Goal: Transaction & Acquisition: Purchase product/service

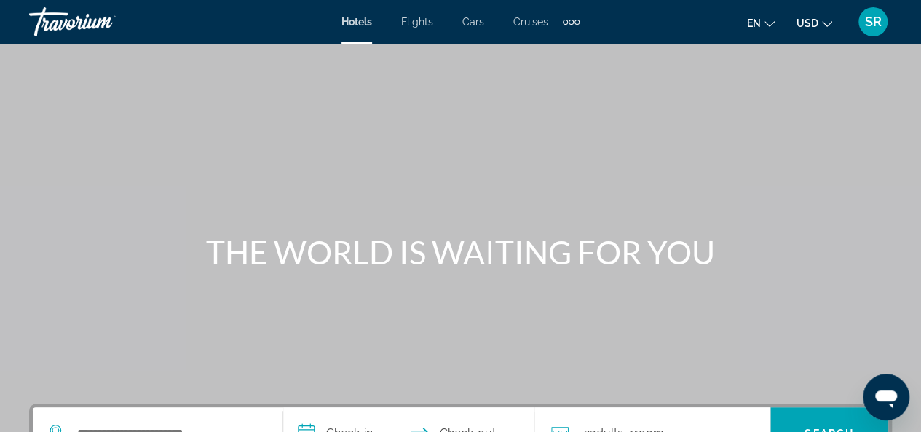
click at [529, 23] on span "Cruises" at bounding box center [530, 22] width 35 height 12
click at [0, 0] on div at bounding box center [0, 0] width 0 height 0
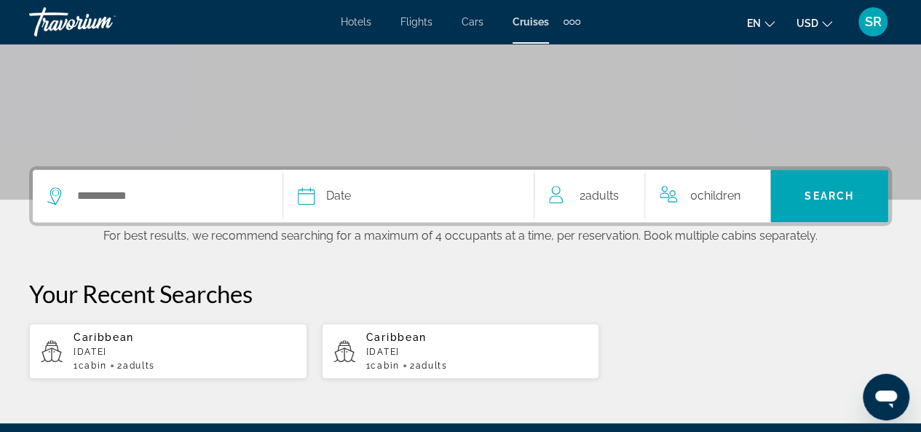
scroll to position [245, 0]
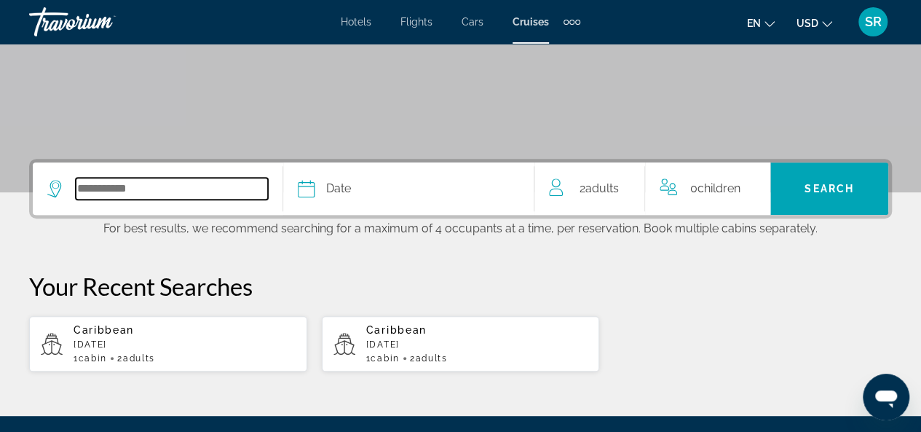
click at [191, 186] on input "Select cruise destination" at bounding box center [172, 189] width 192 height 22
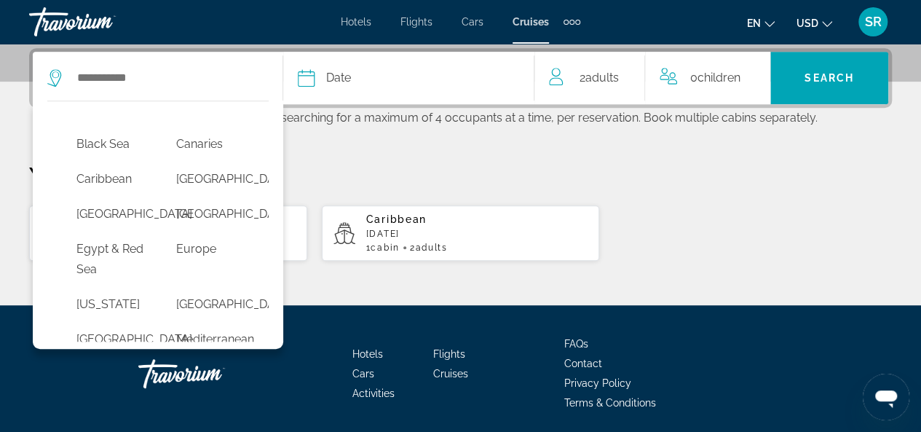
scroll to position [162, 0]
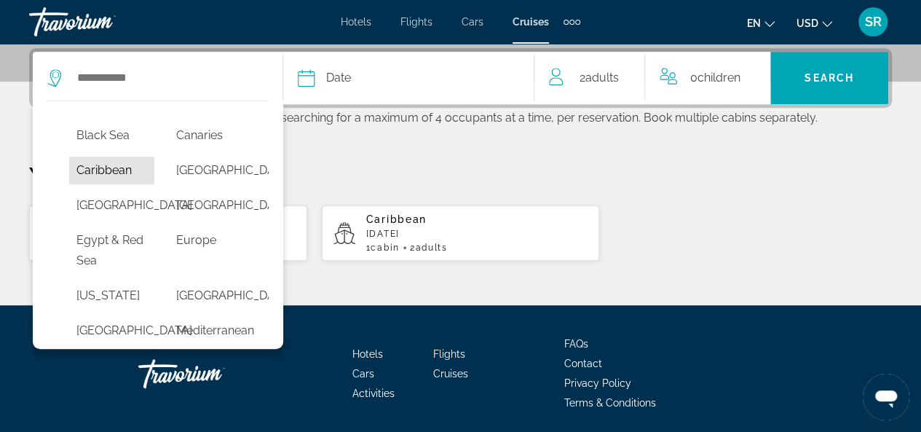
click at [132, 184] on button "Caribbean" at bounding box center [111, 170] width 85 height 28
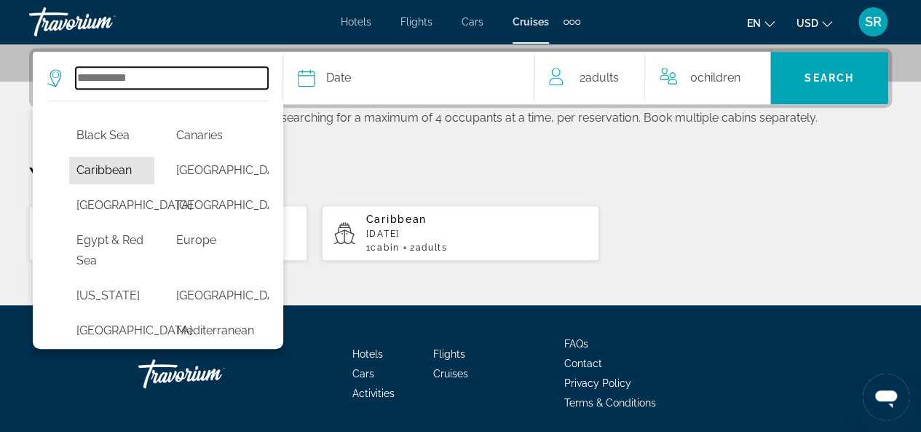
type input "*********"
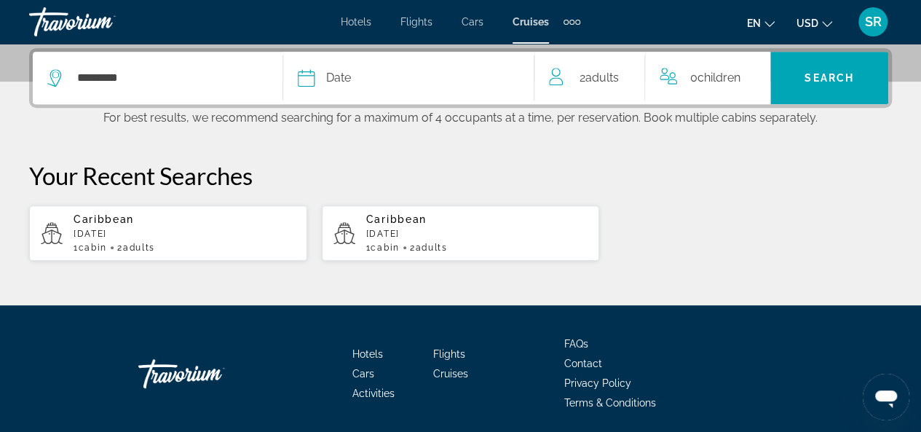
click at [392, 83] on div "Date" at bounding box center [408, 78] width 221 height 20
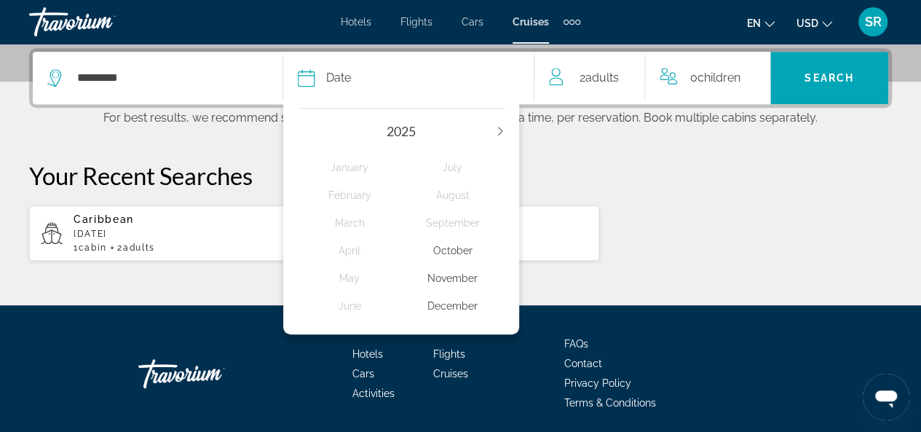
click at [466, 276] on div "November" at bounding box center [452, 278] width 103 height 26
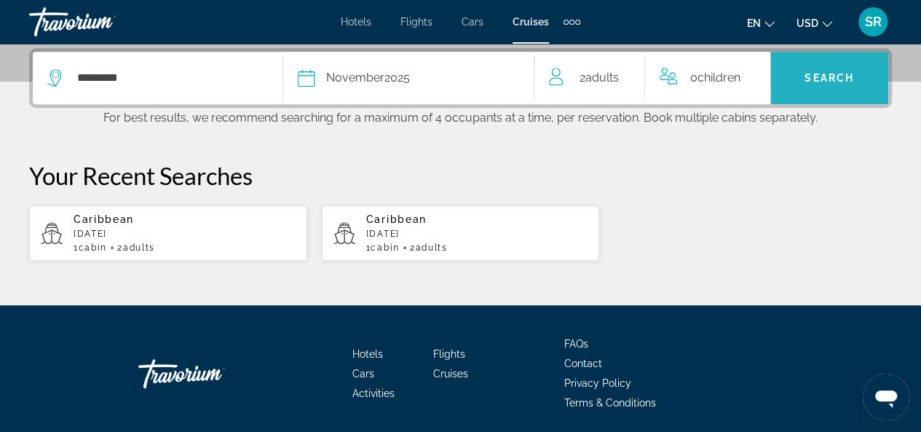
click at [827, 79] on span "Search" at bounding box center [828, 78] width 49 height 12
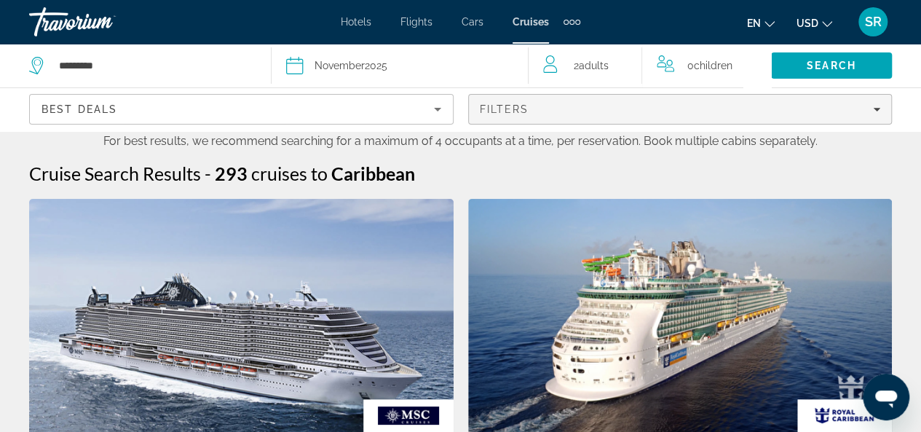
click at [876, 108] on icon "Filters" at bounding box center [876, 110] width 7 height 4
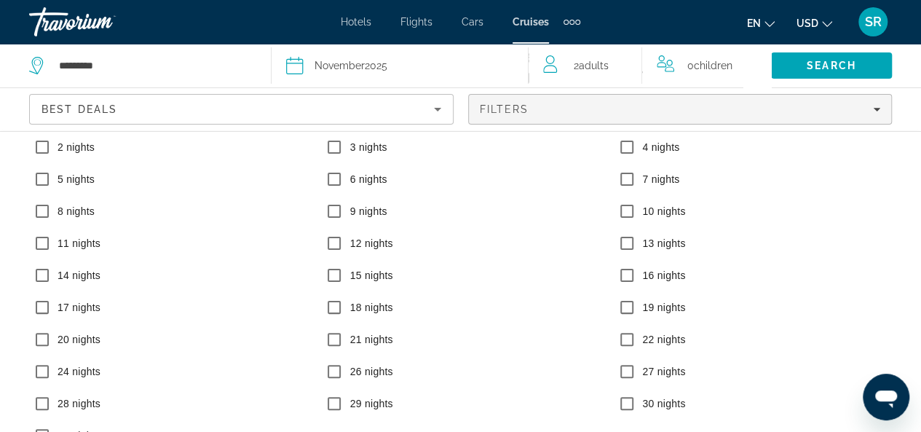
scroll to position [205, 0]
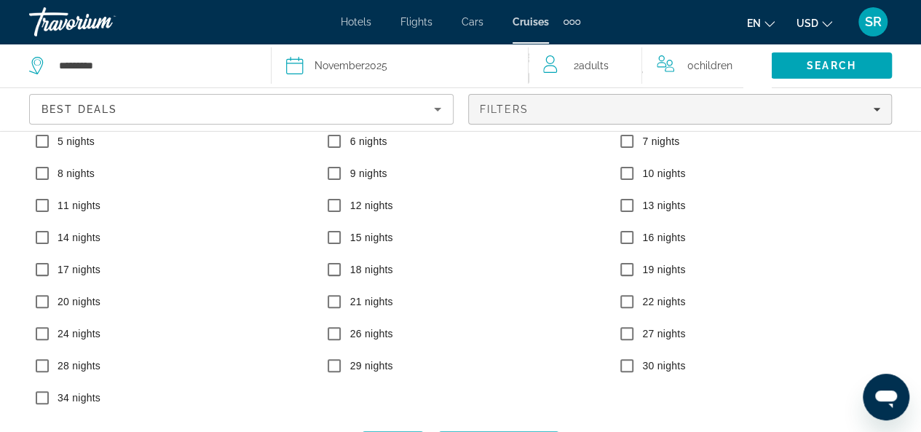
drag, startPoint x: 916, startPoint y: 257, endPoint x: 31, endPoint y: 7, distance: 918.9
click at [908, 379] on div "Cruise Lines Azamara Carnival Cruise Line Celebrity Cruises Disney Cruise Line …" at bounding box center [460, 201] width 921 height 512
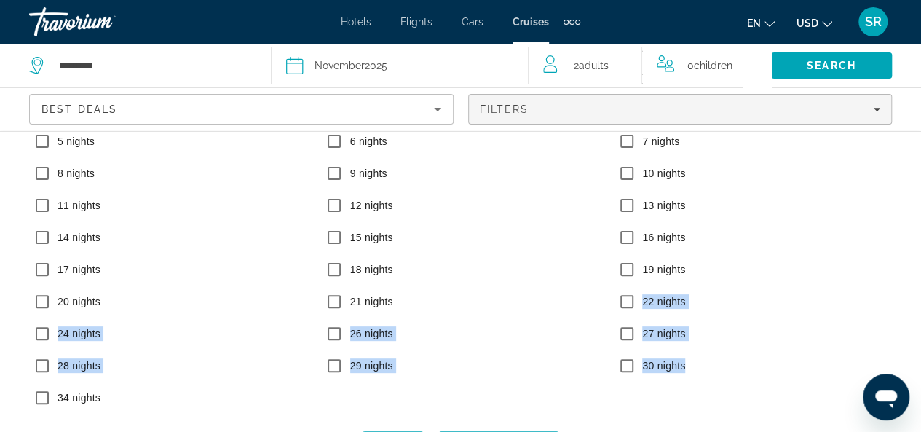
drag, startPoint x: 908, startPoint y: 379, endPoint x: 911, endPoint y: 315, distance: 64.1
click at [911, 315] on div "Cruise Lines Azamara Carnival Cruise Line Celebrity Cruises Disney Cruise Line …" at bounding box center [460, 301] width 921 height 341
click at [805, 320] on div "27 nights" at bounding box center [752, 336] width 293 height 32
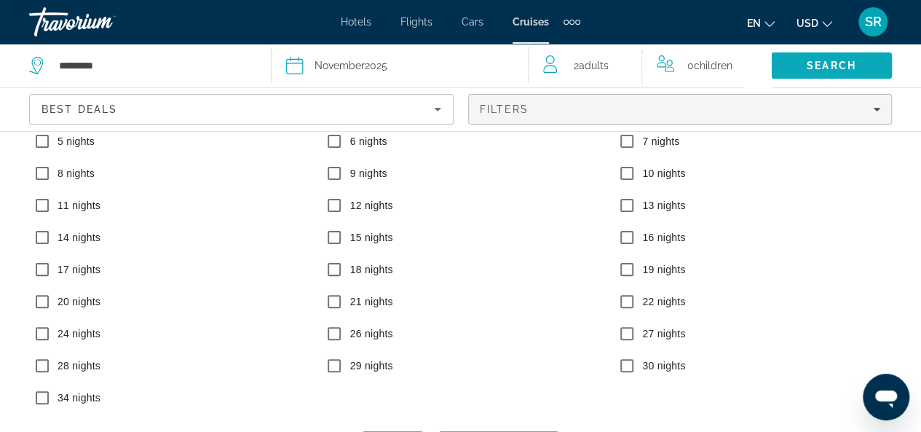
click at [846, 63] on span "Search" at bounding box center [830, 66] width 49 height 12
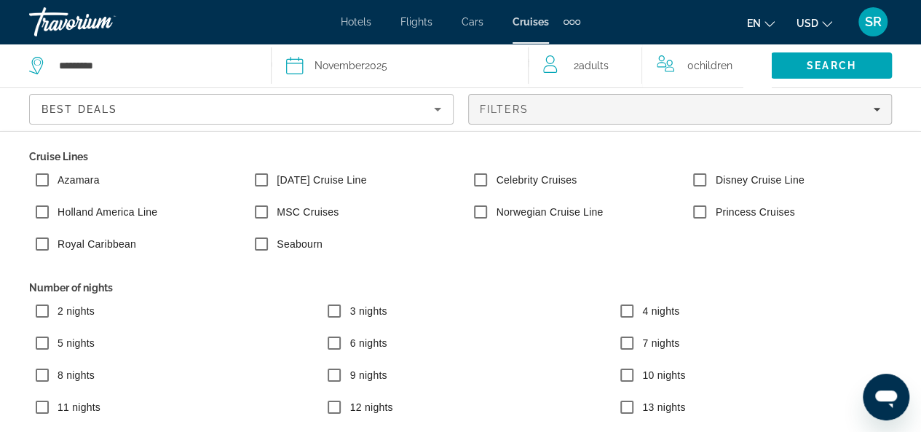
scroll to position [0, 0]
click at [825, 63] on span "Search" at bounding box center [830, 66] width 49 height 12
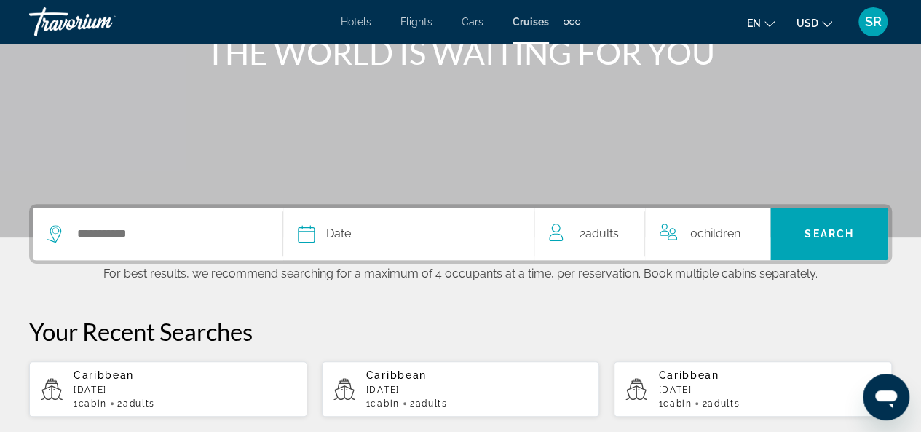
scroll to position [194, 0]
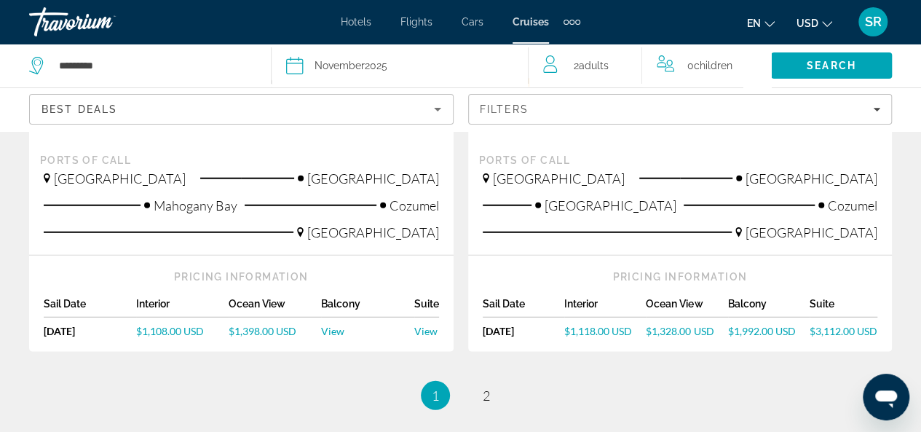
scroll to position [1868, 0]
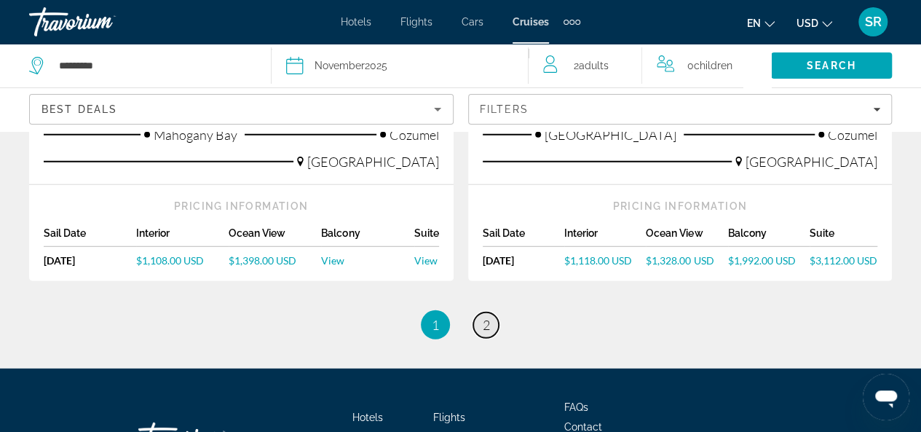
click at [487, 317] on span "2" at bounding box center [486, 325] width 7 height 16
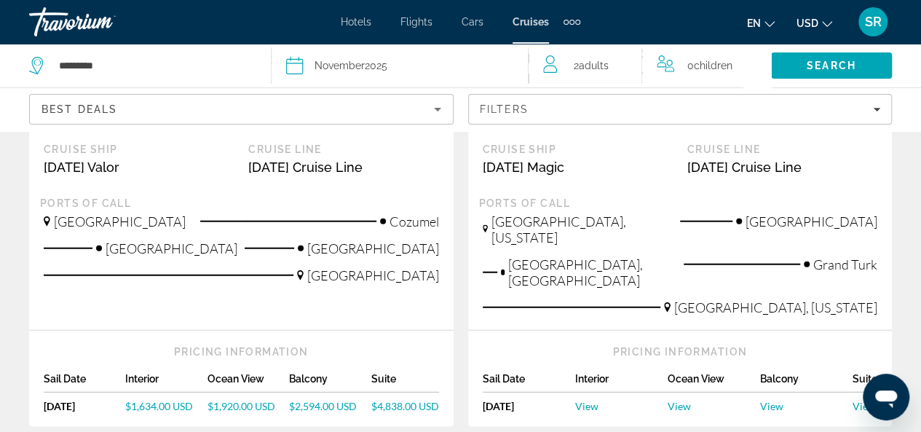
scroll to position [1748, 0]
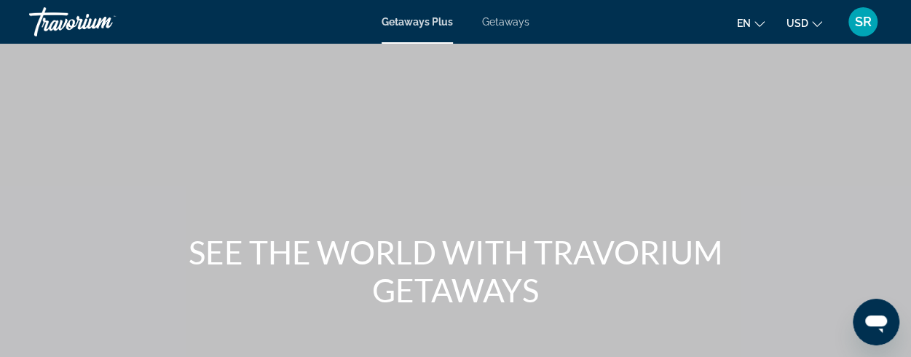
click at [877, 27] on div "SR" at bounding box center [862, 21] width 29 height 29
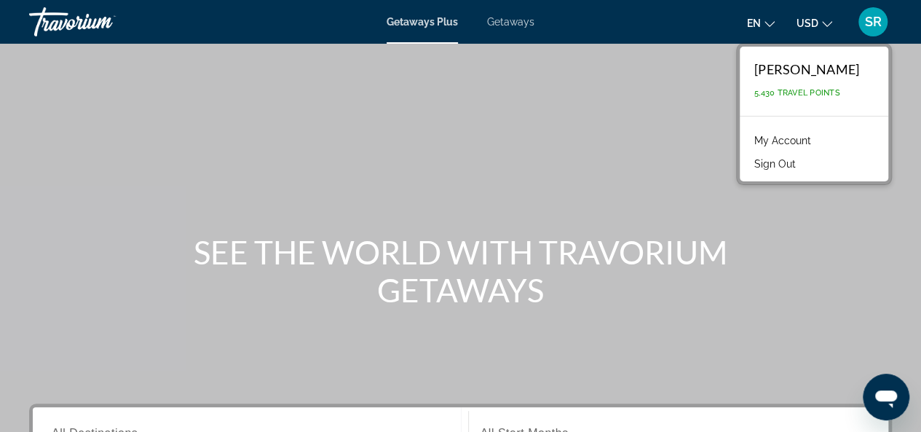
click at [805, 142] on link "My Account" at bounding box center [782, 140] width 71 height 19
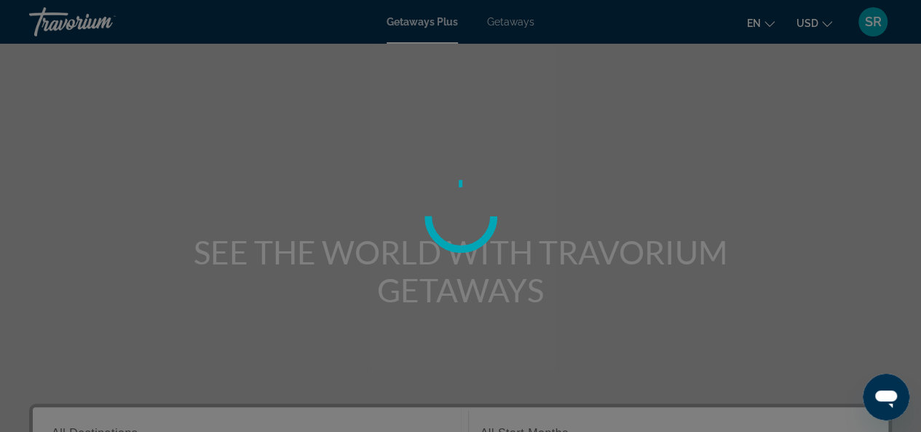
click at [805, 142] on div at bounding box center [460, 216] width 921 height 432
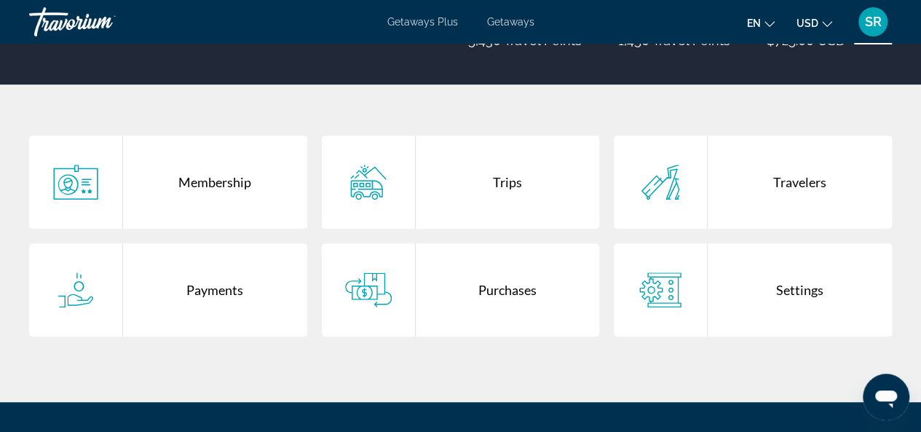
scroll to position [245, 0]
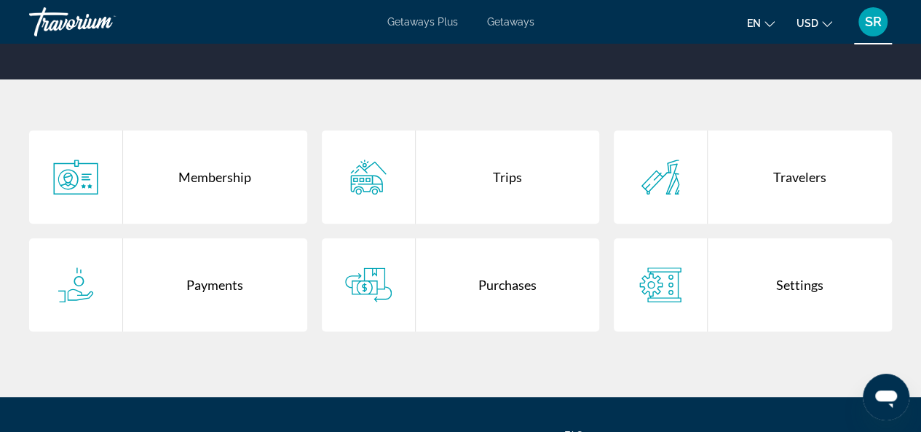
click at [224, 178] on div "Membership" at bounding box center [215, 176] width 184 height 93
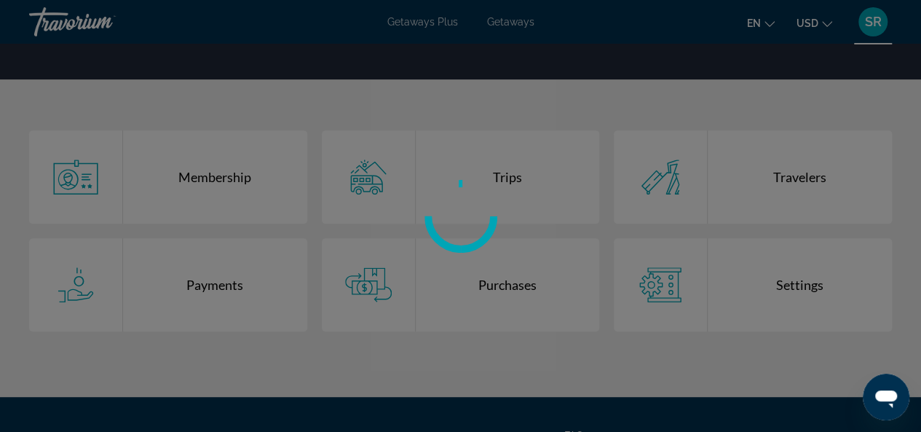
click at [224, 178] on div at bounding box center [460, 216] width 921 height 432
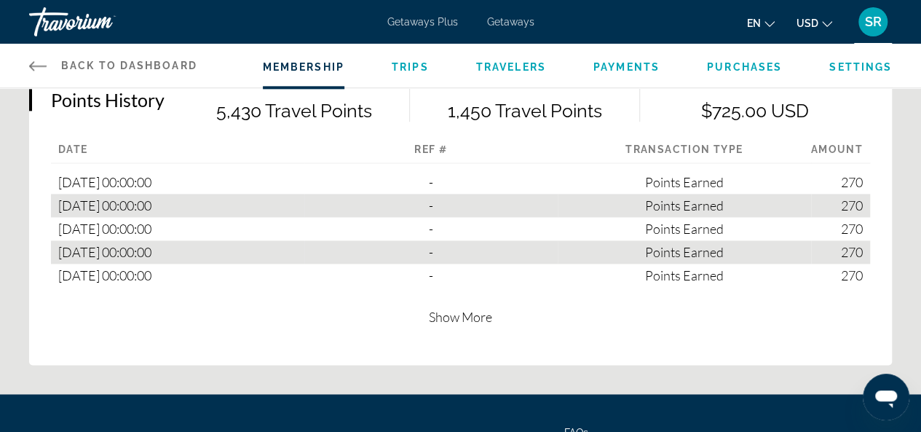
scroll to position [913, 0]
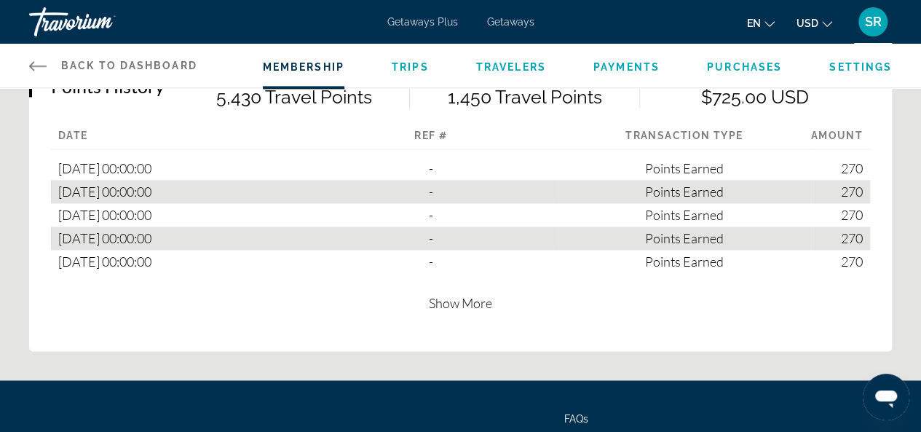
click at [455, 302] on span "Show More" at bounding box center [460, 303] width 63 height 16
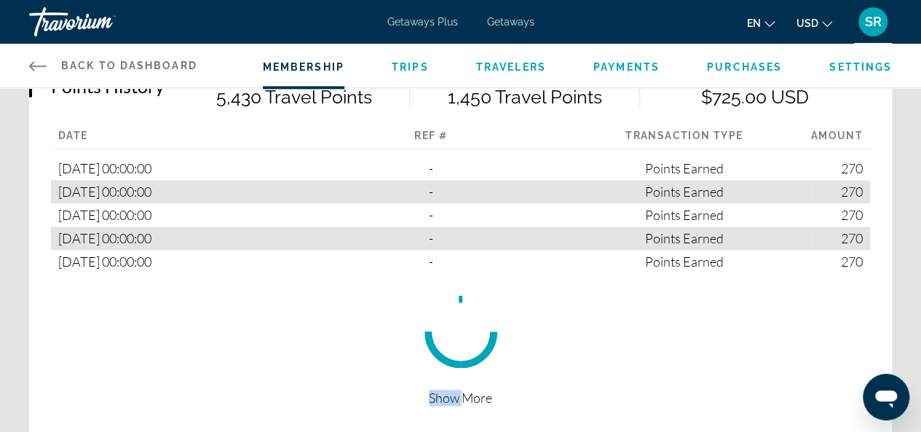
click at [455, 302] on circle "Main content" at bounding box center [460, 331] width 68 height 68
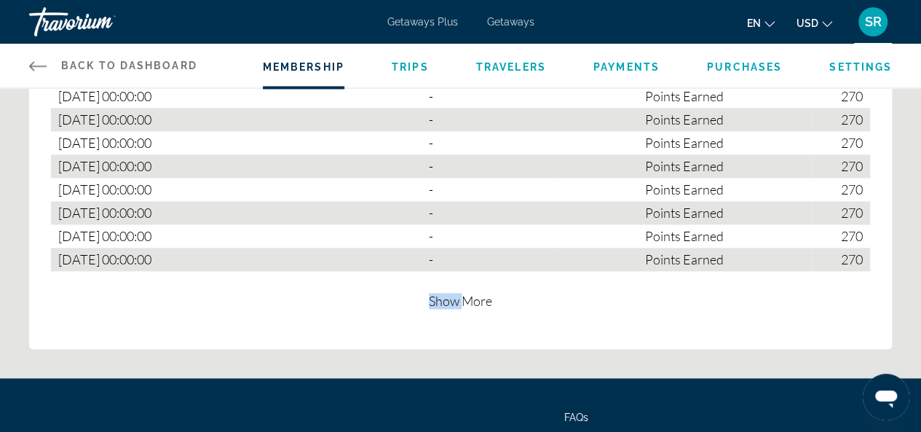
scroll to position [1151, 0]
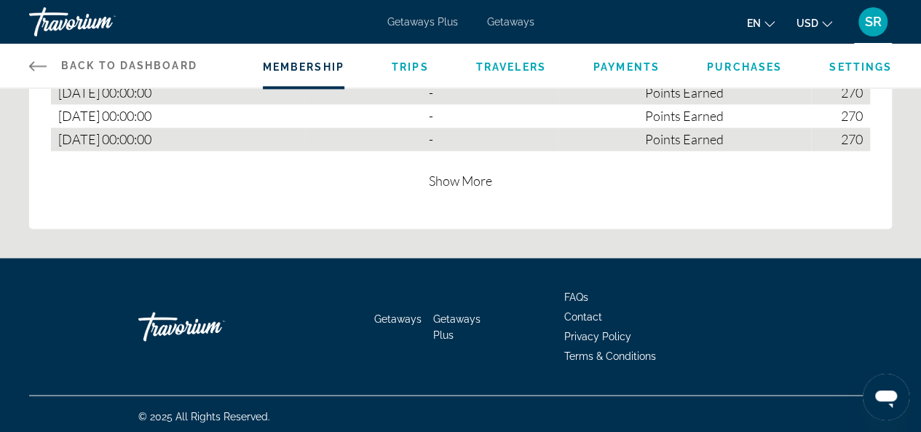
click at [475, 178] on span "Show More" at bounding box center [460, 180] width 63 height 16
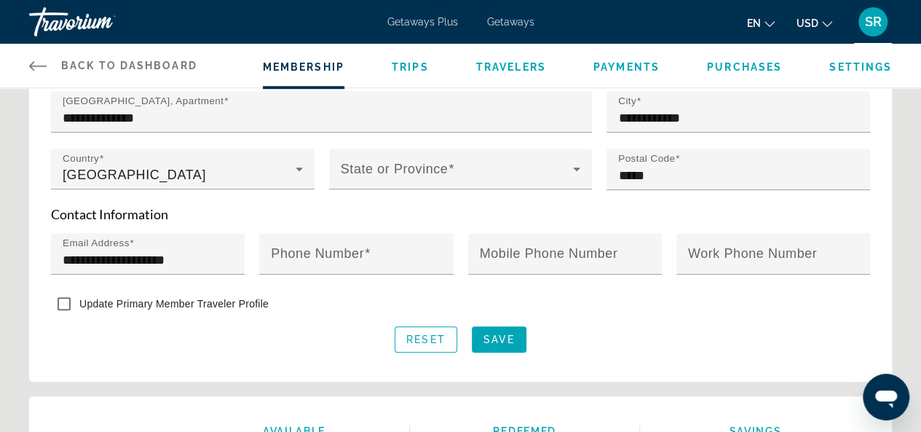
scroll to position [520, 0]
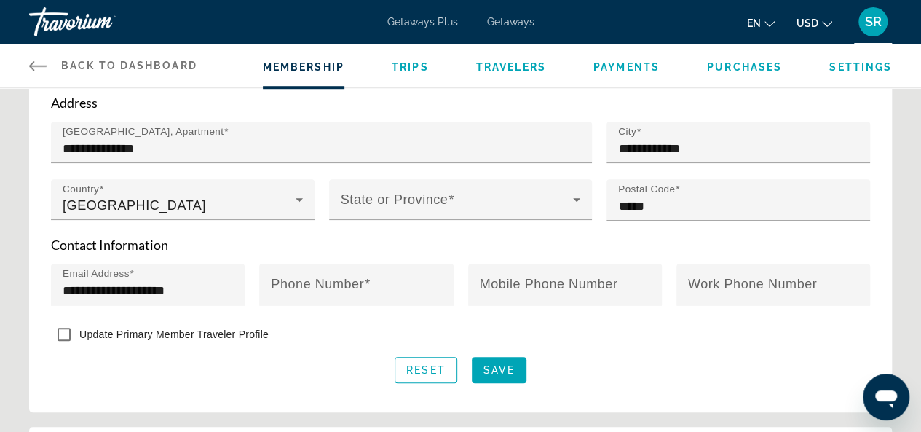
click at [414, 62] on span "Trips" at bounding box center [410, 67] width 37 height 12
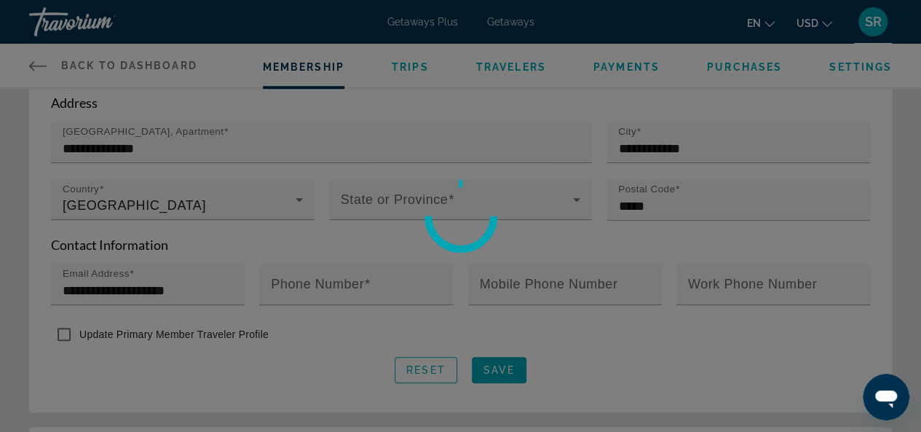
click at [414, 62] on div at bounding box center [460, 216] width 921 height 432
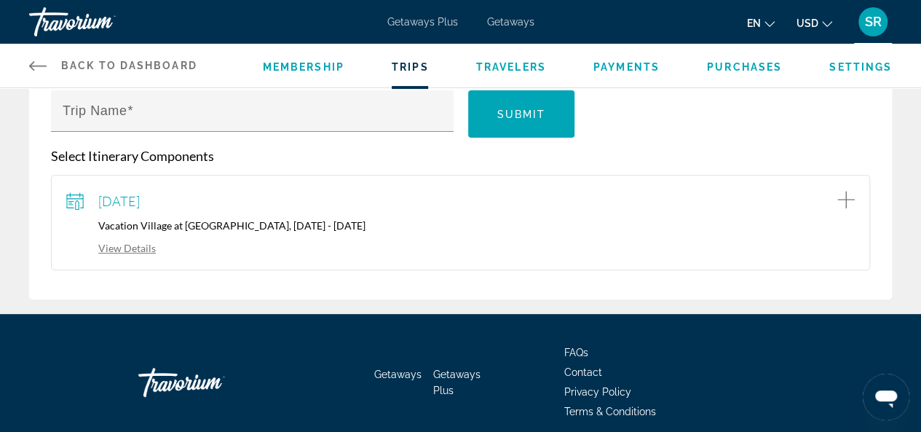
scroll to position [216, 0]
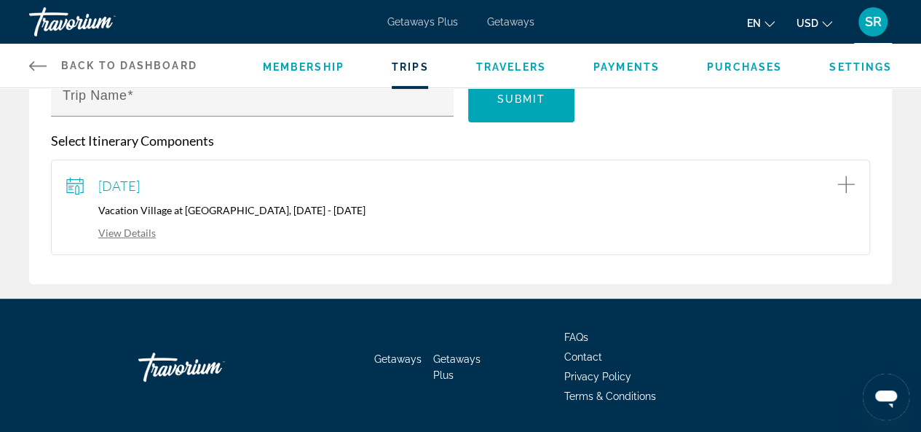
click at [129, 231] on link "View Details" at bounding box center [111, 232] width 90 height 12
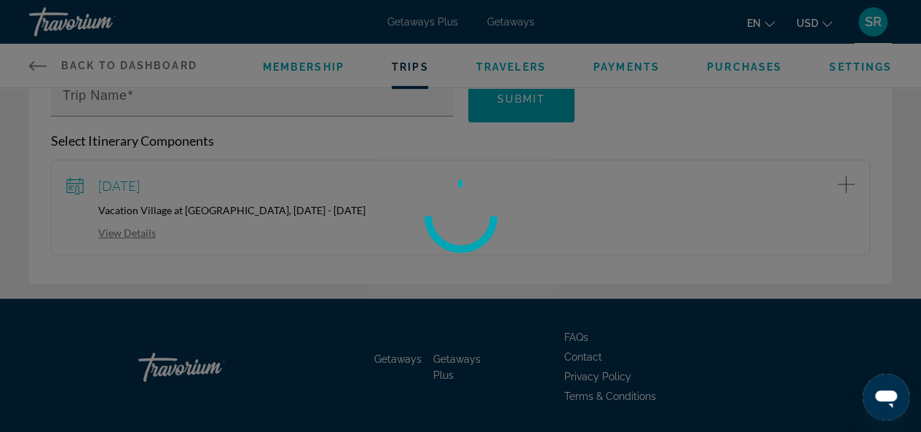
click at [129, 231] on div at bounding box center [460, 216] width 921 height 432
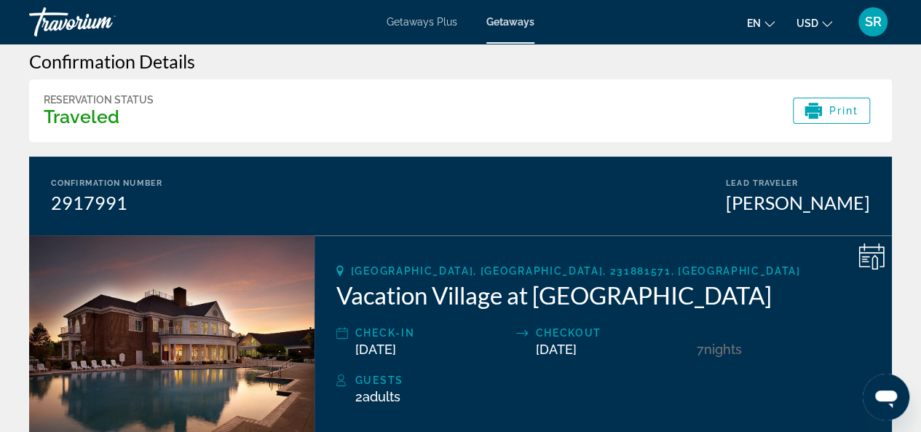
scroll to position [19, 0]
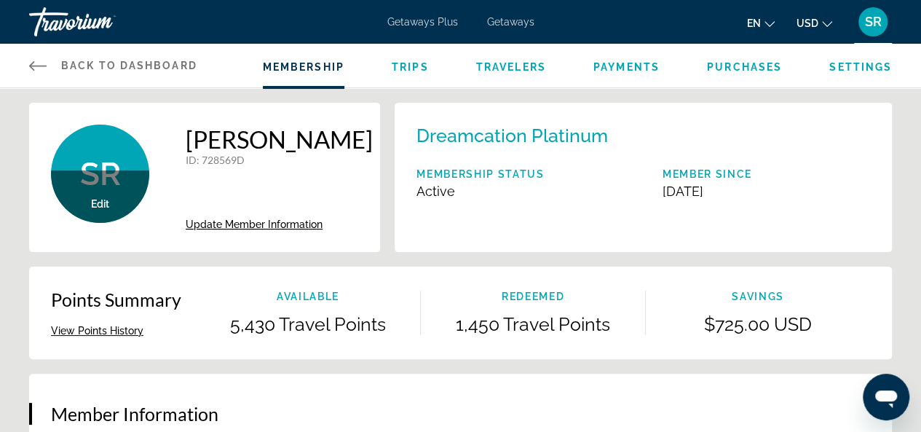
click at [422, 21] on span "Getaways Plus" at bounding box center [422, 22] width 71 height 12
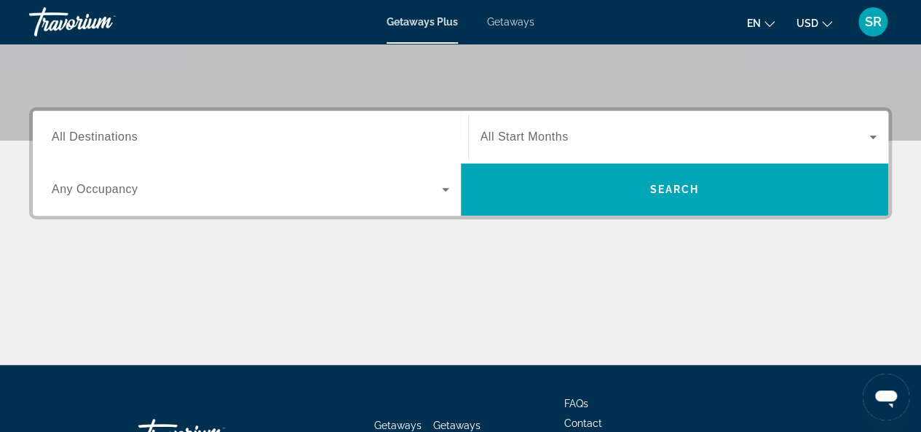
scroll to position [293, 0]
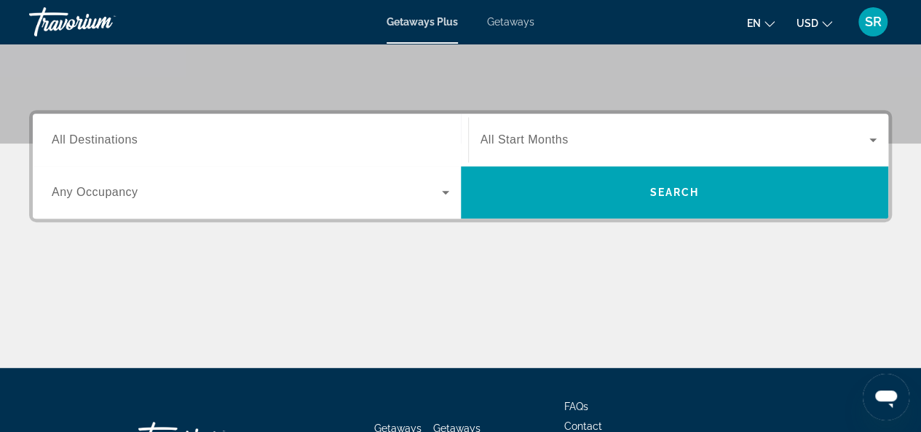
click at [875, 138] on icon "Search widget" at bounding box center [872, 139] width 17 height 17
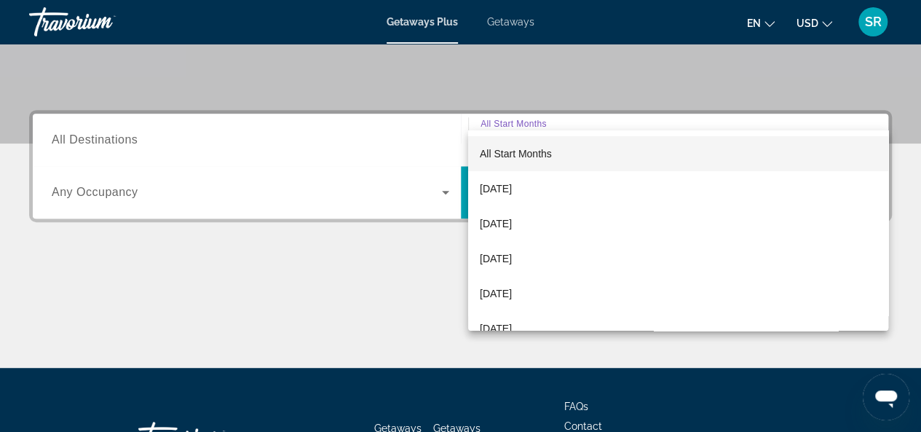
scroll to position [355, 0]
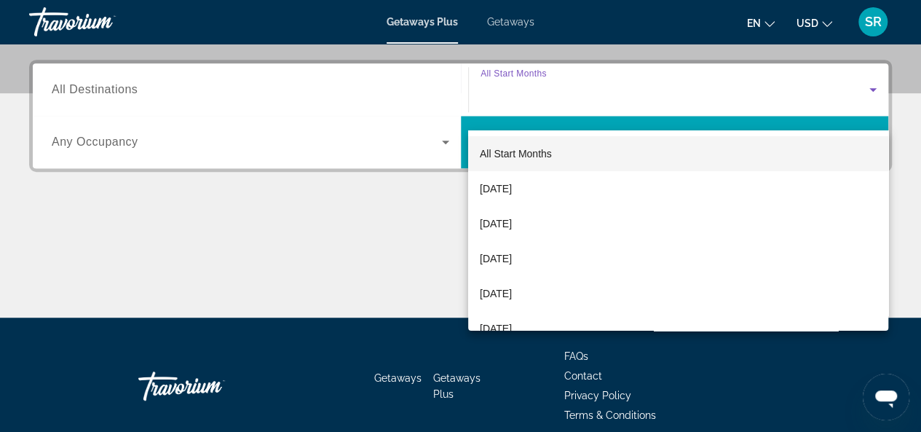
click at [875, 138] on div "All Start Months October 2025 November 2025 December 2025 January 2026 February…" at bounding box center [460, 216] width 921 height 432
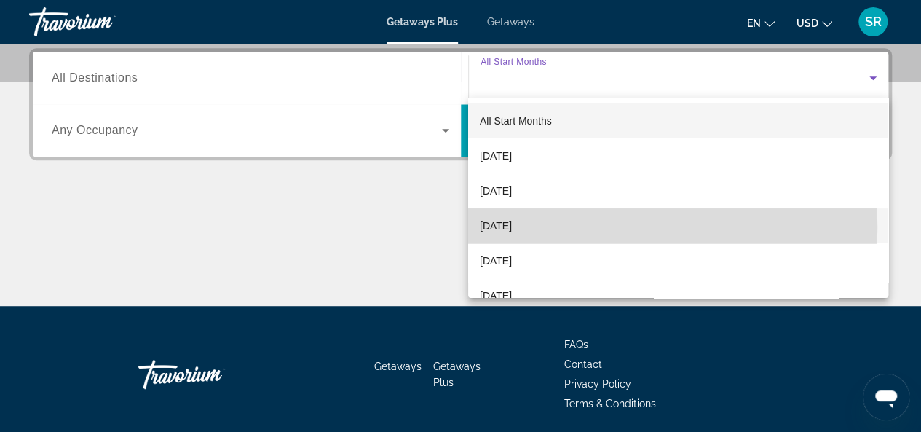
click at [512, 226] on span "December 2025" at bounding box center [496, 225] width 32 height 17
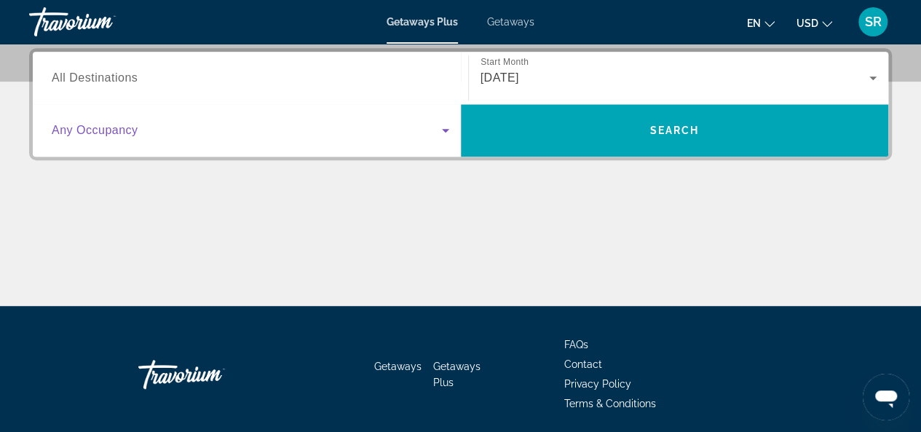
click at [451, 133] on icon "Search widget" at bounding box center [445, 130] width 17 height 17
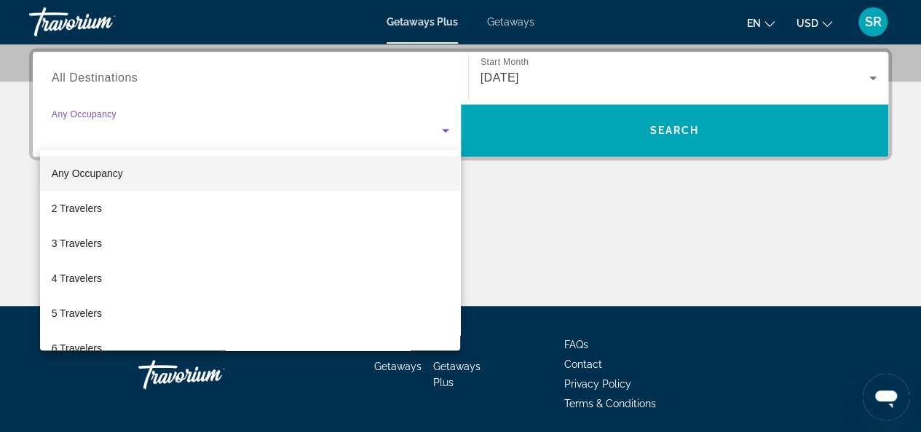
click at [451, 133] on div at bounding box center [460, 216] width 921 height 432
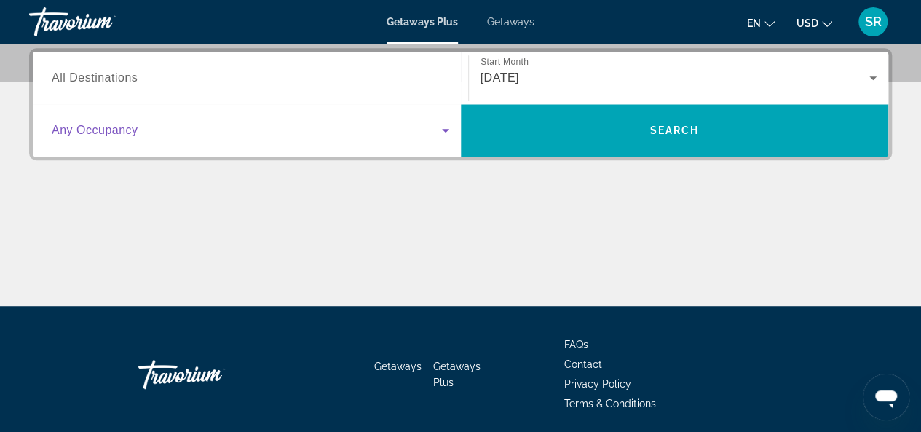
click at [453, 133] on icon "Search widget" at bounding box center [445, 130] width 17 height 17
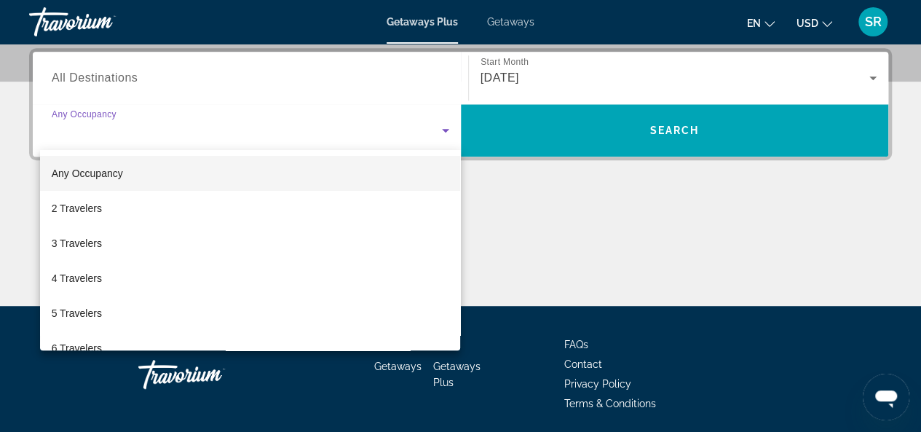
click at [232, 68] on div at bounding box center [460, 216] width 921 height 432
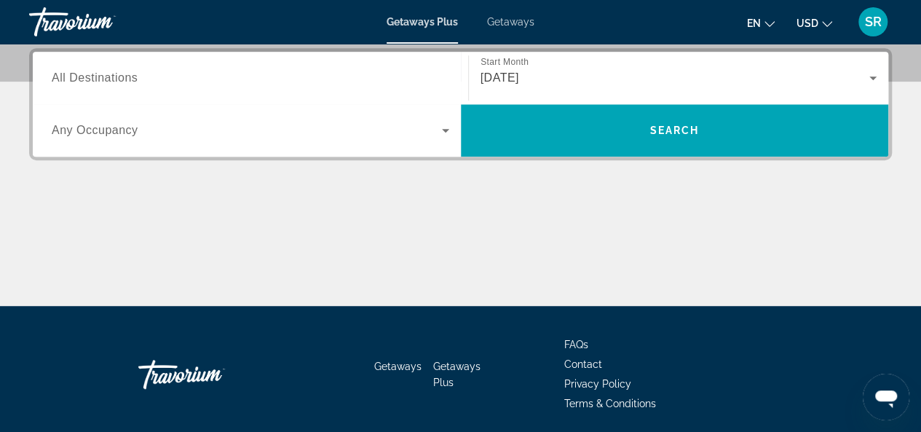
click at [351, 79] on input "Destination All Destinations" at bounding box center [250, 78] width 397 height 17
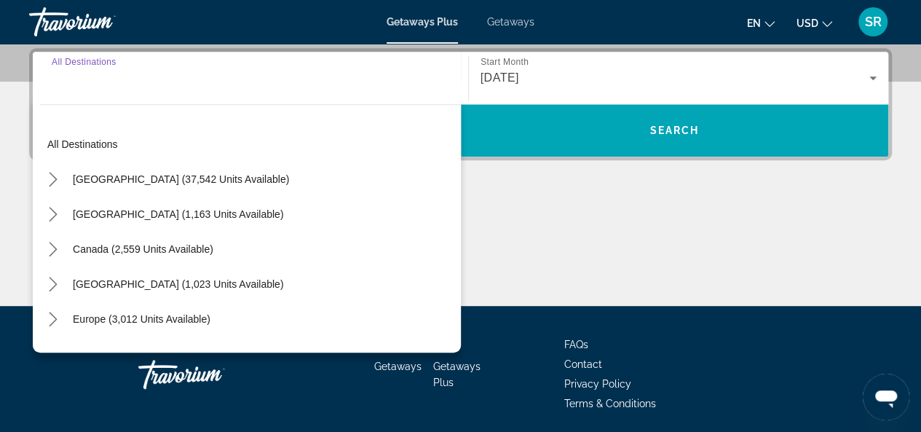
click at [351, 79] on input "Destination All Destinations" at bounding box center [250, 78] width 397 height 17
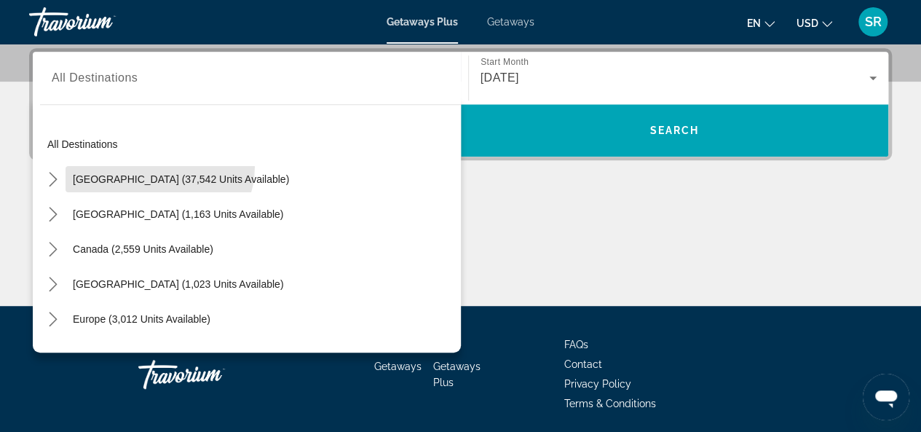
click at [157, 165] on span "Select destination: United States (37,542 units available)" at bounding box center [181, 179] width 231 height 35
type input "**********"
click at [157, 165] on div "**********" at bounding box center [460, 177] width 921 height 258
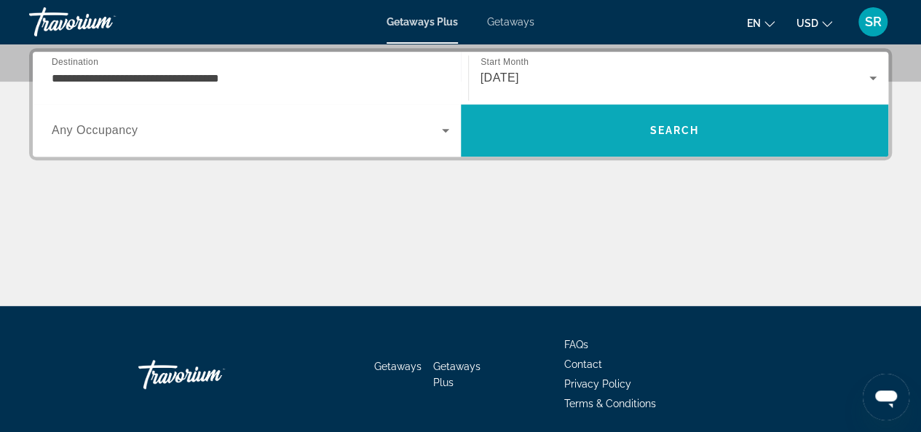
click at [703, 129] on span "Search" at bounding box center [675, 130] width 428 height 35
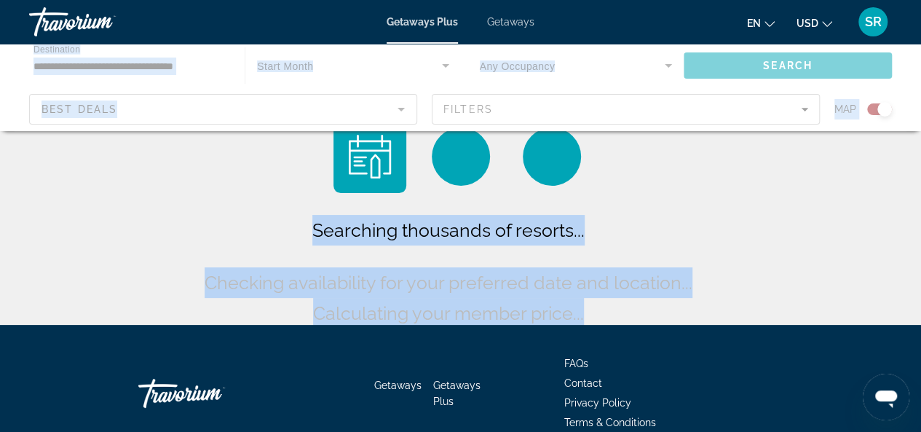
click at [703, 129] on div "Main content" at bounding box center [460, 87] width 921 height 87
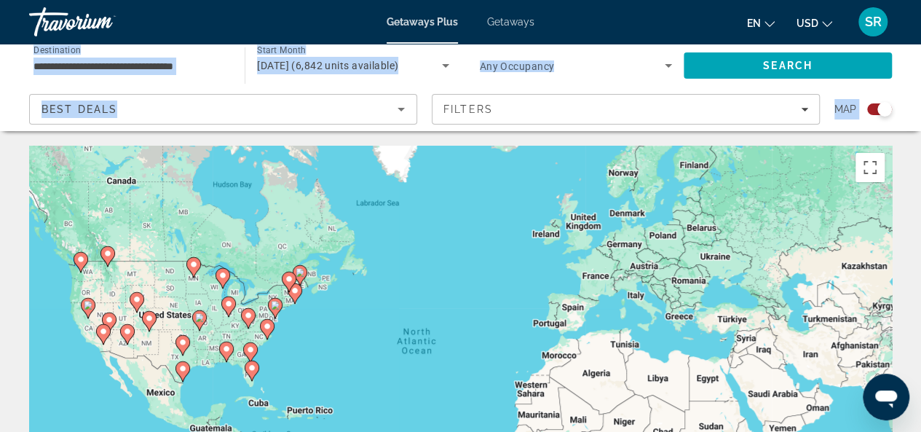
click at [7, 69] on div "**********" at bounding box center [460, 87] width 921 height 87
click at [907, 72] on div "**********" at bounding box center [460, 87] width 921 height 87
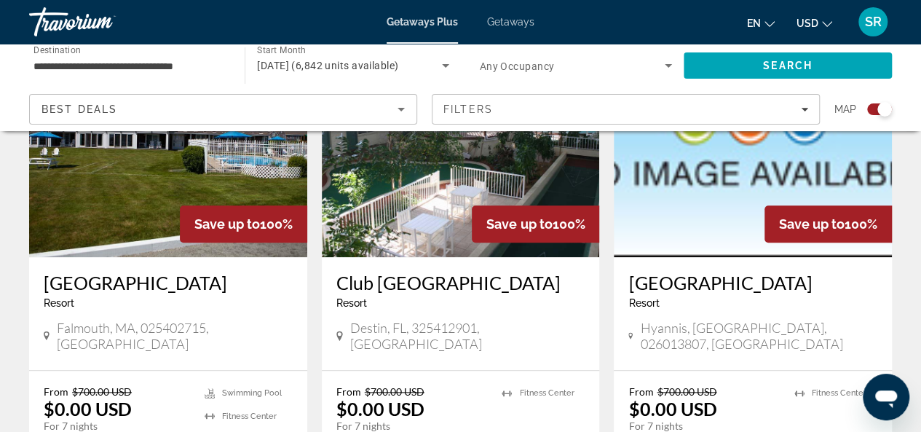
scroll to position [630, 0]
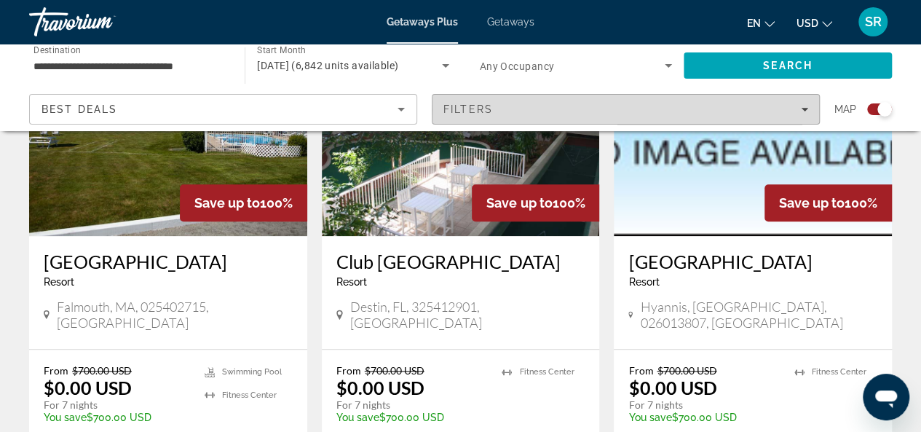
click at [801, 110] on icon "Filters" at bounding box center [804, 109] width 7 height 7
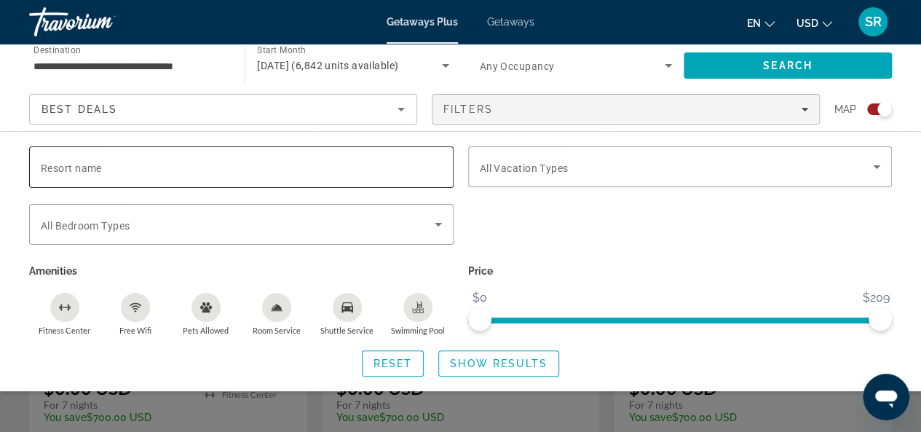
click at [55, 171] on span "Resort name" at bounding box center [71, 168] width 61 height 12
click at [55, 171] on input "Resort name" at bounding box center [241, 167] width 401 height 17
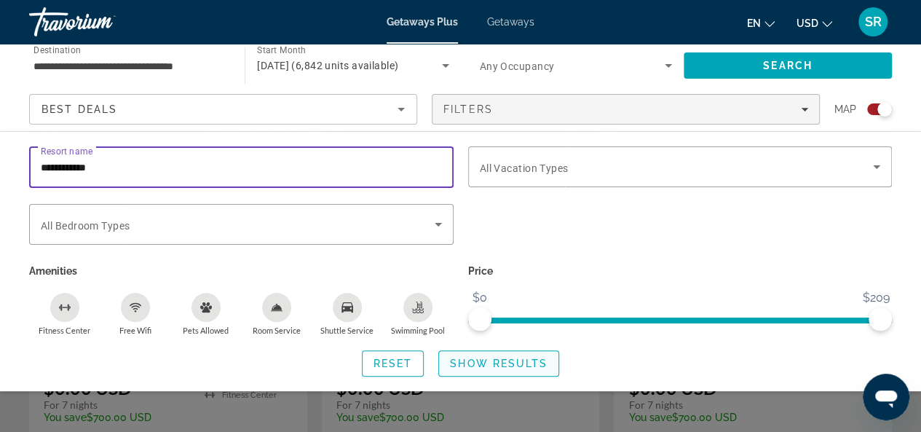
type input "**********"
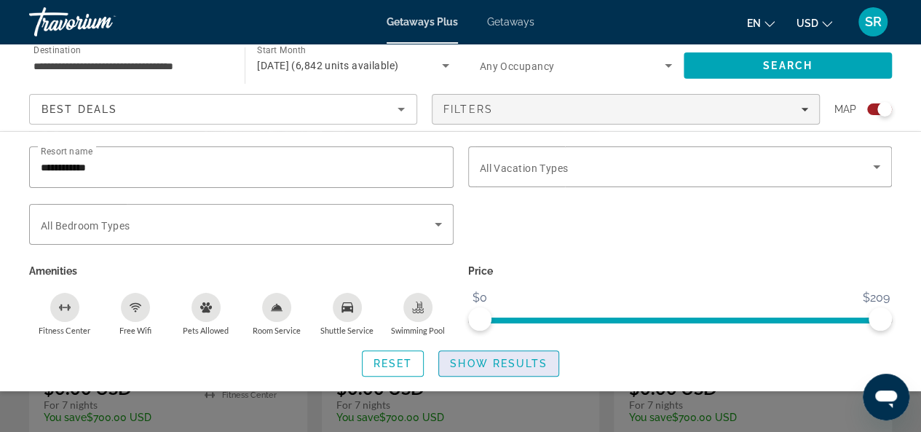
click at [488, 359] on span "Show Results" at bounding box center [499, 363] width 98 height 12
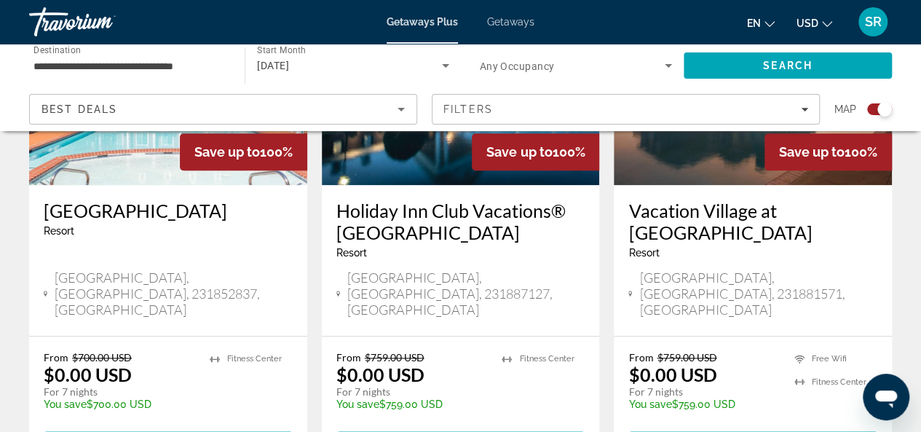
scroll to position [691, 0]
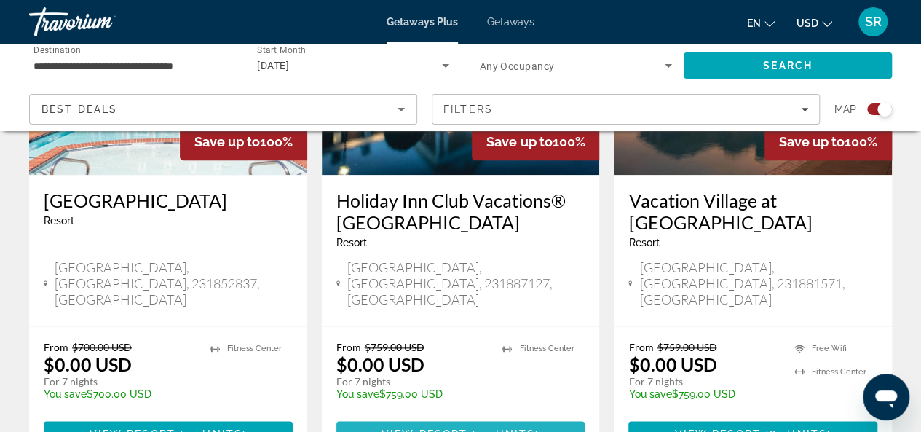
click at [410, 428] on span "View Resort" at bounding box center [424, 434] width 86 height 12
click at [0, 0] on div at bounding box center [0, 0] width 0 height 0
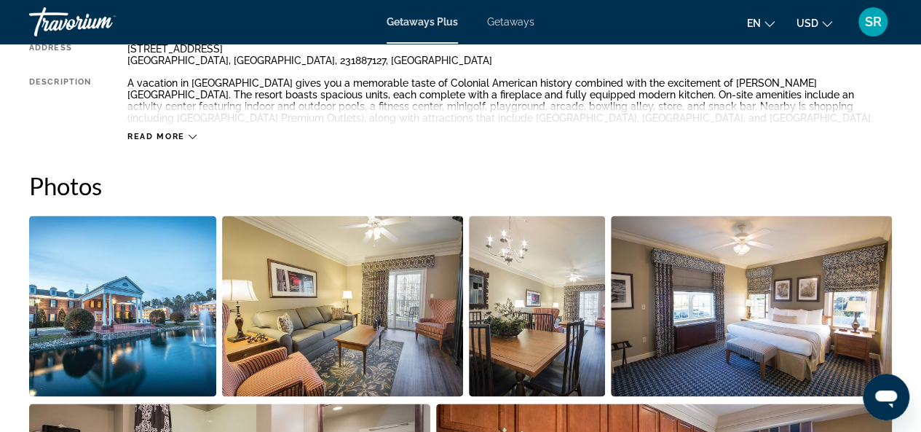
scroll to position [762, 0]
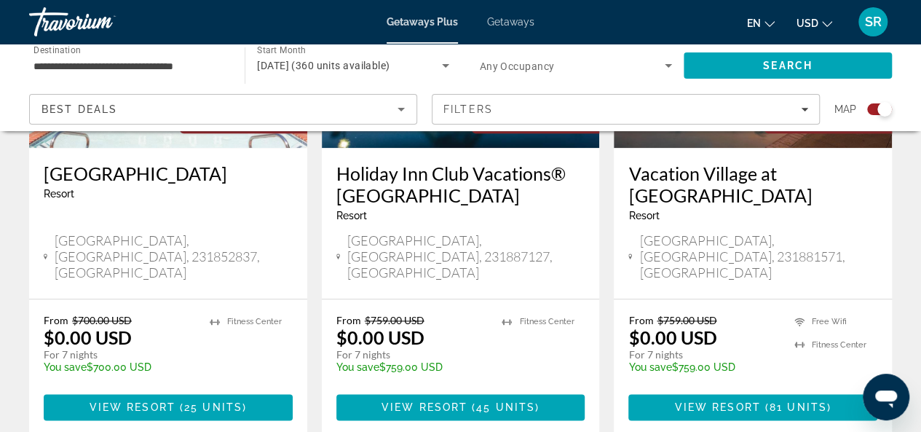
scroll to position [734, 0]
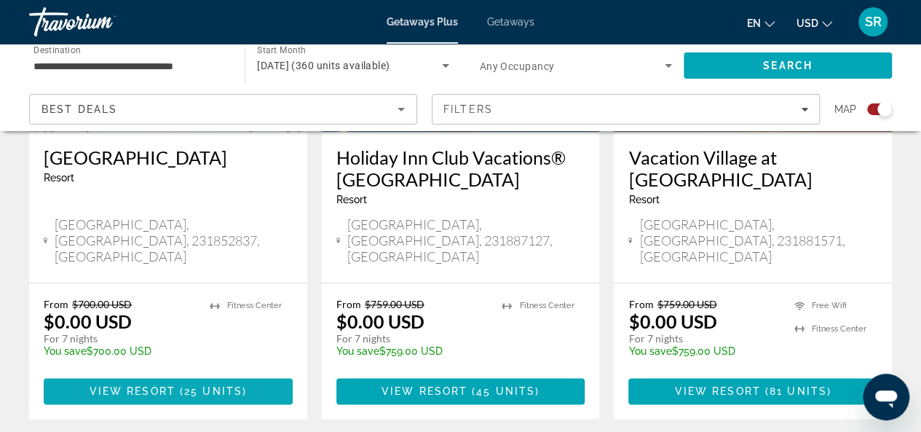
click at [101, 385] on span "View Resort" at bounding box center [133, 391] width 86 height 12
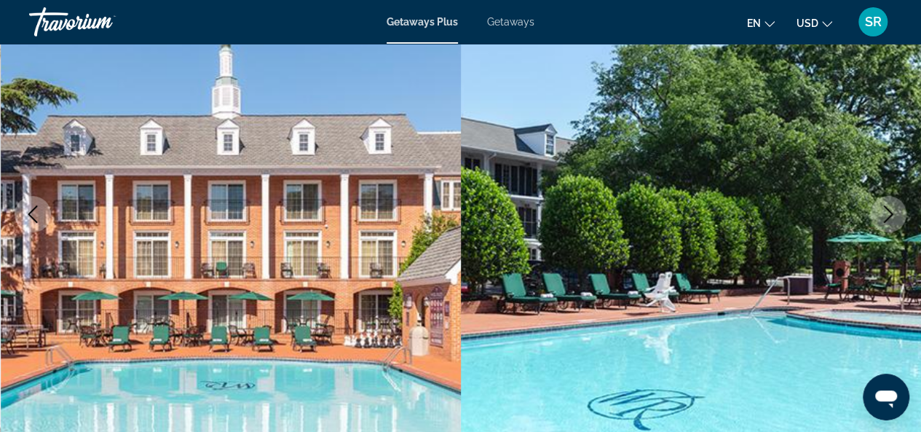
scroll to position [150, 0]
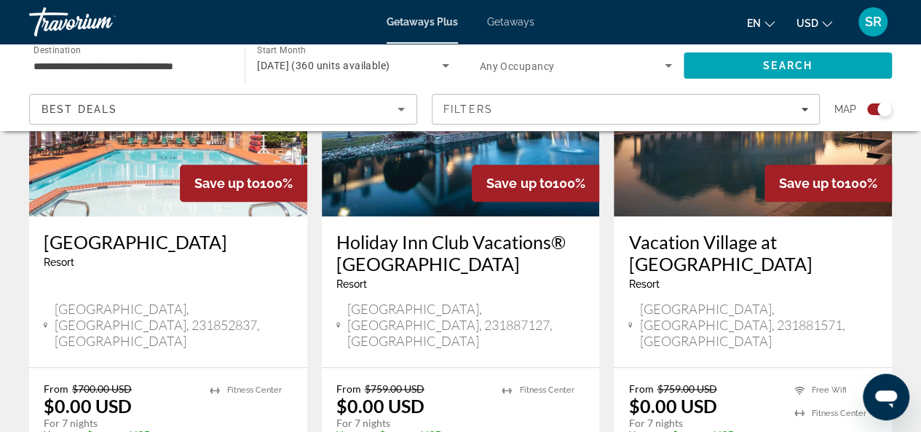
scroll to position [644, 0]
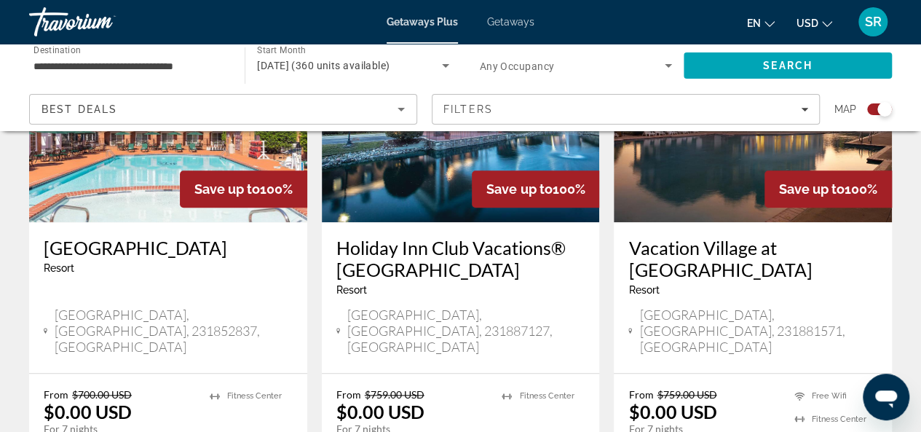
click at [664, 249] on h3 "Vacation Village at [GEOGRAPHIC_DATA]" at bounding box center [752, 259] width 249 height 44
click at [0, 0] on div at bounding box center [0, 0] width 0 height 0
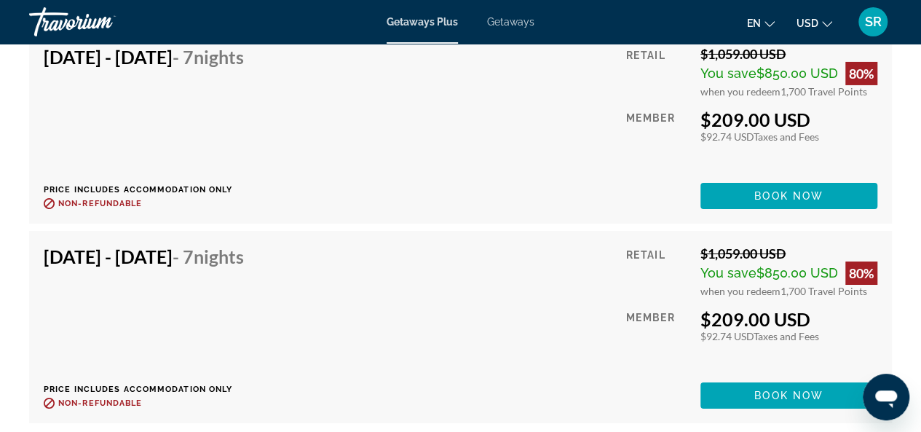
scroll to position [5655, 0]
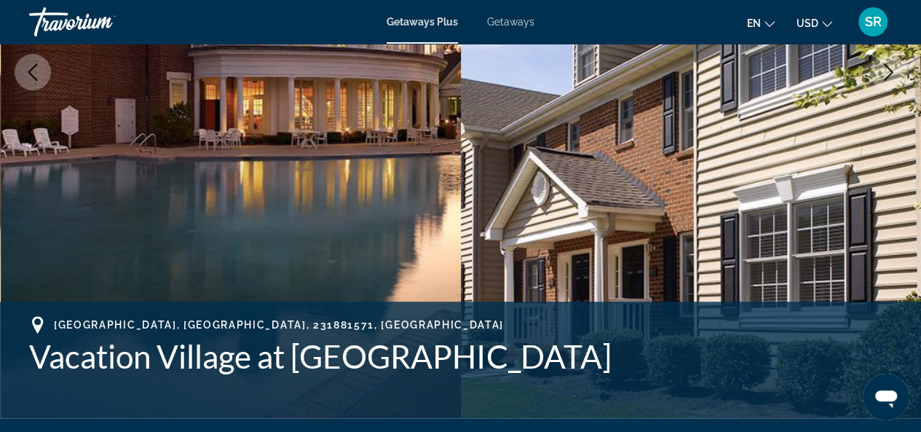
scroll to position [279, 0]
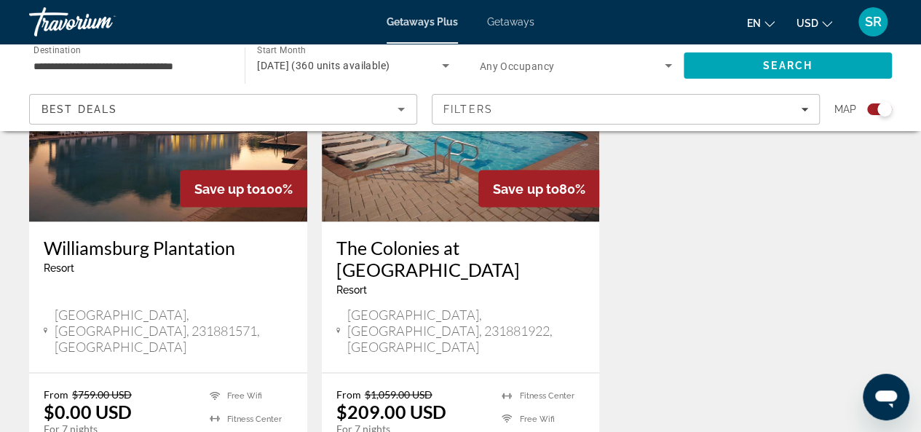
scroll to position [1211, 0]
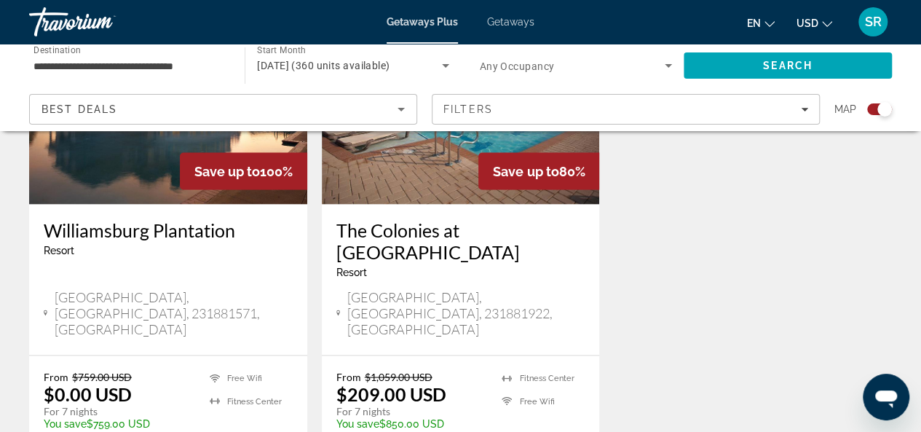
click at [465, 218] on h3 "The Colonies at [GEOGRAPHIC_DATA]" at bounding box center [460, 240] width 249 height 44
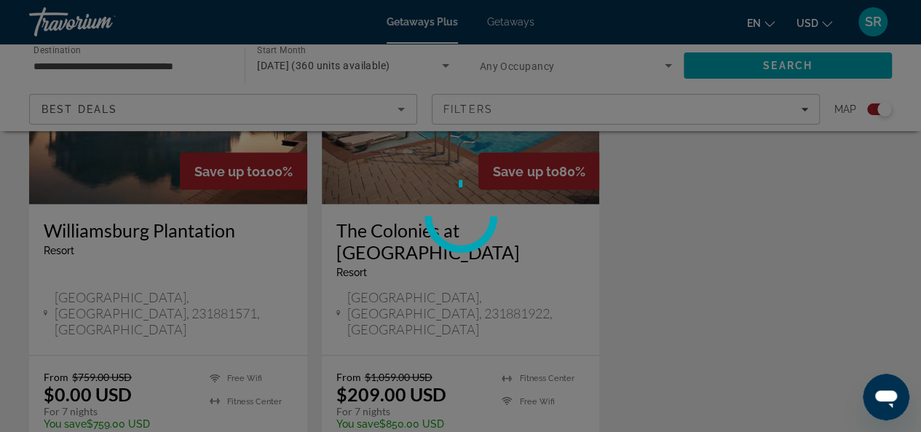
click at [465, 192] on div at bounding box center [459, 215] width 87 height 87
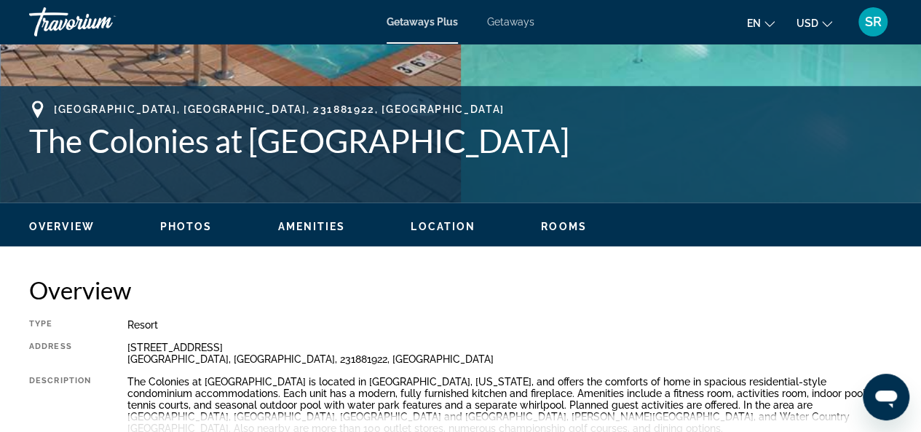
scroll to position [502, 0]
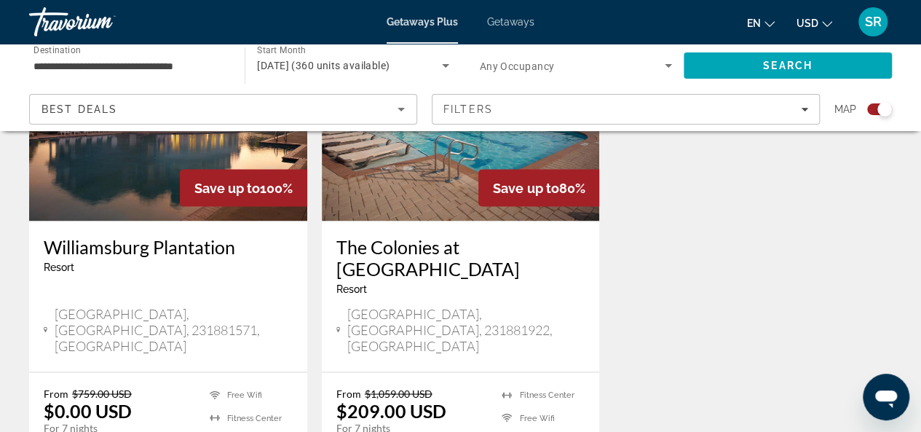
scroll to position [1098, 0]
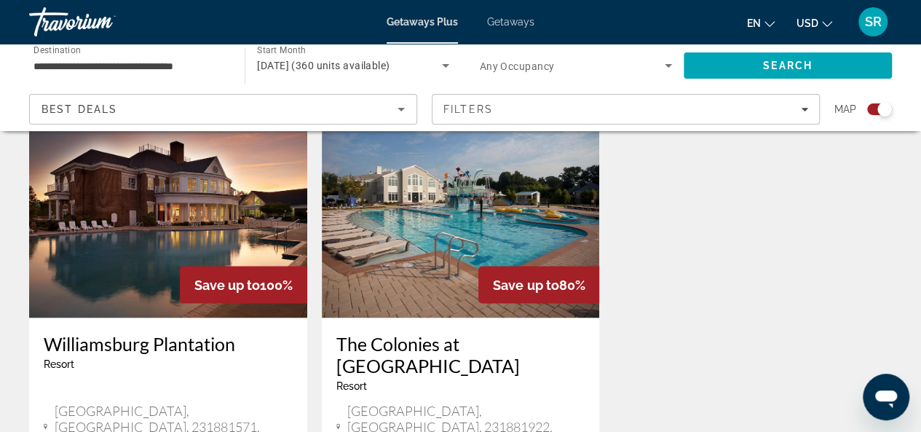
click at [157, 224] on img "Main content" at bounding box center [168, 200] width 278 height 233
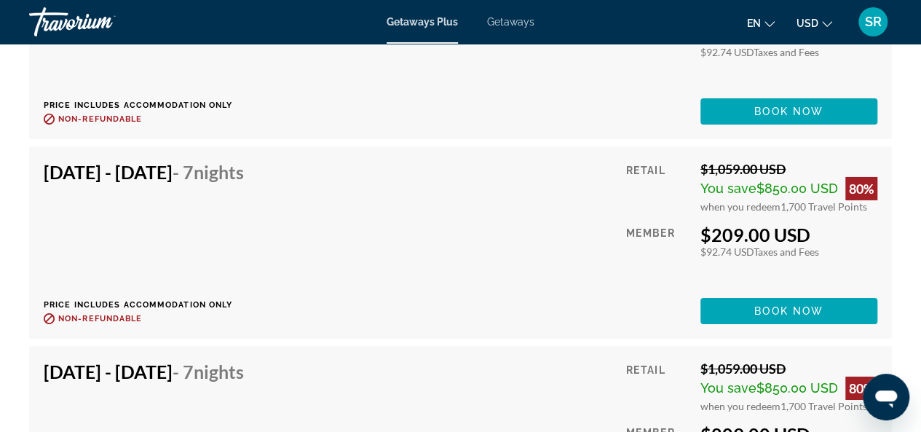
scroll to position [4557, 0]
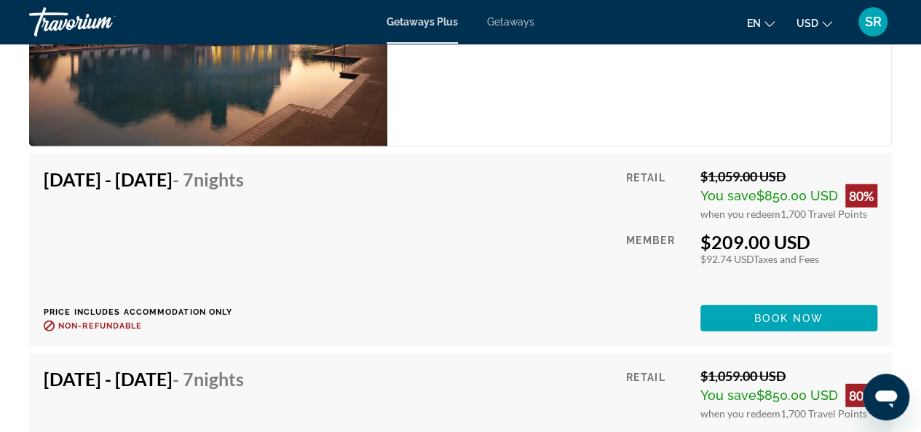
click at [508, 28] on div "Getaways Plus Getaways en English Español Français Italiano Português русский U…" at bounding box center [460, 22] width 921 height 38
click at [508, 23] on span "Getaways" at bounding box center [510, 22] width 47 height 12
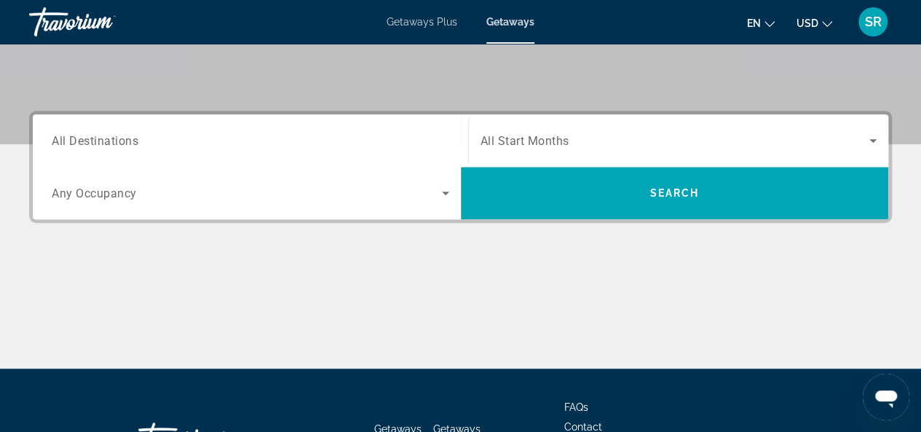
scroll to position [312, 0]
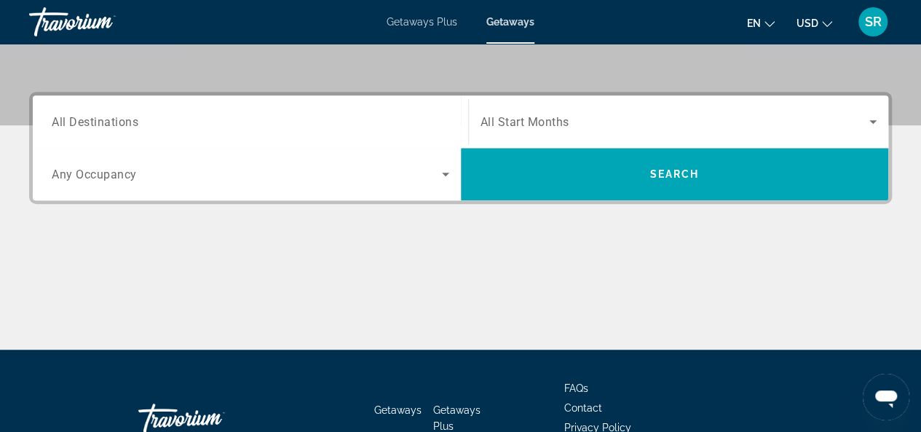
click at [125, 123] on span "All Destinations" at bounding box center [95, 121] width 87 height 14
click at [125, 123] on input "Destination All Destinations" at bounding box center [250, 122] width 397 height 17
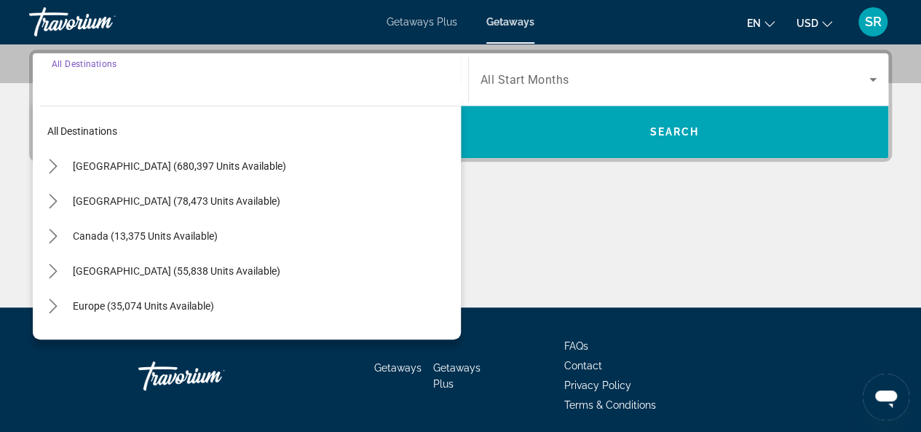
scroll to position [355, 0]
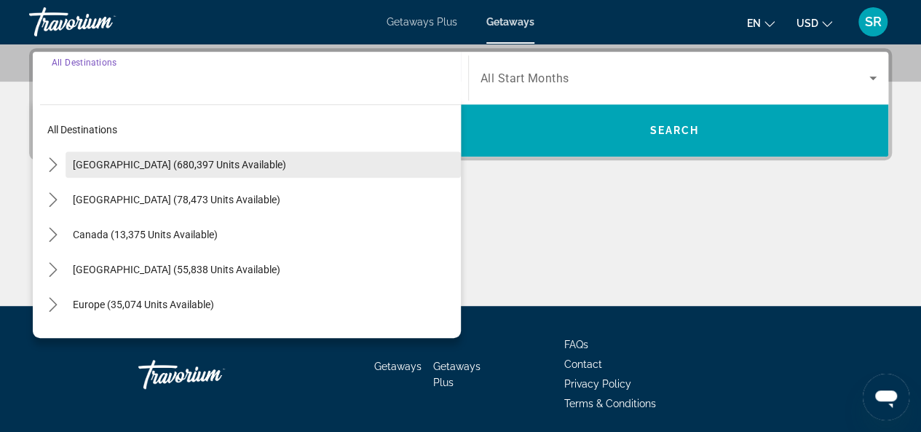
click at [138, 162] on span "United States (680,397 units available)" at bounding box center [179, 165] width 213 height 12
type input "**********"
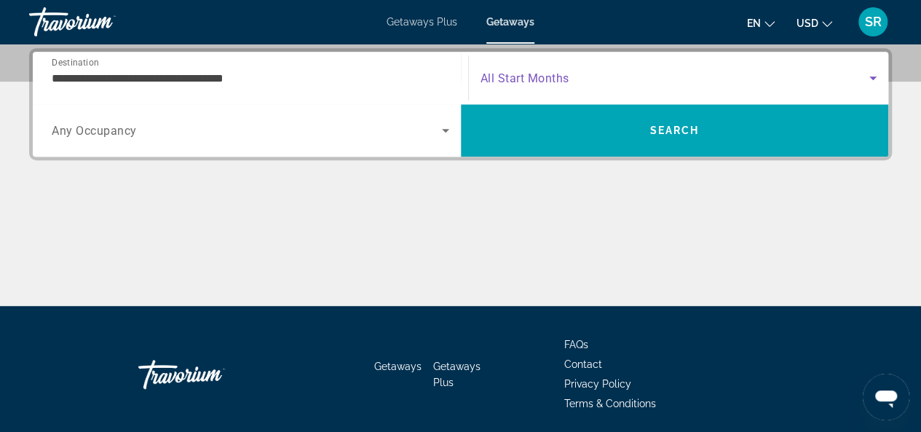
click at [873, 74] on icon "Search widget" at bounding box center [872, 77] width 17 height 17
click at [874, 71] on icon "Search widget" at bounding box center [872, 77] width 17 height 17
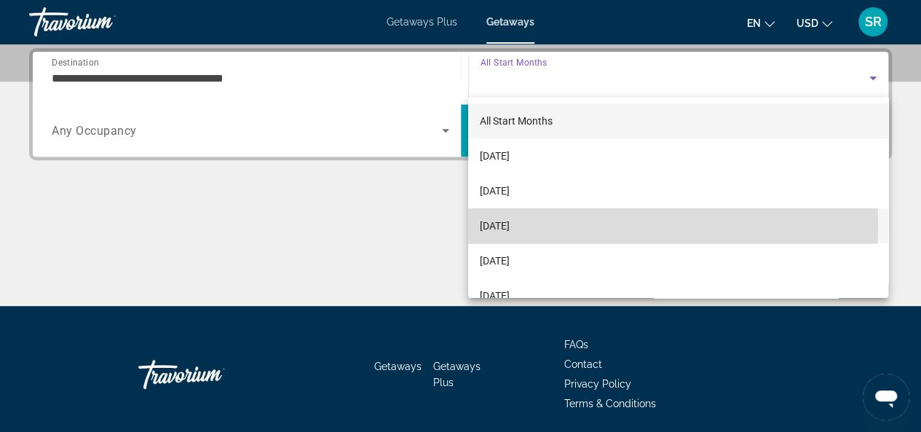
click at [509, 223] on span "December 2025" at bounding box center [495, 225] width 30 height 17
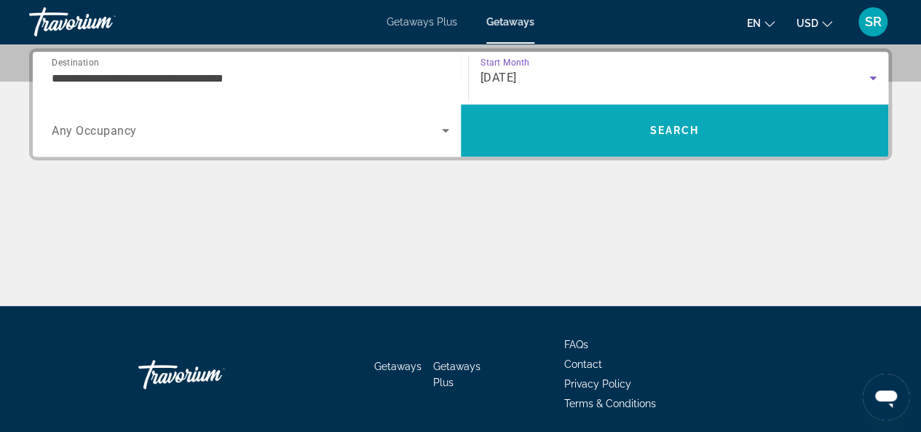
click at [663, 132] on span "Search" at bounding box center [673, 130] width 49 height 12
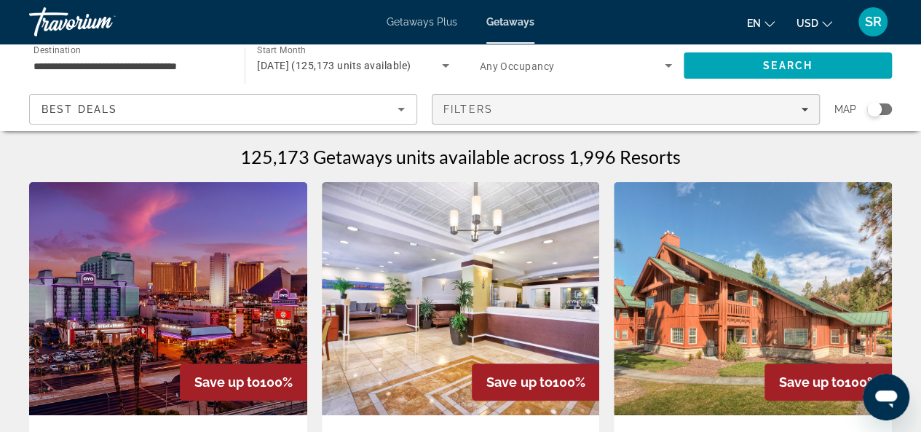
click at [520, 107] on div "Filters" at bounding box center [625, 109] width 365 height 12
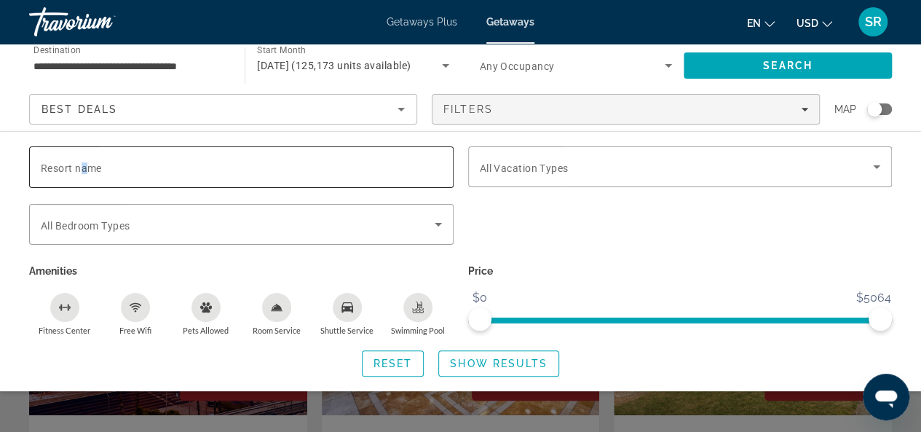
click at [86, 168] on span "Resort name" at bounding box center [71, 168] width 61 height 12
click at [86, 168] on input "Resort name" at bounding box center [241, 167] width 401 height 17
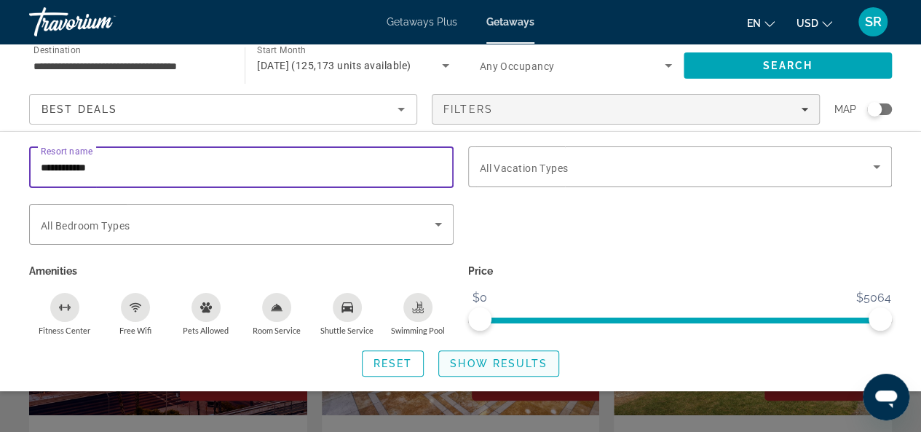
type input "**********"
click at [469, 362] on span "Show Results" at bounding box center [499, 363] width 98 height 12
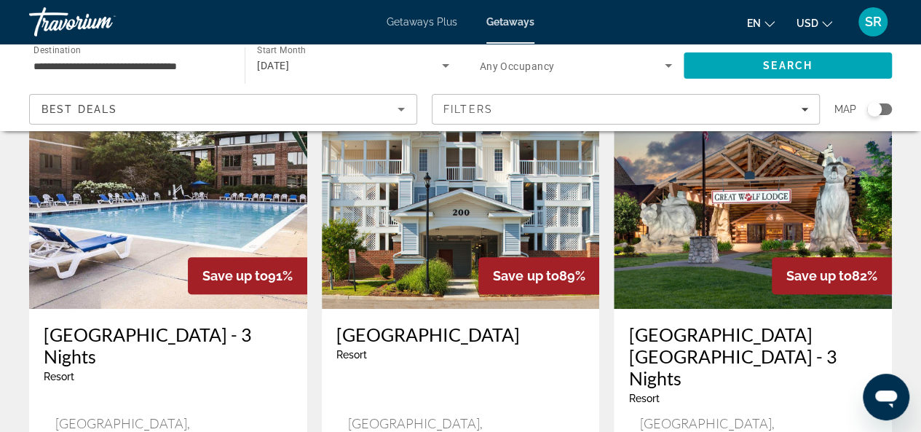
scroll to position [178, 0]
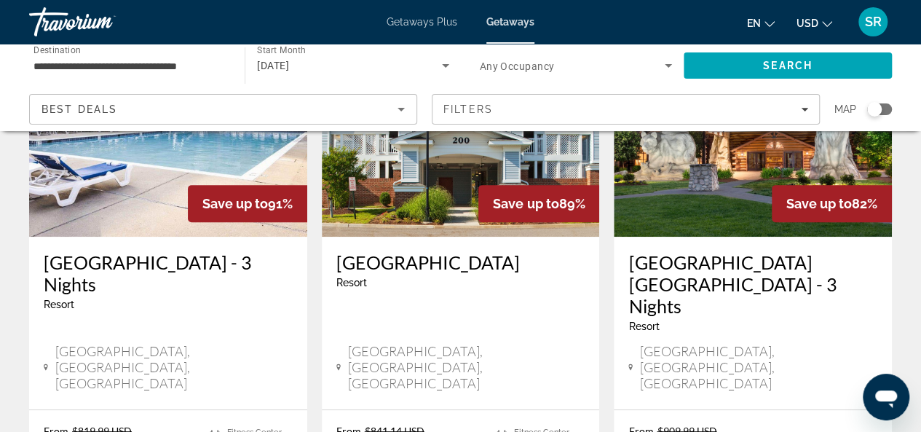
click at [409, 255] on h3 "Parkside Williamsburg Resort" at bounding box center [460, 262] width 249 height 22
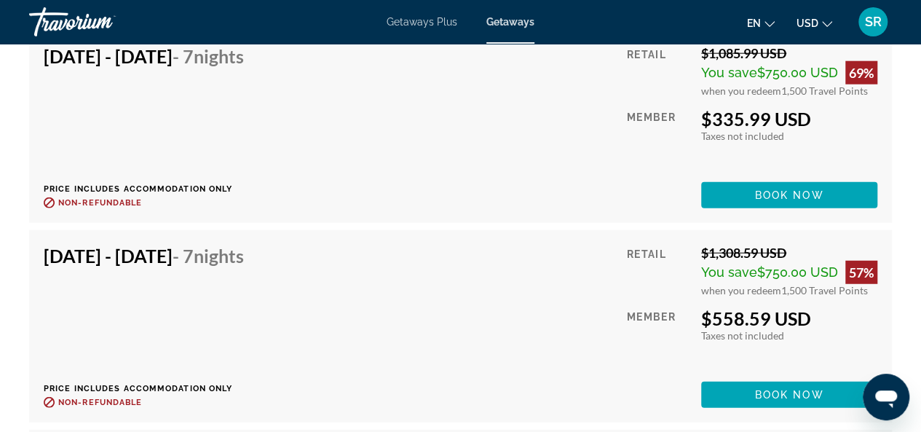
scroll to position [4064, 0]
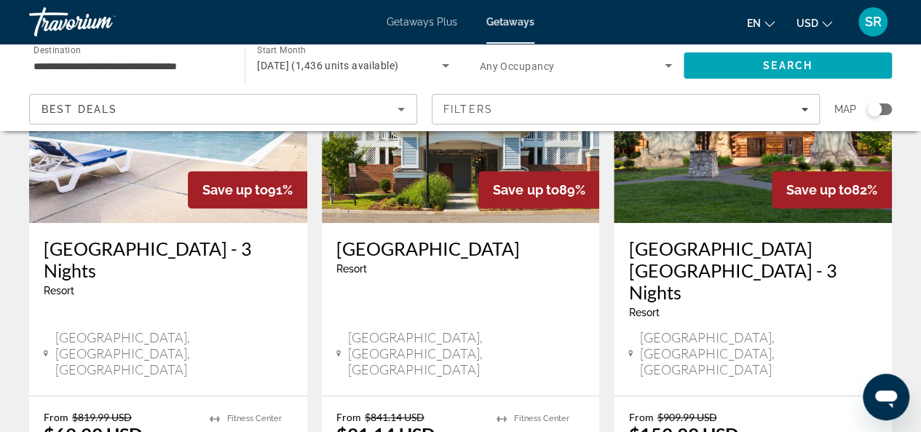
scroll to position [204, 0]
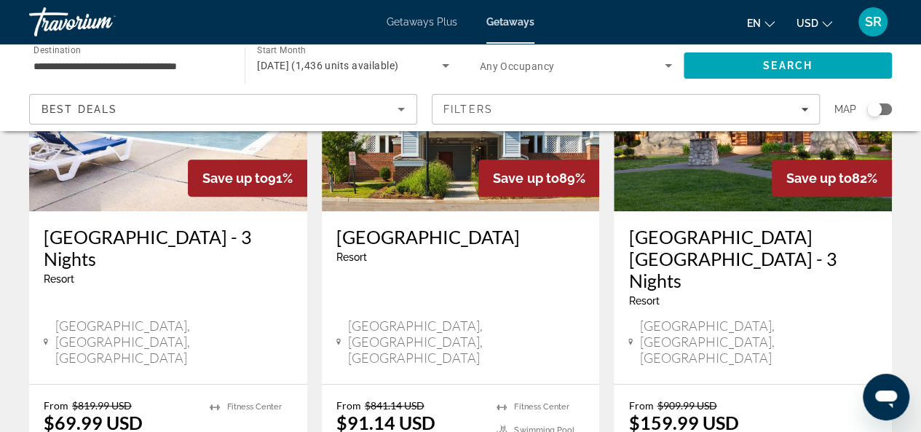
click at [694, 236] on h3 "Great Wolf Lodge Williamsburg - 3 Nights" at bounding box center [752, 259] width 249 height 66
click at [0, 0] on div at bounding box center [0, 0] width 0 height 0
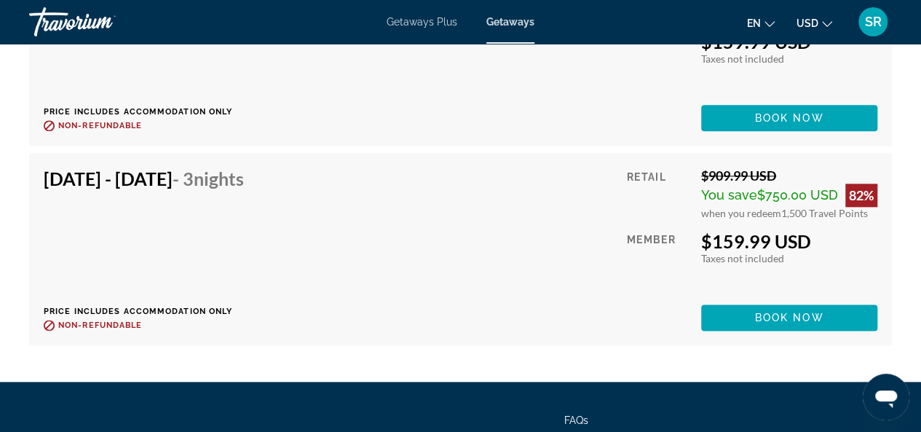
scroll to position [3579, 0]
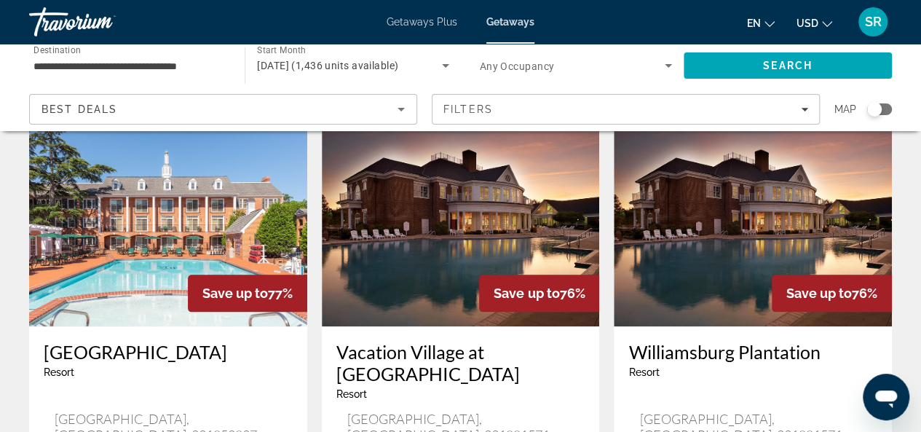
scroll to position [674, 0]
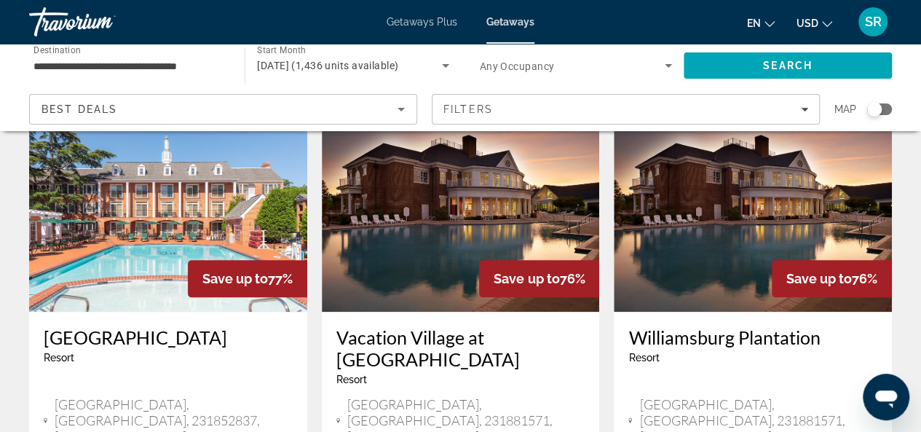
click at [158, 251] on img "Main content" at bounding box center [168, 195] width 278 height 233
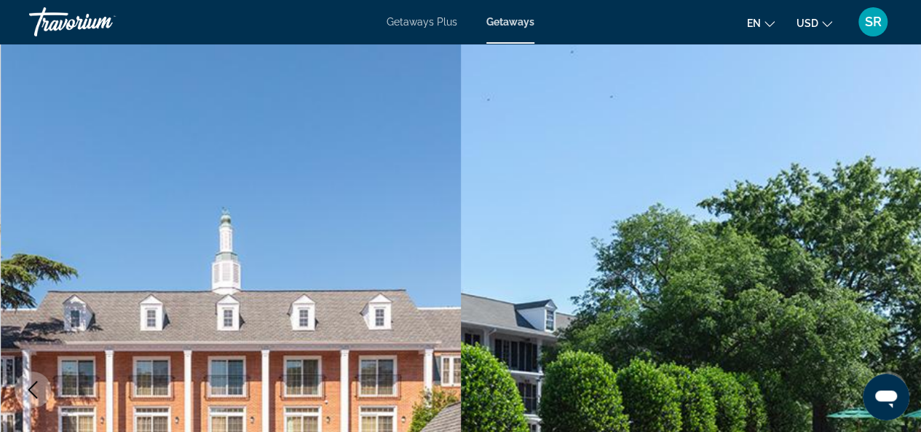
click at [913, 116] on img "Main content" at bounding box center [691, 389] width 461 height 691
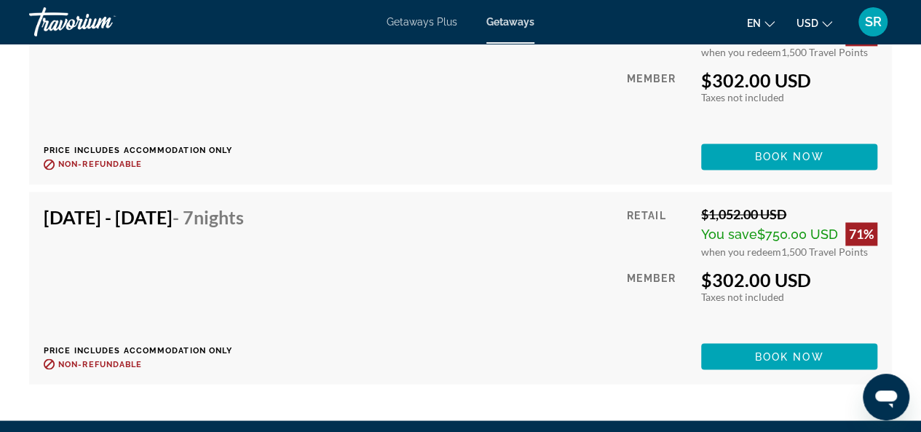
scroll to position [6577, 0]
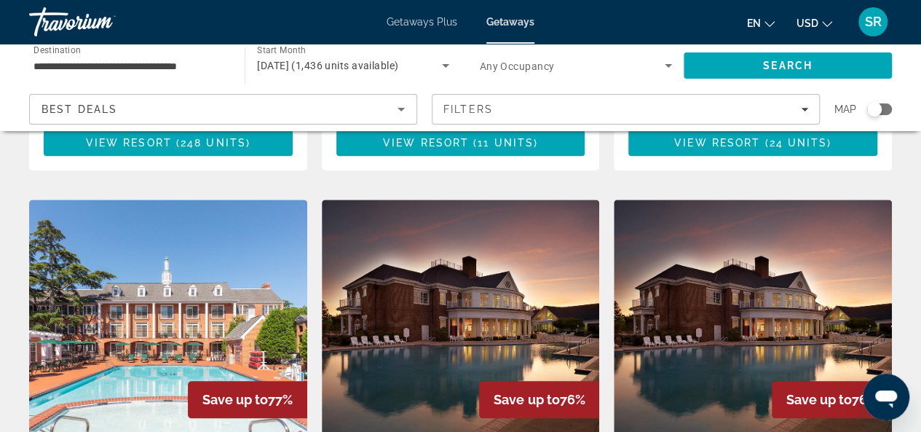
scroll to position [574, 0]
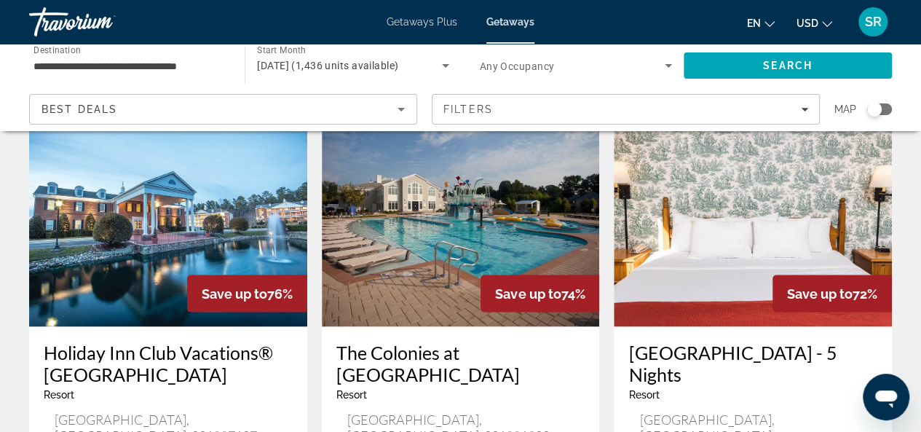
scroll to position [1196, 0]
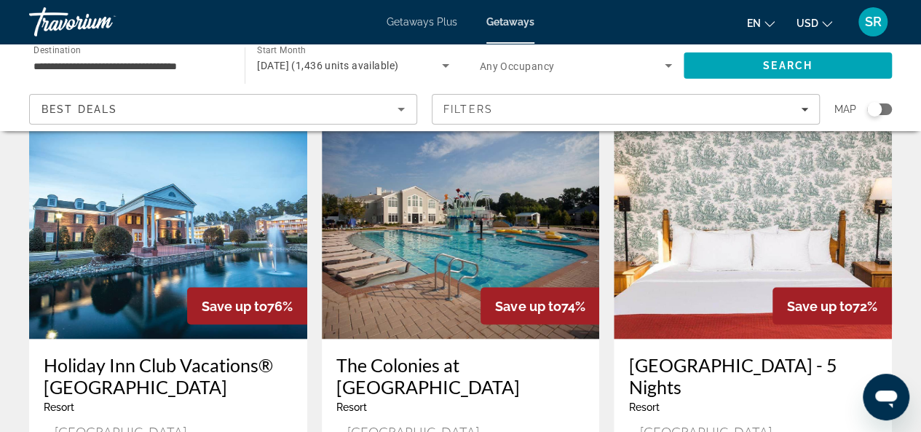
click at [476, 353] on h3 "The Colonies at [GEOGRAPHIC_DATA]" at bounding box center [460, 375] width 249 height 44
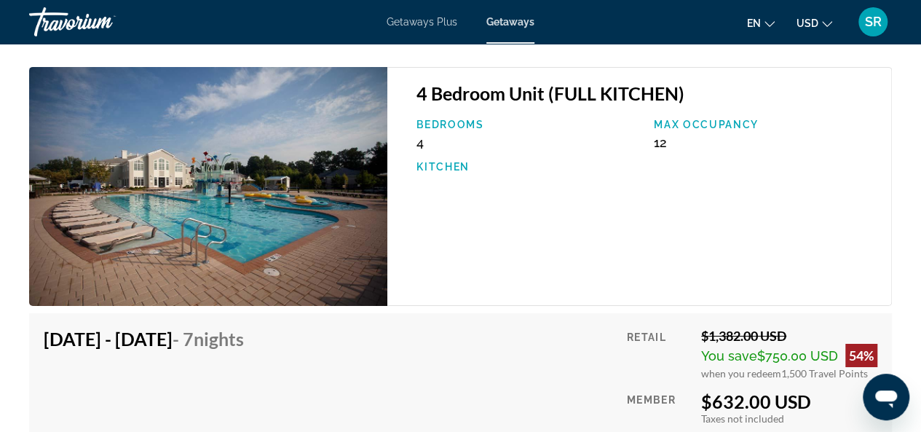
scroll to position [4827, 0]
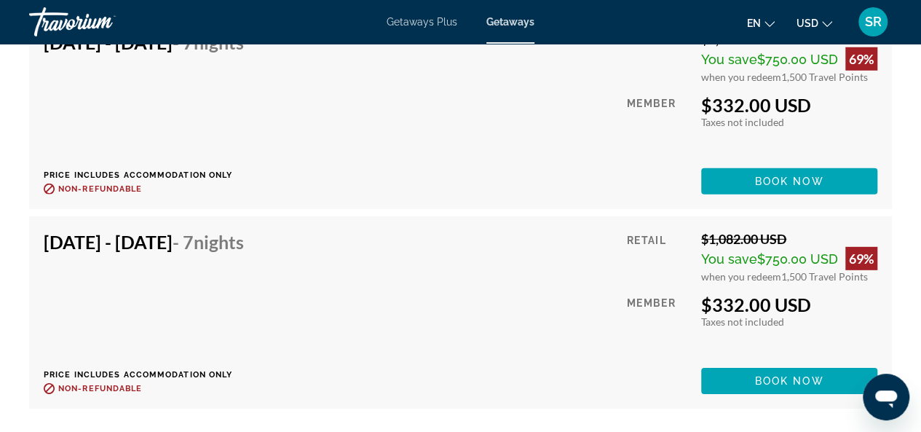
drag, startPoint x: 916, startPoint y: 316, endPoint x: 914, endPoint y: 304, distance: 11.8
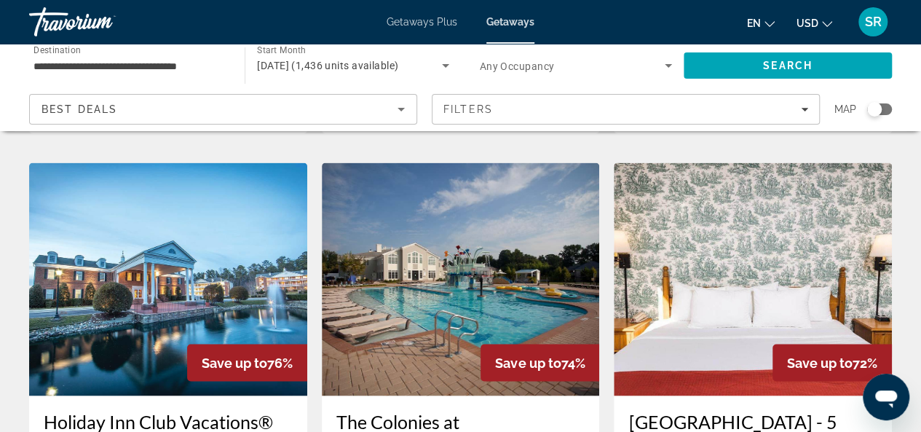
scroll to position [1193, 0]
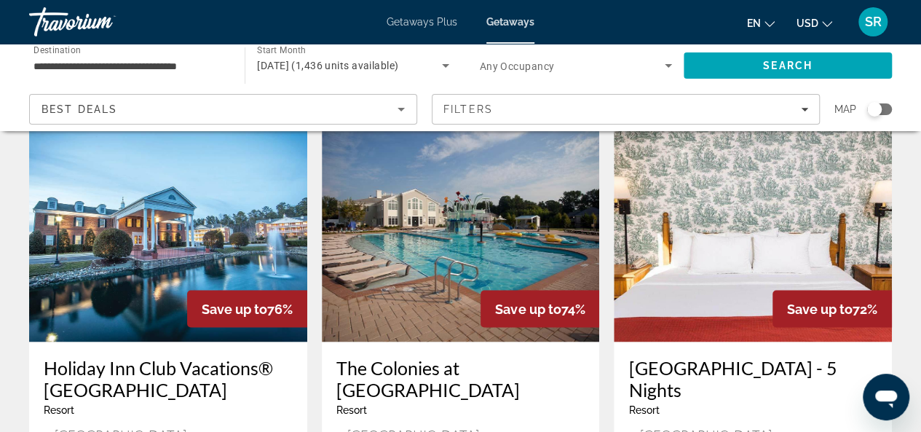
click at [109, 237] on img "Main content" at bounding box center [168, 224] width 278 height 233
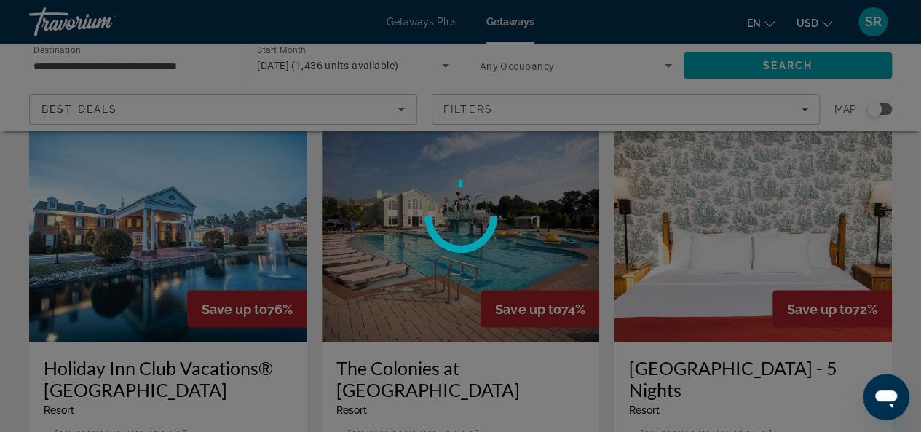
click at [109, 237] on div at bounding box center [460, 216] width 921 height 432
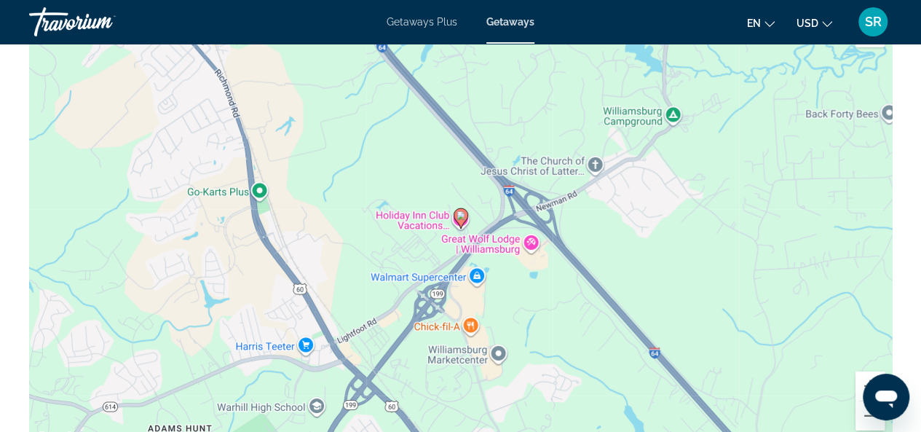
scroll to position [2076, 0]
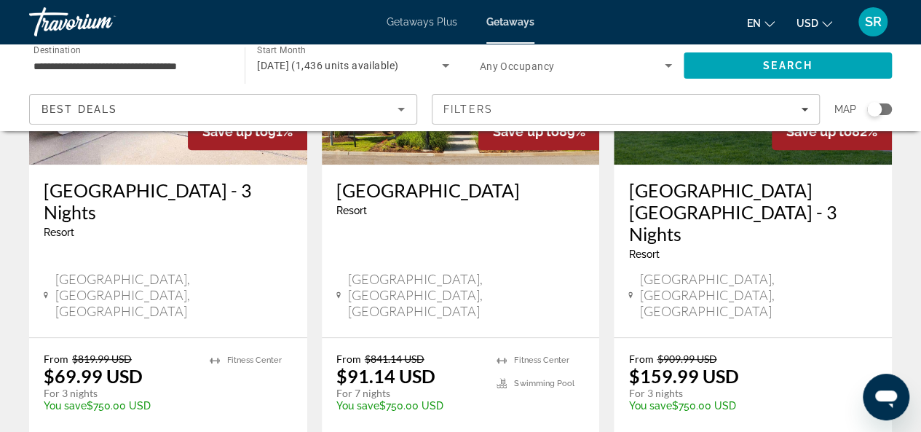
scroll to position [262, 0]
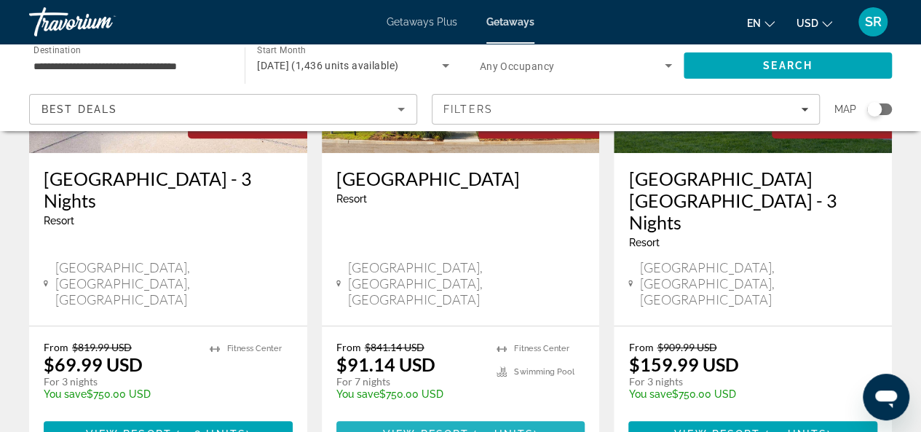
click at [453, 428] on span "View Resort" at bounding box center [426, 434] width 86 height 12
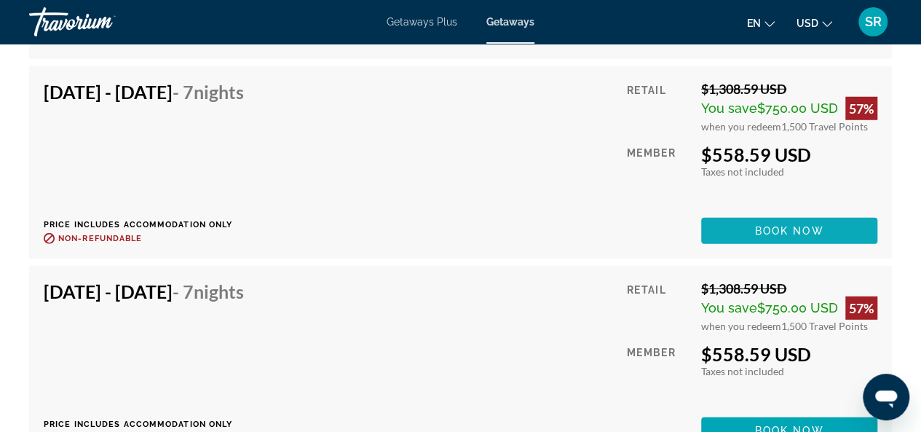
scroll to position [4706, 0]
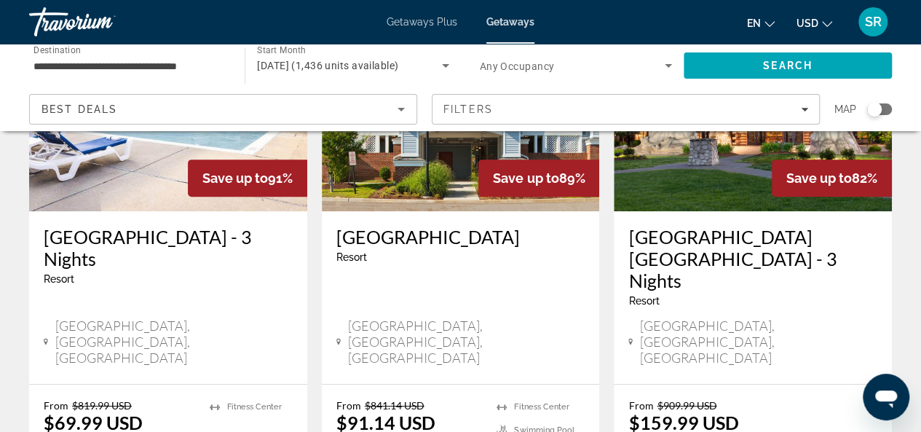
scroll to position [234, 0]
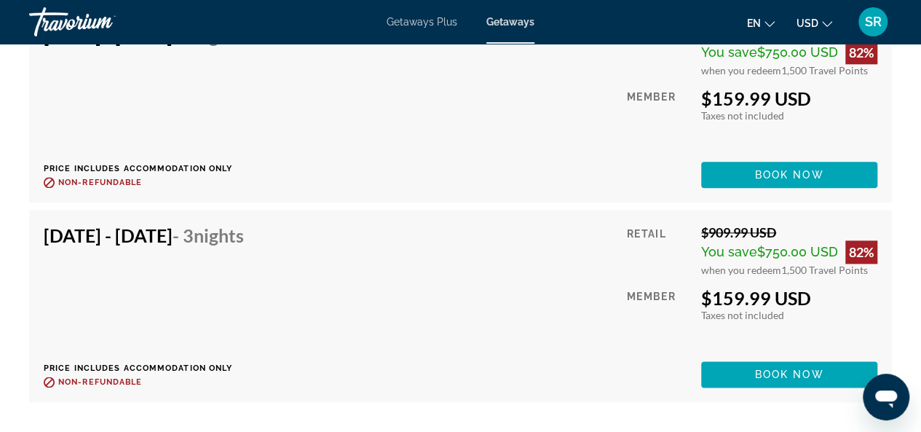
scroll to position [3715, 0]
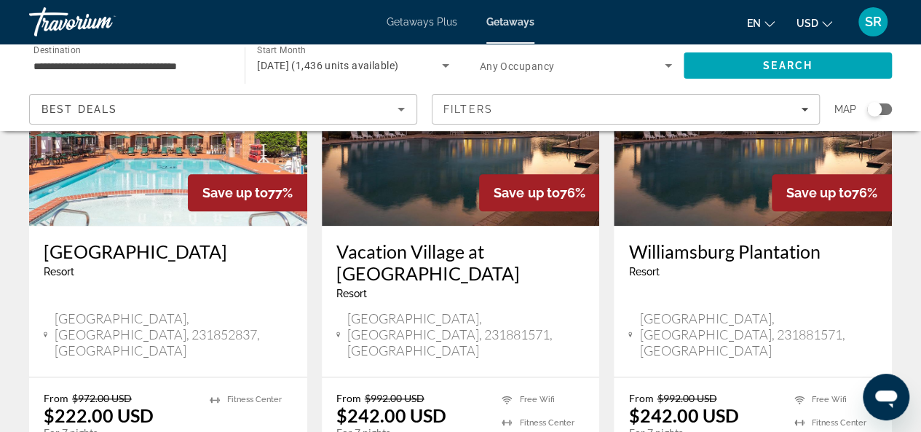
scroll to position [777, 0]
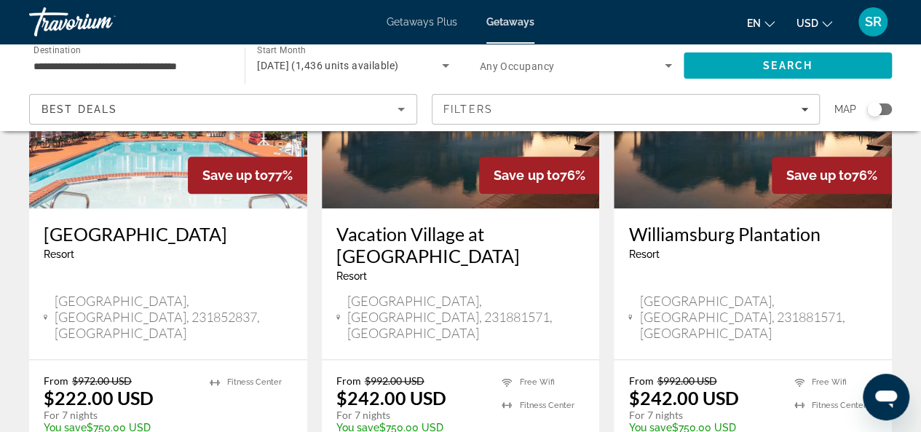
click at [83, 223] on h3 "Westgate Historic Williamsburg" at bounding box center [168, 234] width 249 height 22
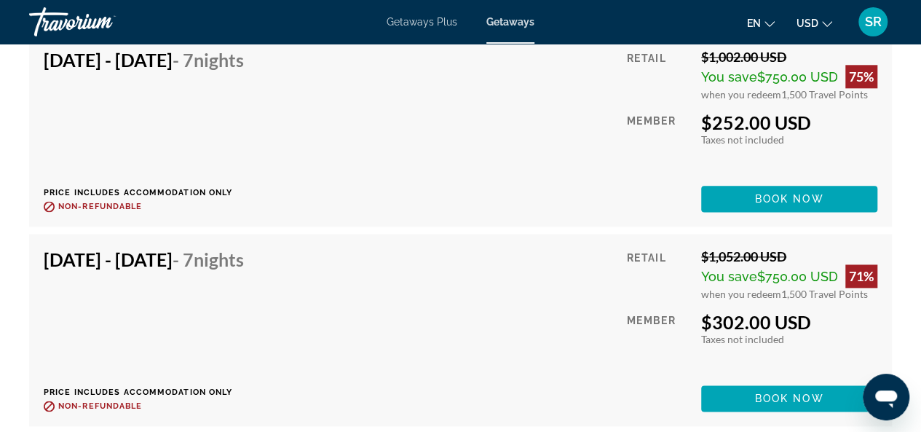
scroll to position [6176, 0]
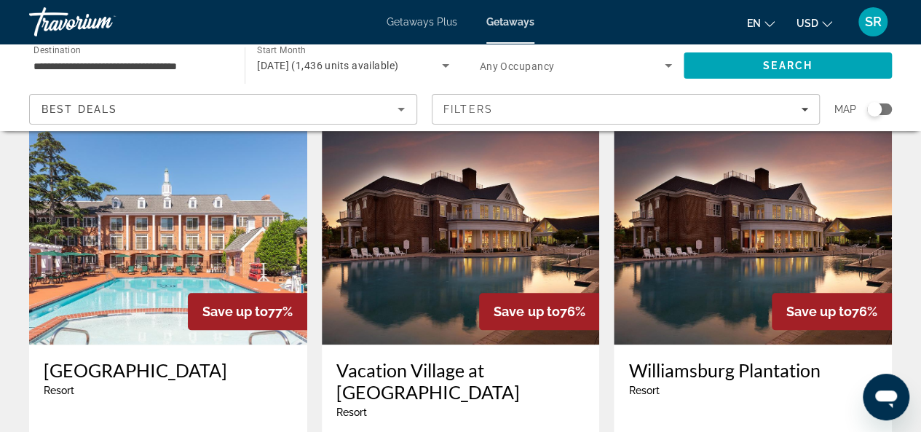
scroll to position [647, 0]
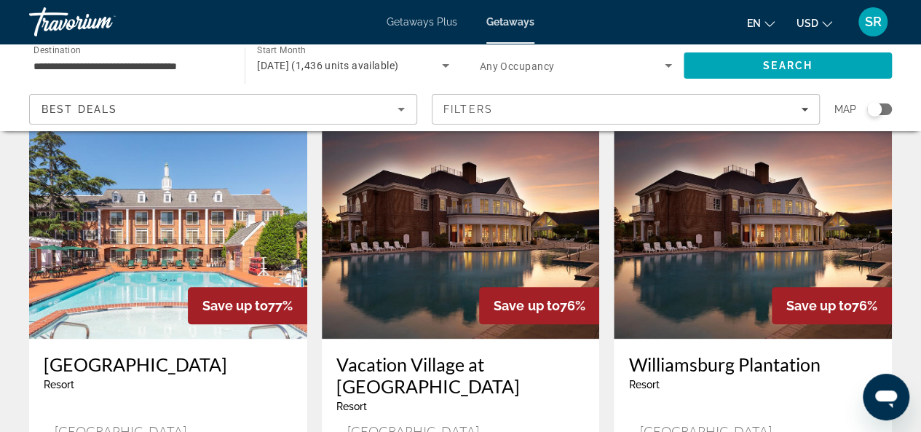
click at [419, 353] on h3 "Vacation Village at [GEOGRAPHIC_DATA]" at bounding box center [460, 375] width 249 height 44
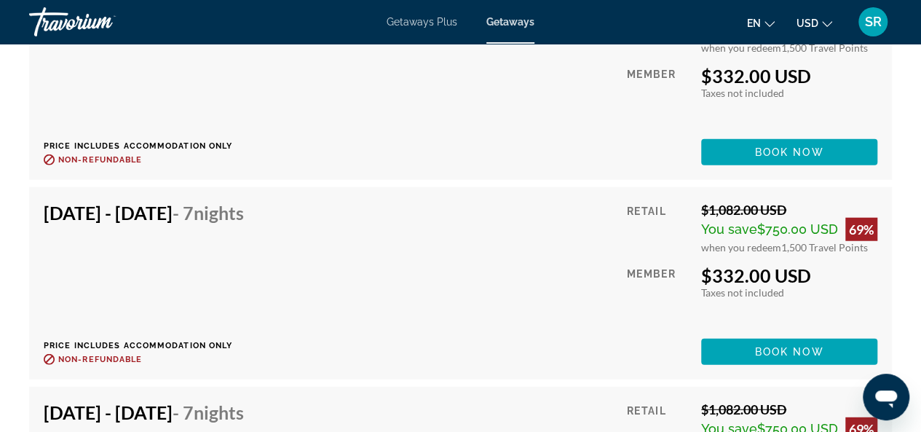
scroll to position [7409, 0]
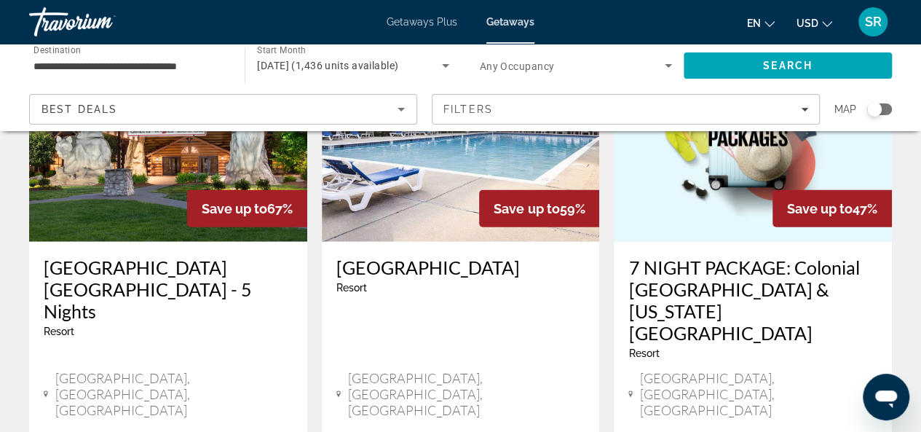
scroll to position [1863, 0]
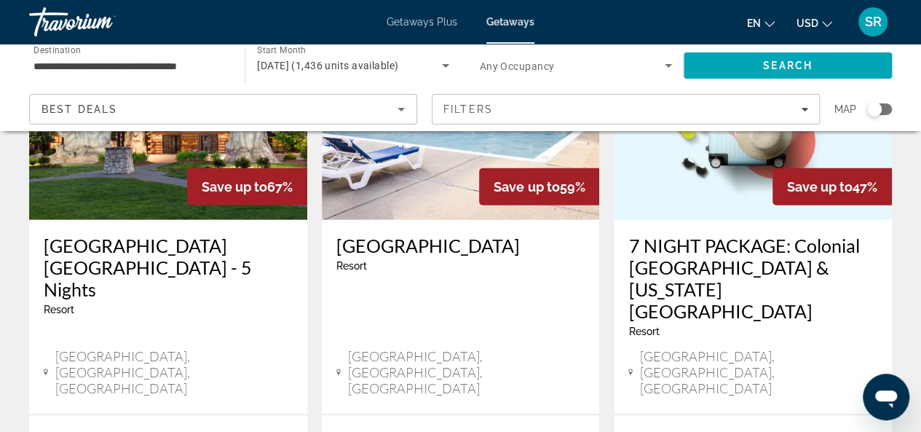
click at [0, 0] on div at bounding box center [0, 0] width 0 height 0
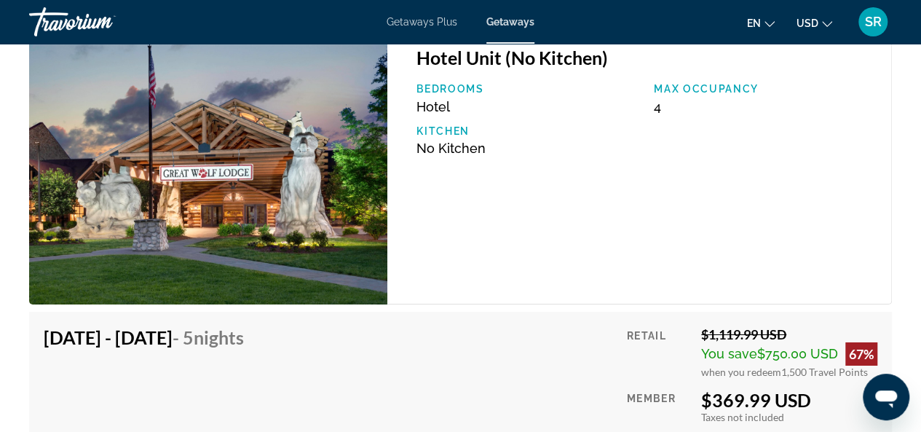
scroll to position [2367, 0]
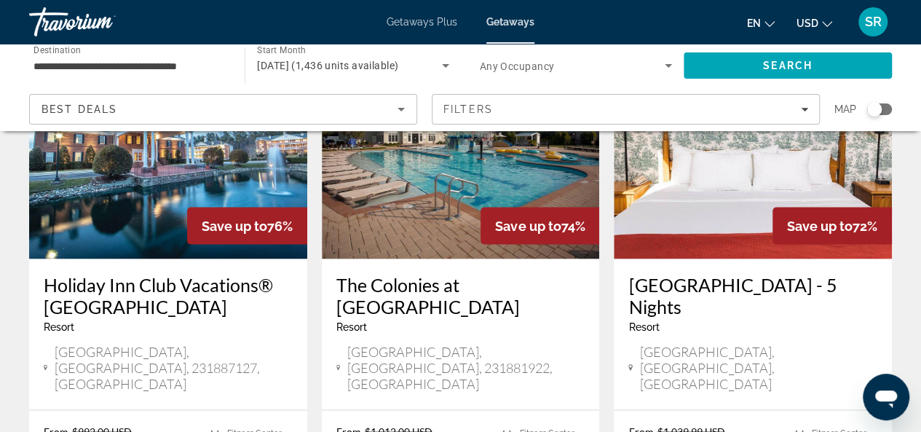
scroll to position [1277, 0]
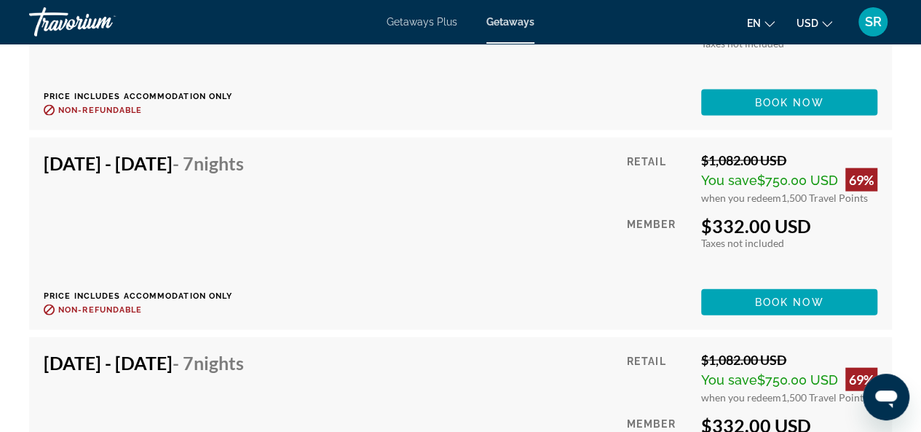
scroll to position [4286, 0]
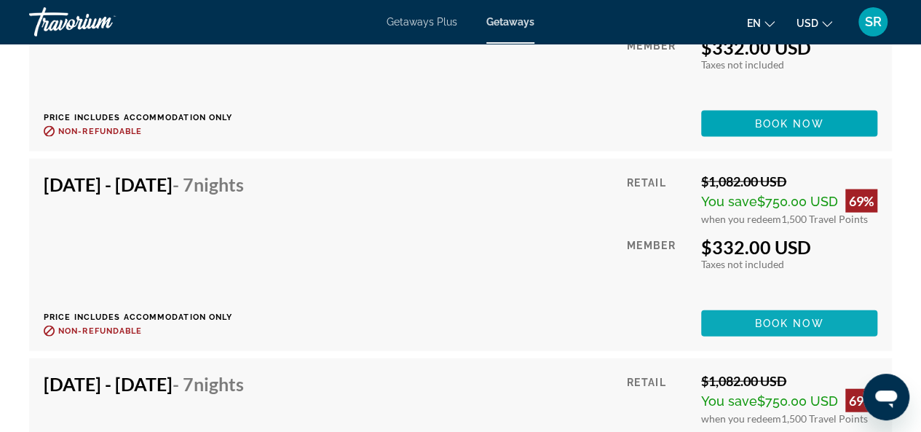
click at [748, 323] on span "Main content" at bounding box center [789, 323] width 176 height 35
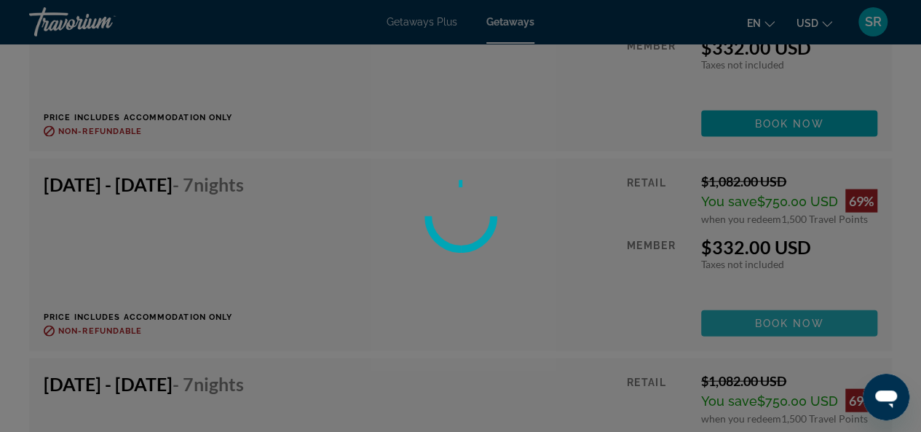
click at [748, 323] on div at bounding box center [460, 216] width 921 height 432
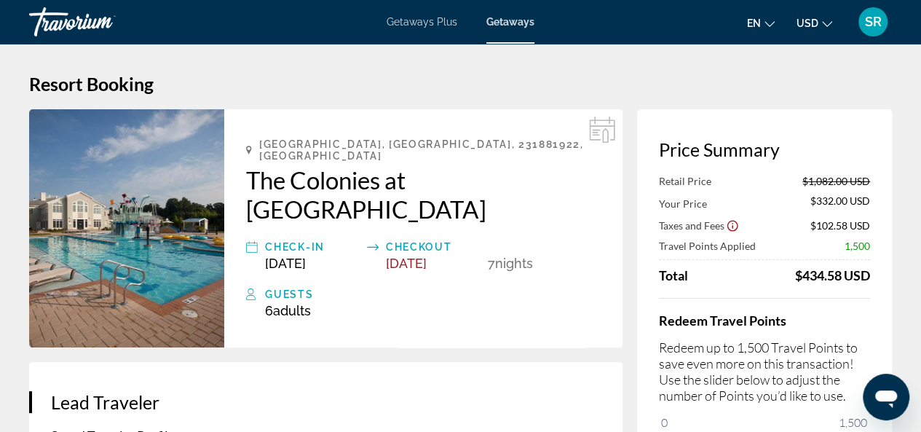
click at [734, 229] on icon "Show Taxes and Fees disclaimer" at bounding box center [732, 225] width 13 height 13
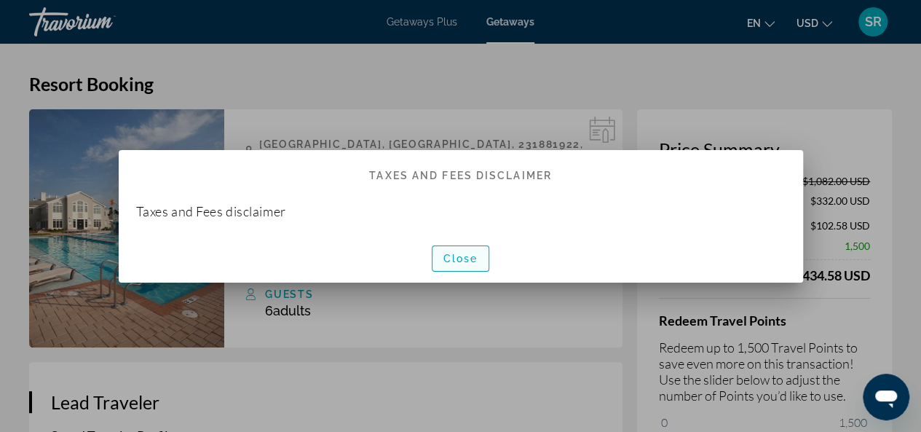
click at [468, 255] on span "Close" at bounding box center [460, 259] width 35 height 12
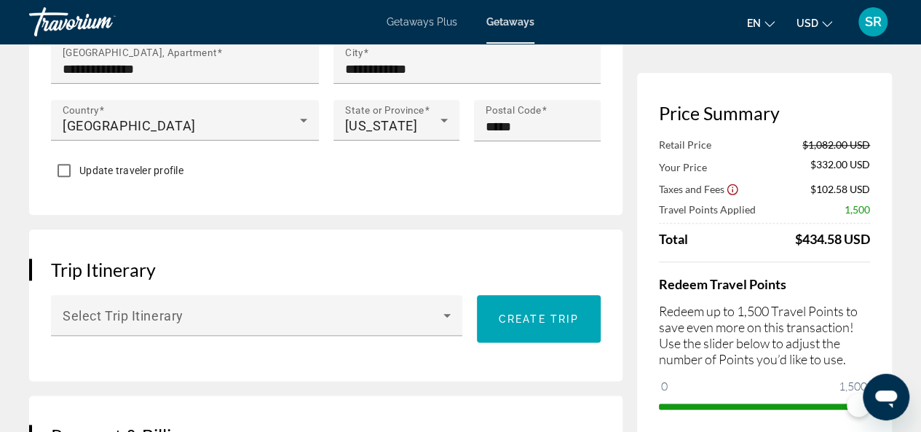
scroll to position [617, 0]
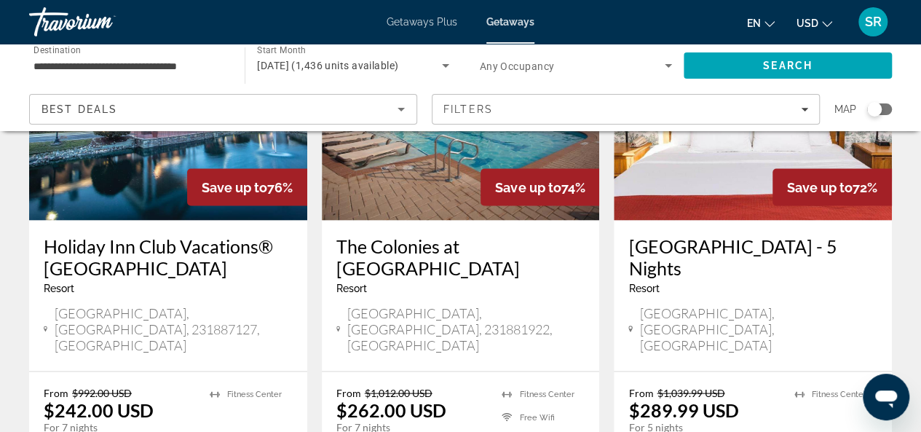
scroll to position [1320, 0]
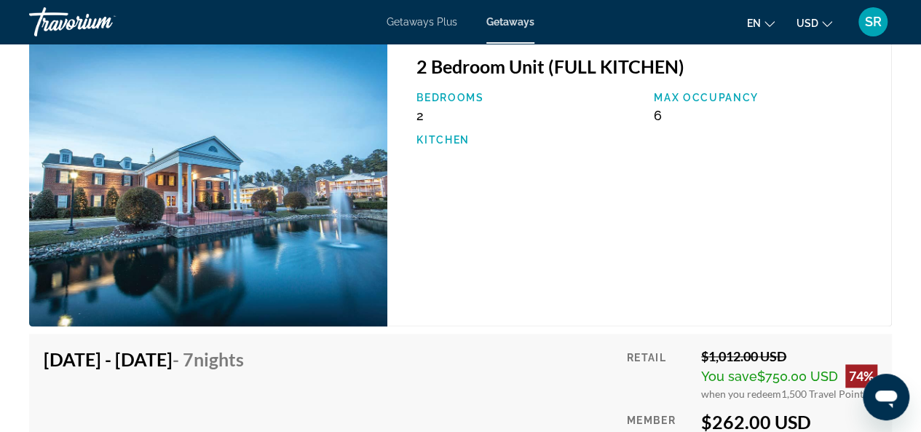
scroll to position [3497, 0]
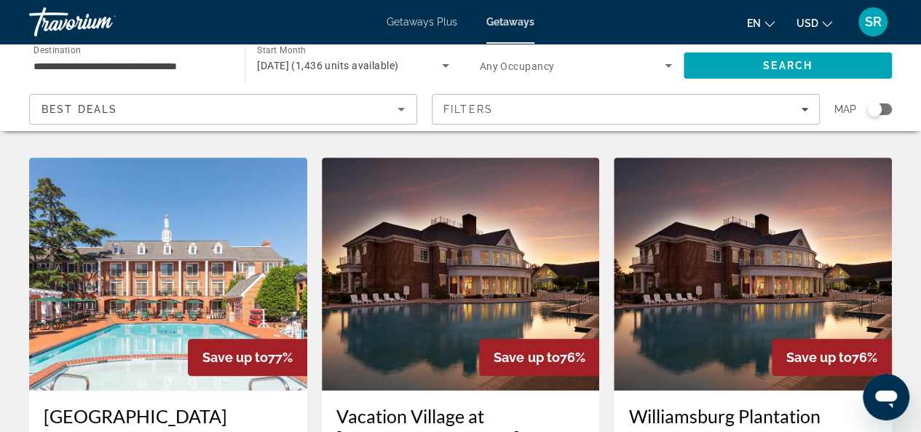
scroll to position [563, 0]
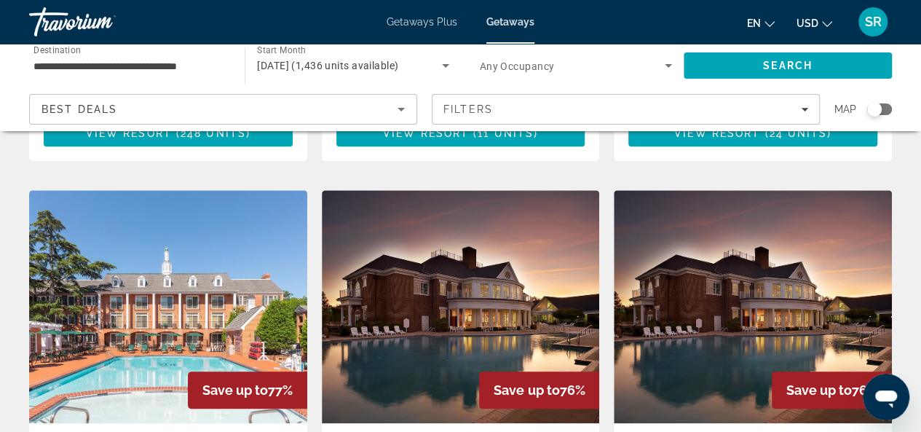
click at [108, 344] on img "Main content" at bounding box center [168, 306] width 278 height 233
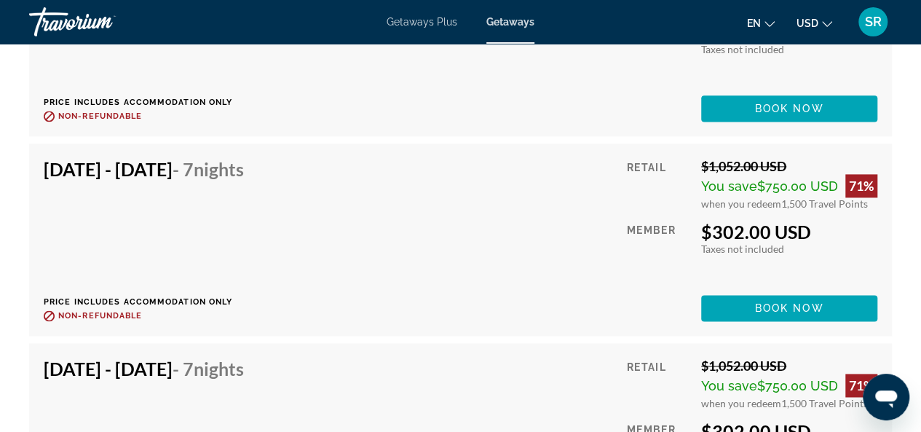
scroll to position [6499, 0]
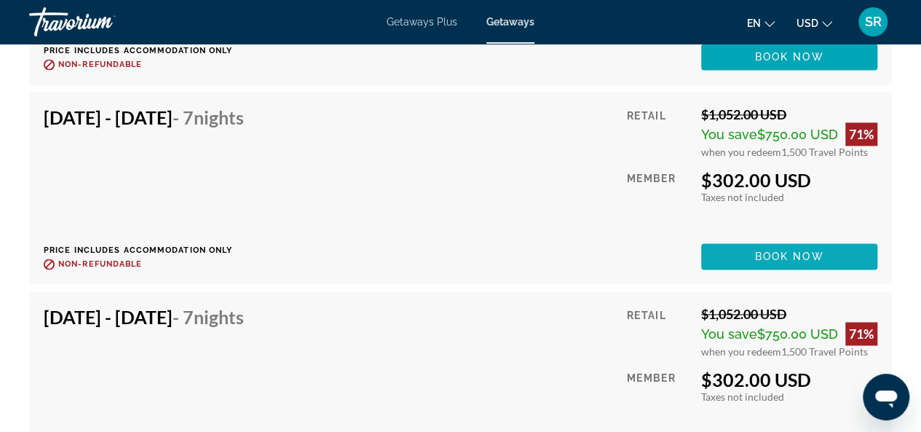
click at [760, 250] on span "Book now" at bounding box center [789, 256] width 69 height 12
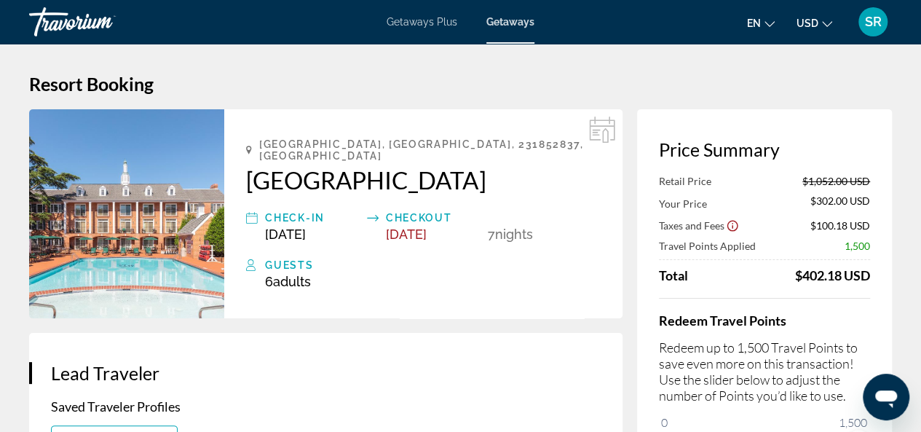
click at [733, 227] on icon "Show Taxes and Fees disclaimer" at bounding box center [732, 225] width 13 height 13
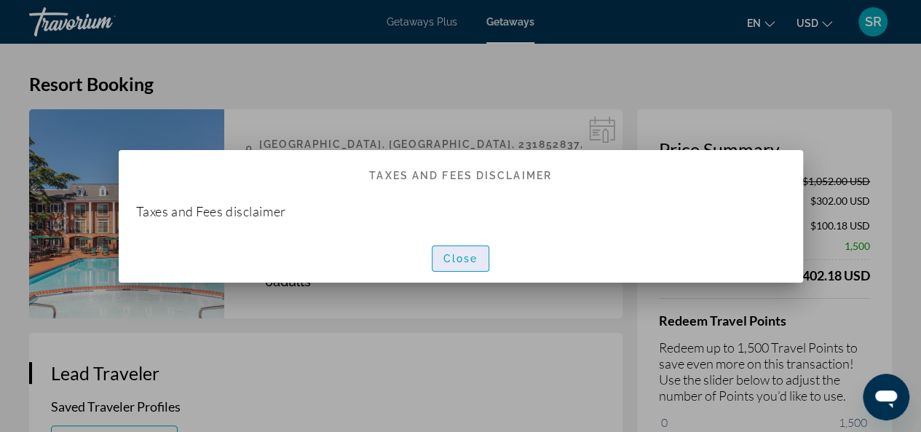
click at [466, 266] on span "button" at bounding box center [460, 258] width 57 height 35
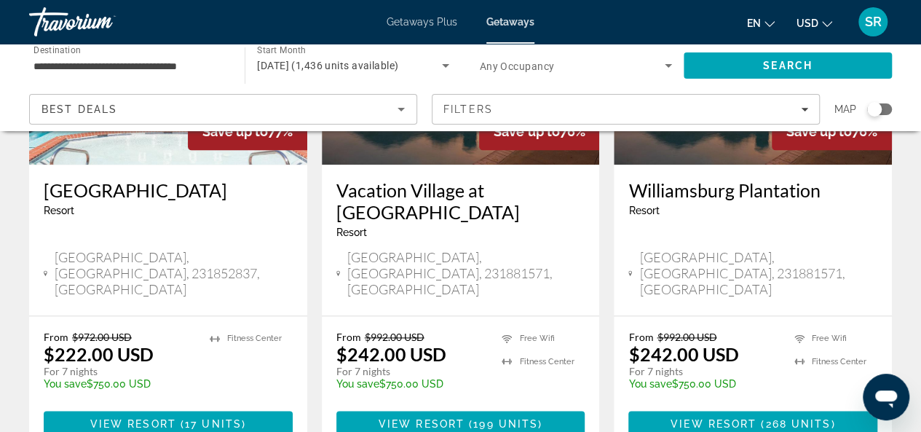
scroll to position [842, 0]
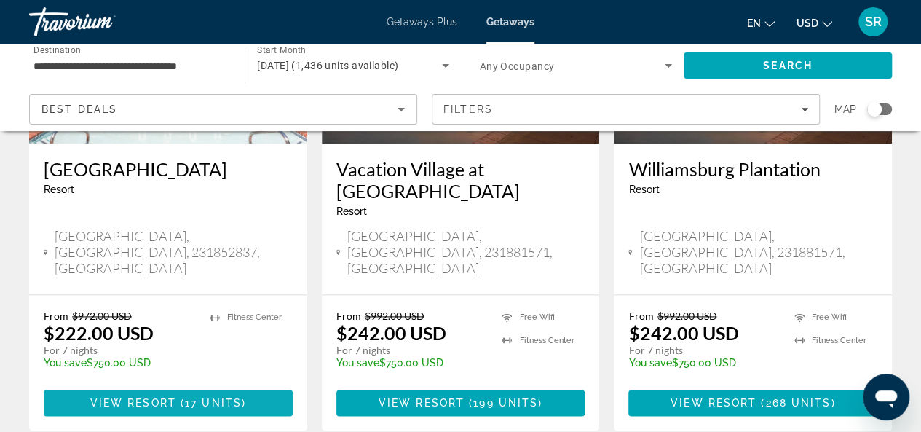
click at [150, 397] on span "View Resort" at bounding box center [133, 403] width 86 height 12
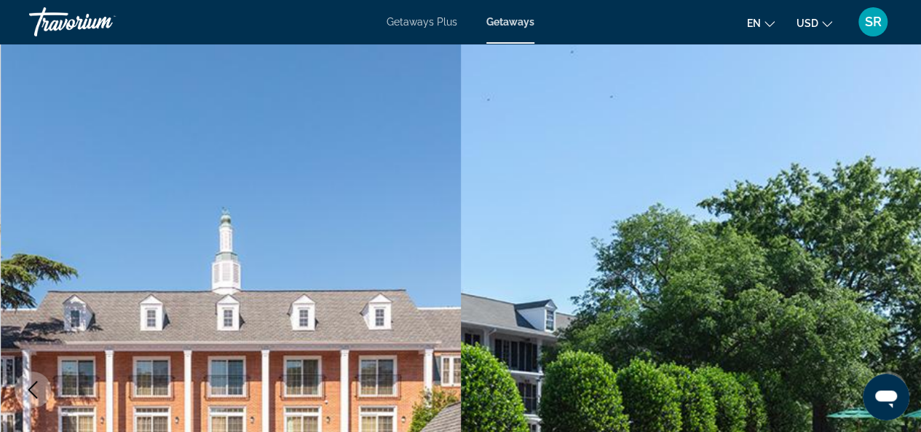
click at [150, 309] on img "Main content" at bounding box center [231, 389] width 461 height 691
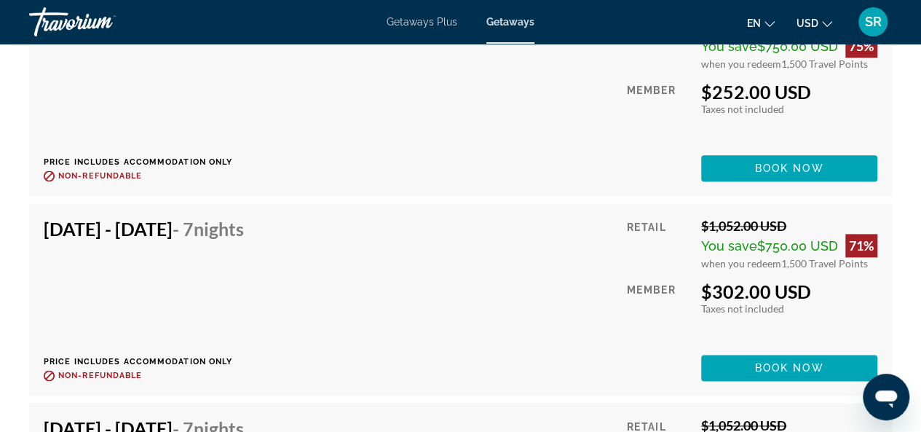
scroll to position [6430, 0]
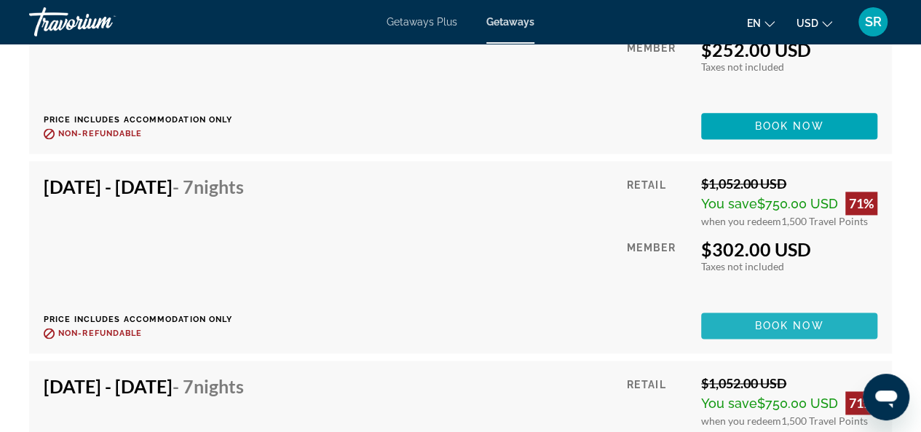
click at [746, 309] on span "Main content" at bounding box center [789, 325] width 176 height 35
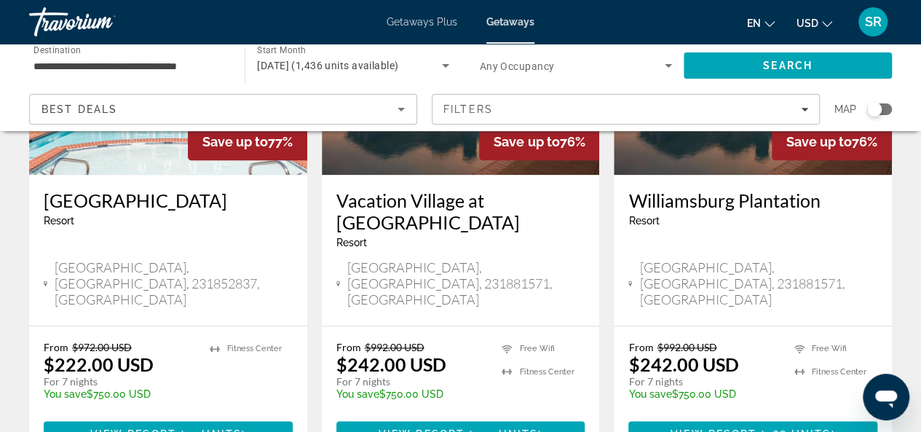
scroll to position [825, 0]
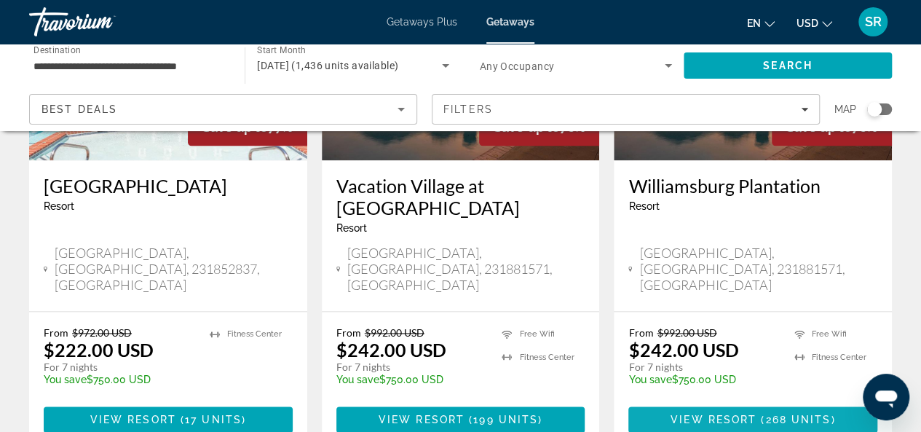
click at [723, 413] on span "View Resort" at bounding box center [713, 419] width 86 height 12
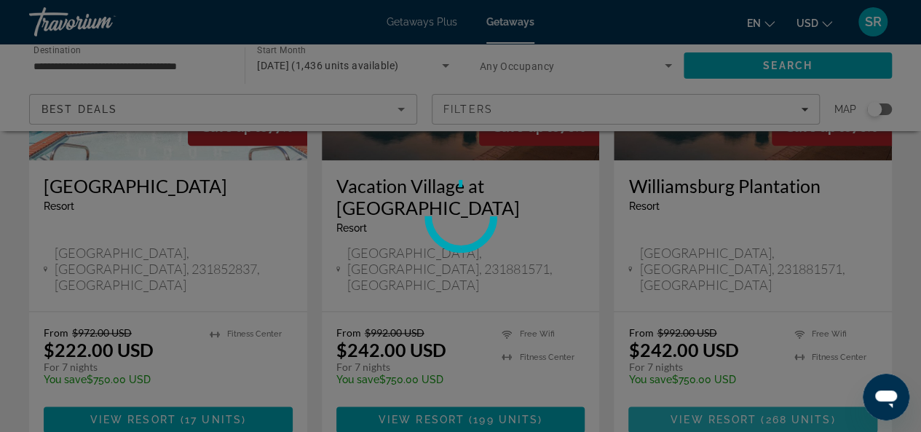
click at [723, 337] on div at bounding box center [460, 216] width 921 height 432
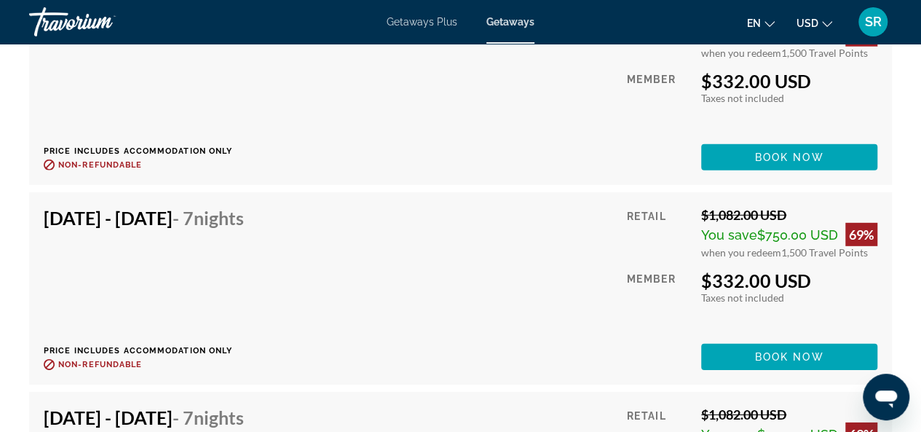
scroll to position [4633, 0]
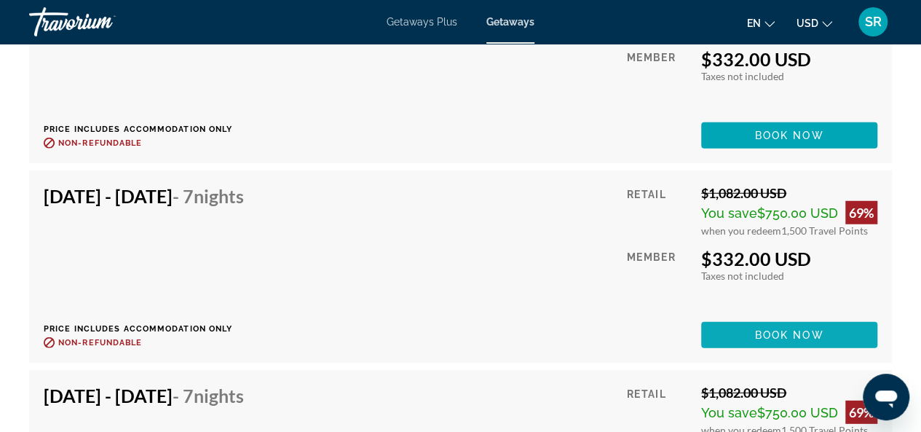
click at [739, 323] on span "Main content" at bounding box center [789, 334] width 176 height 35
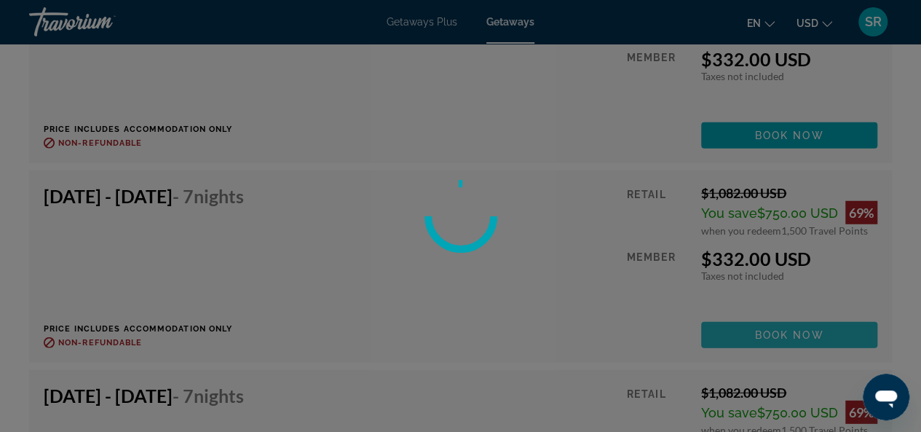
click at [739, 323] on div at bounding box center [460, 216] width 921 height 432
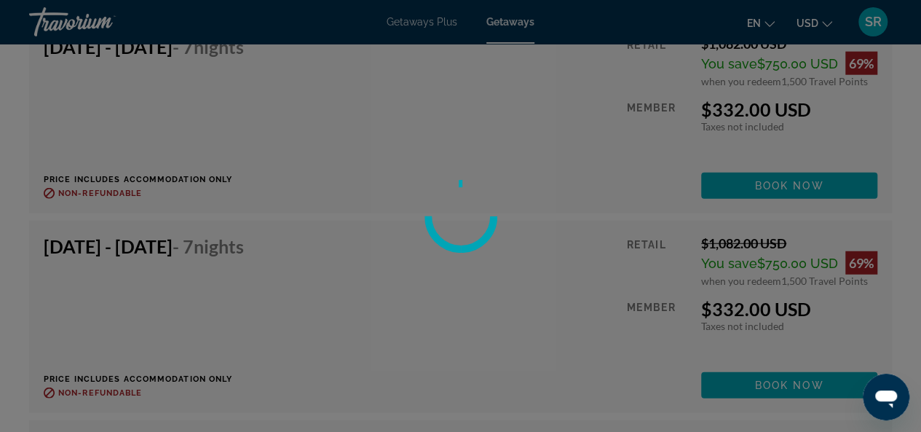
scroll to position [4561, 0]
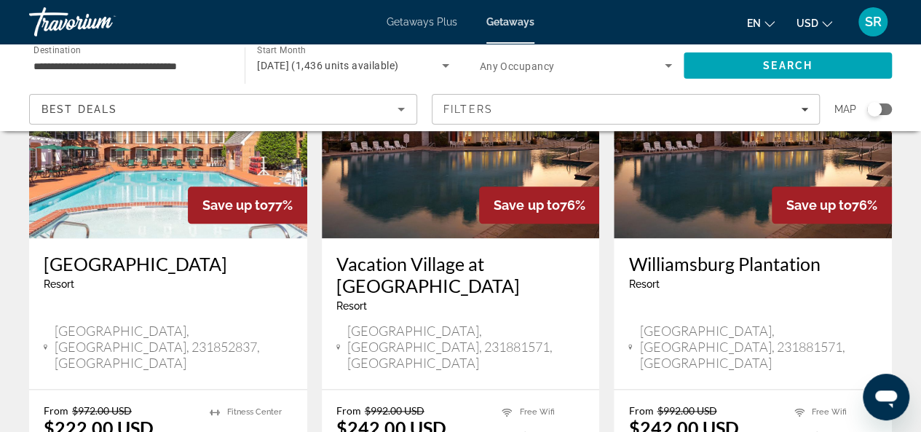
scroll to position [820, 0]
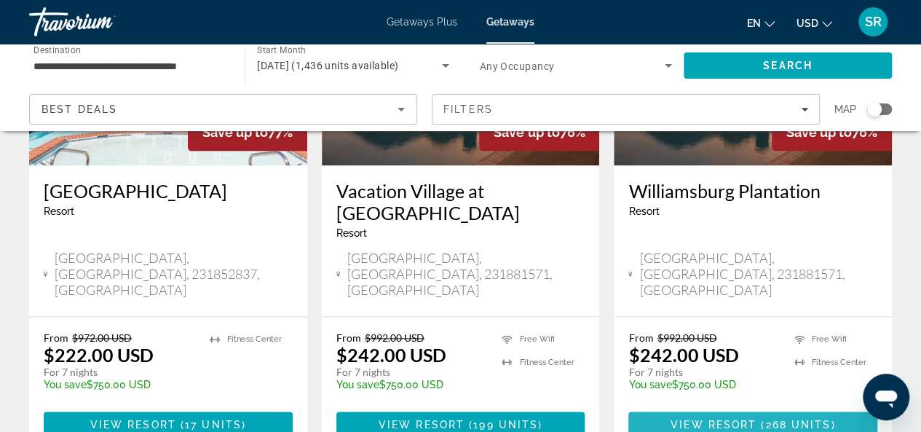
click at [716, 419] on span "View Resort" at bounding box center [713, 425] width 86 height 12
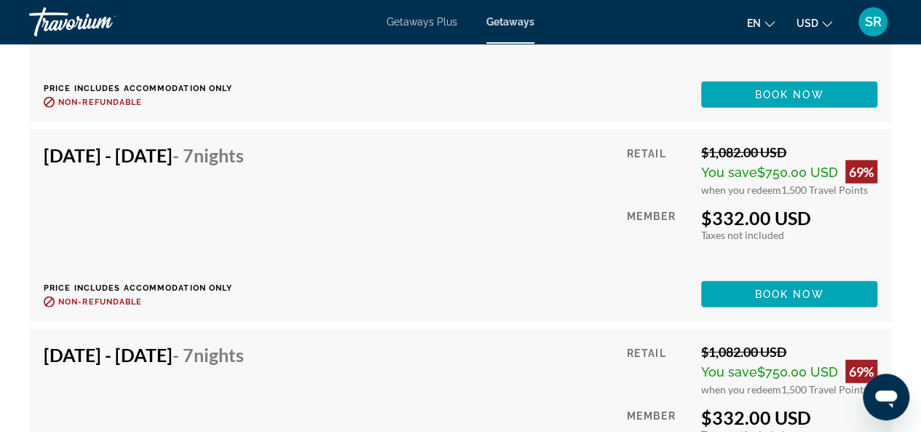
scroll to position [4818, 0]
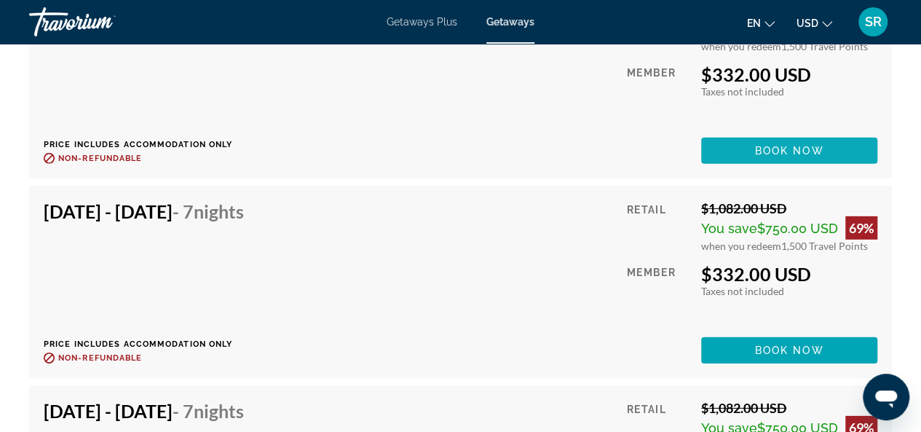
click at [780, 145] on span "Book now" at bounding box center [789, 151] width 69 height 12
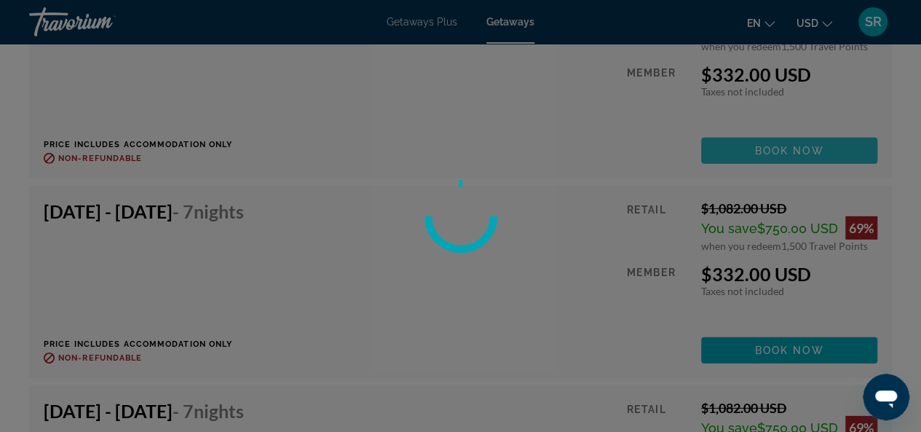
click at [780, 131] on div at bounding box center [460, 216] width 921 height 432
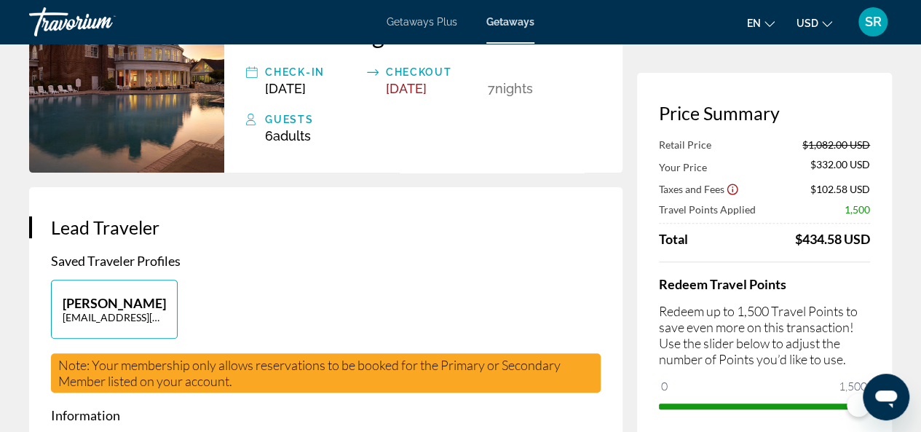
scroll to position [73, 0]
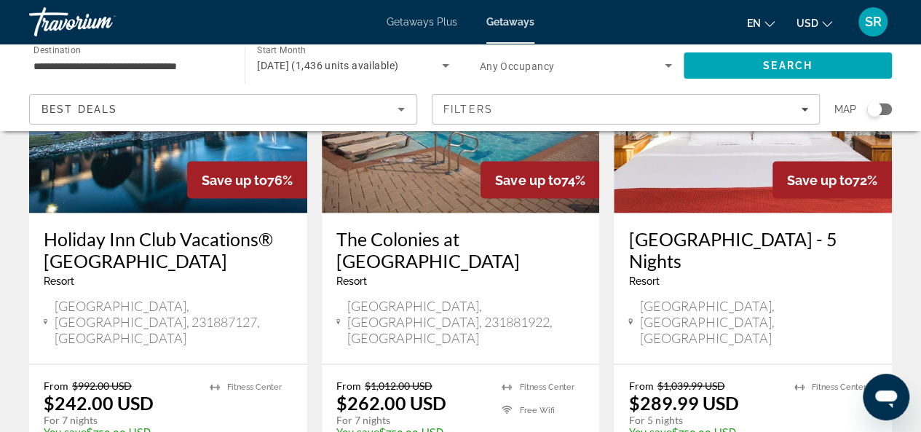
scroll to position [1291, 0]
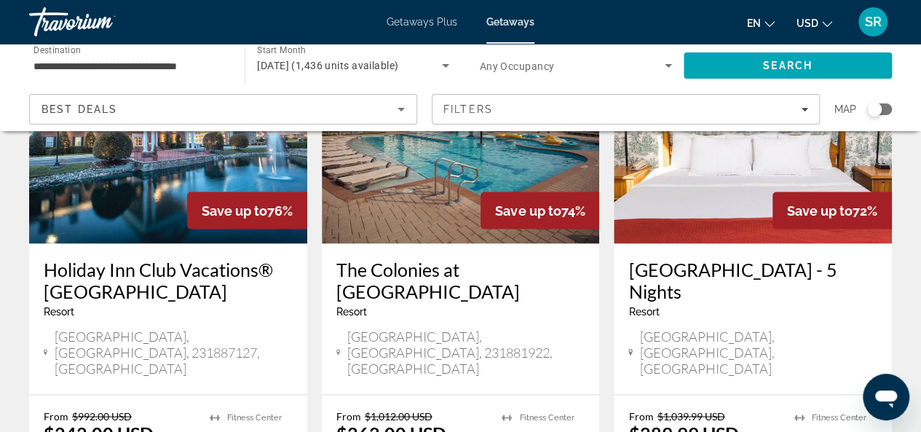
click at [917, 260] on div "1,436 Getaways units available across 12 Resorts Save up to 91% Williamsburg Wo…" at bounding box center [460, 17] width 921 height 2326
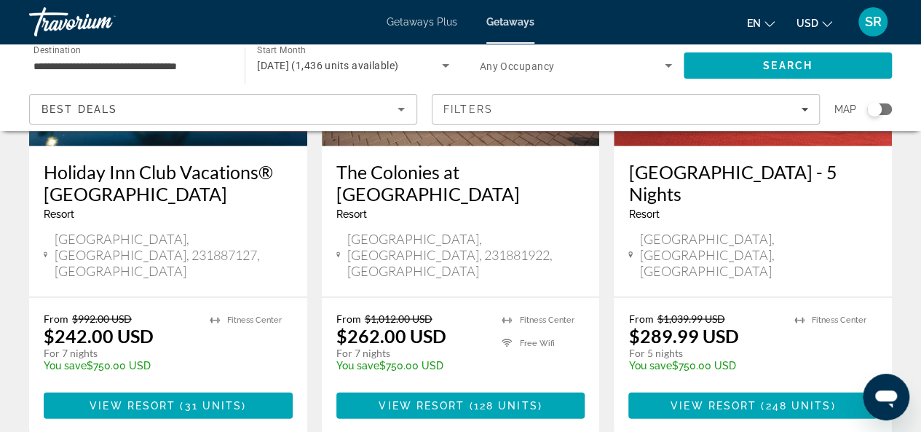
scroll to position [1409, 0]
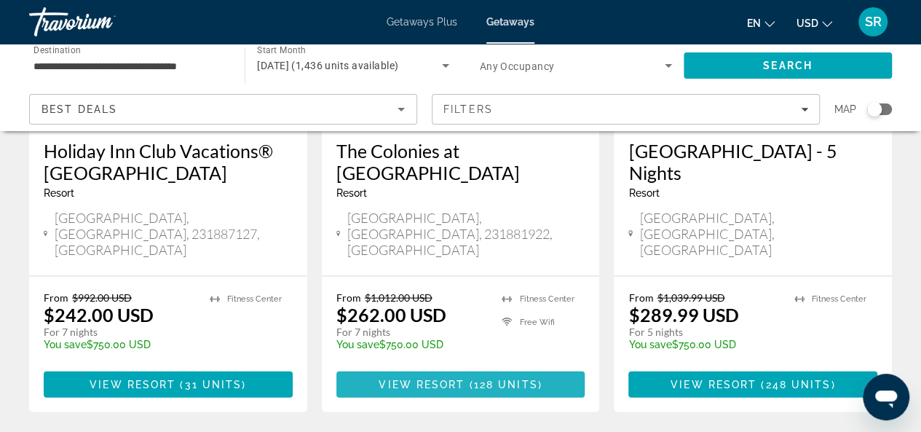
click at [423, 378] on span "View Resort" at bounding box center [421, 384] width 86 height 12
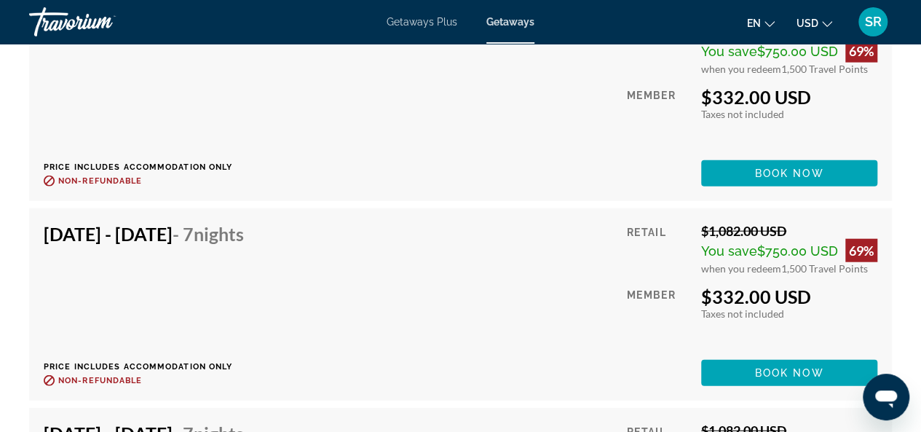
scroll to position [4392, 0]
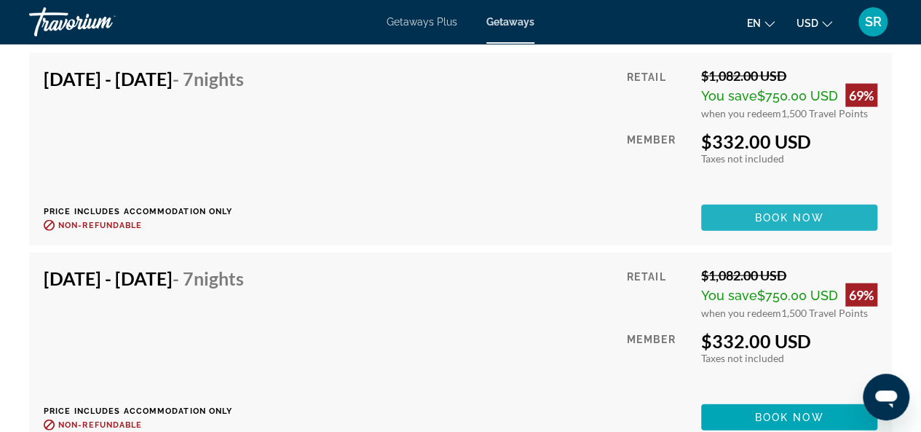
click at [767, 215] on span "Book now" at bounding box center [789, 218] width 69 height 12
click at [0, 0] on div at bounding box center [0, 0] width 0 height 0
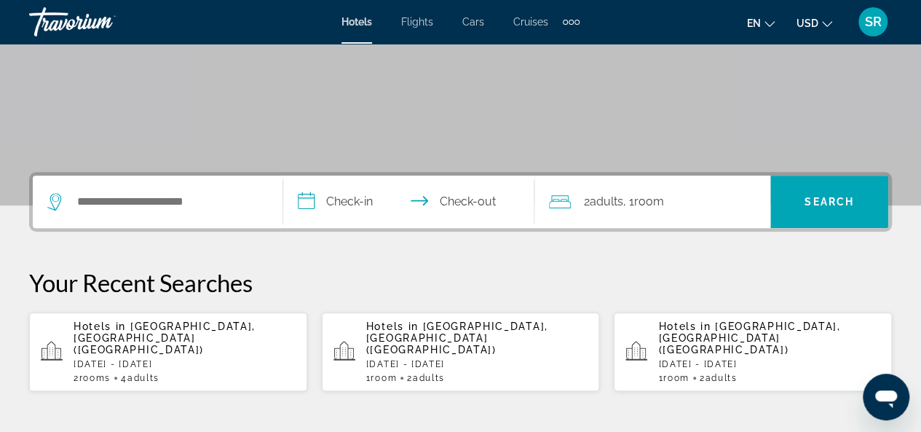
scroll to position [230, 0]
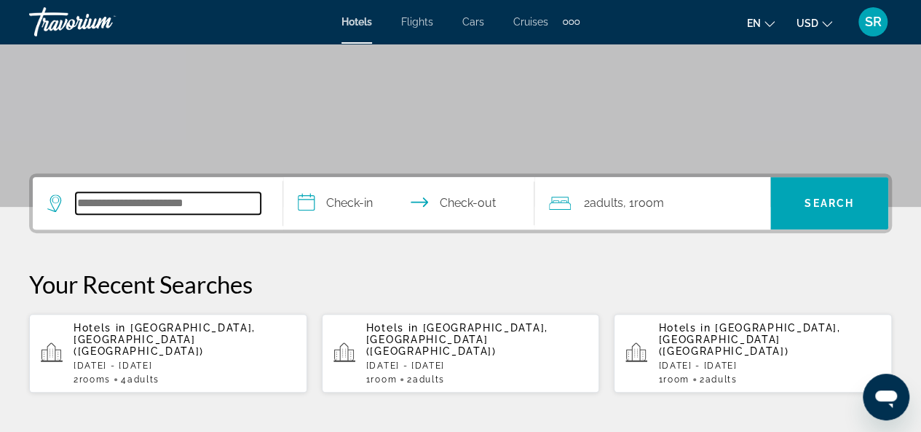
click at [93, 206] on input "Search hotel destination" at bounding box center [168, 203] width 185 height 22
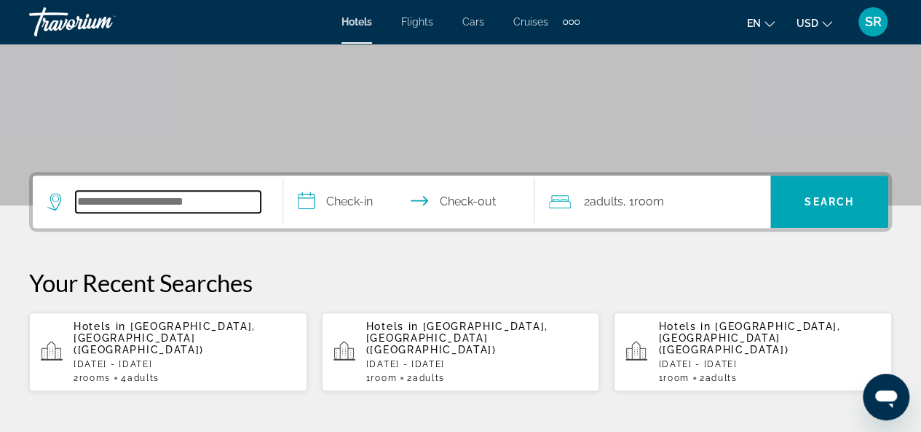
click at [93, 206] on div "**********" at bounding box center [460, 433] width 921 height 523
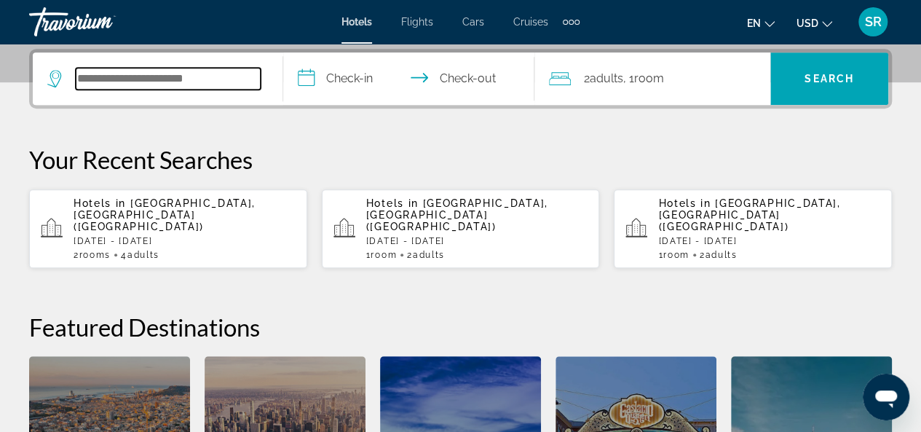
scroll to position [355, 0]
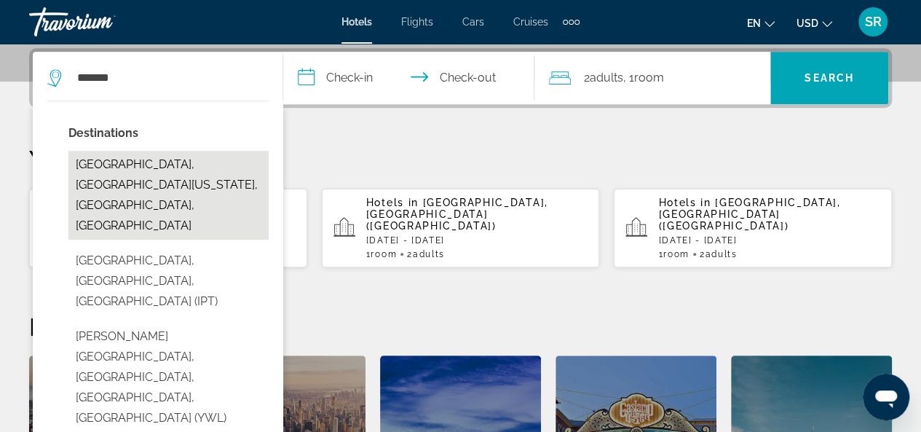
click at [122, 168] on button "[GEOGRAPHIC_DATA], [GEOGRAPHIC_DATA][US_STATE], [GEOGRAPHIC_DATA], [GEOGRAPHIC_…" at bounding box center [168, 195] width 200 height 89
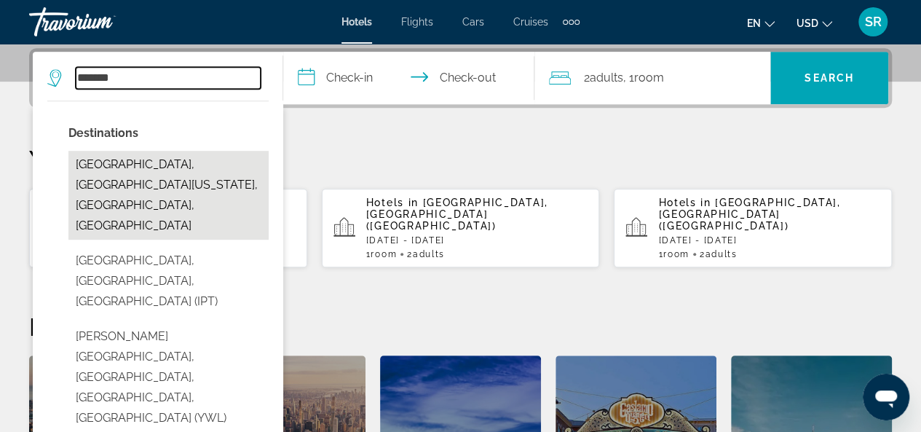
type input "**********"
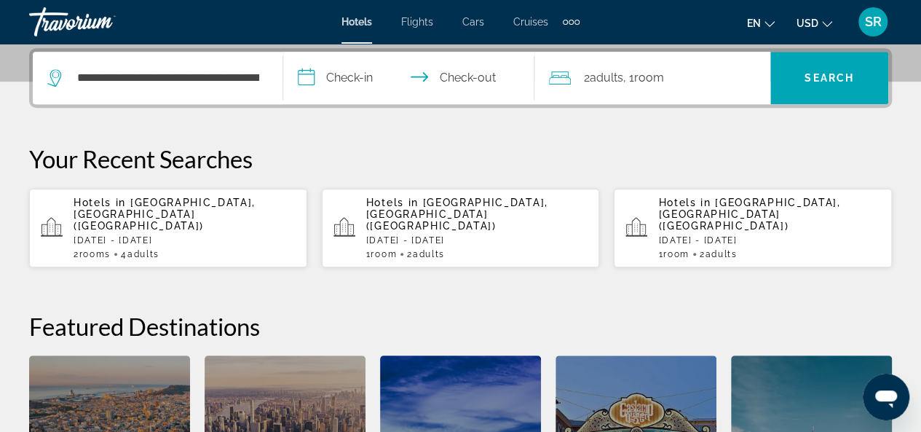
click at [380, 81] on input "**********" at bounding box center [411, 80] width 256 height 57
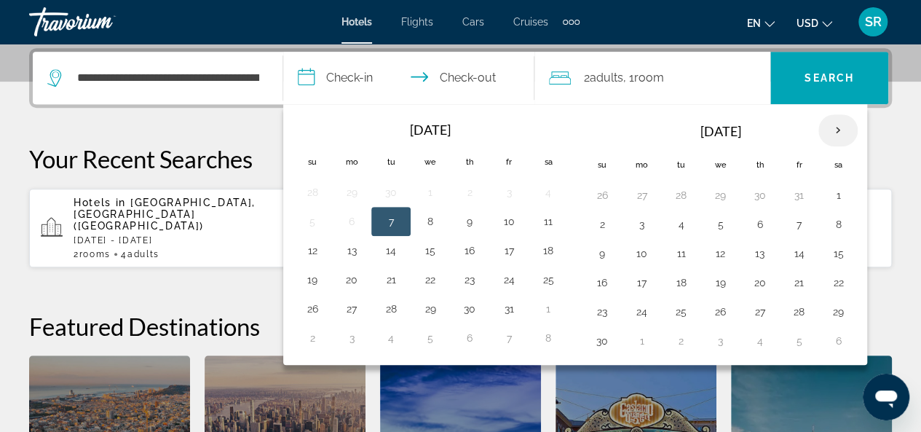
click at [833, 125] on th "Next month" at bounding box center [837, 130] width 39 height 32
click at [838, 253] on button "20" at bounding box center [837, 253] width 23 height 20
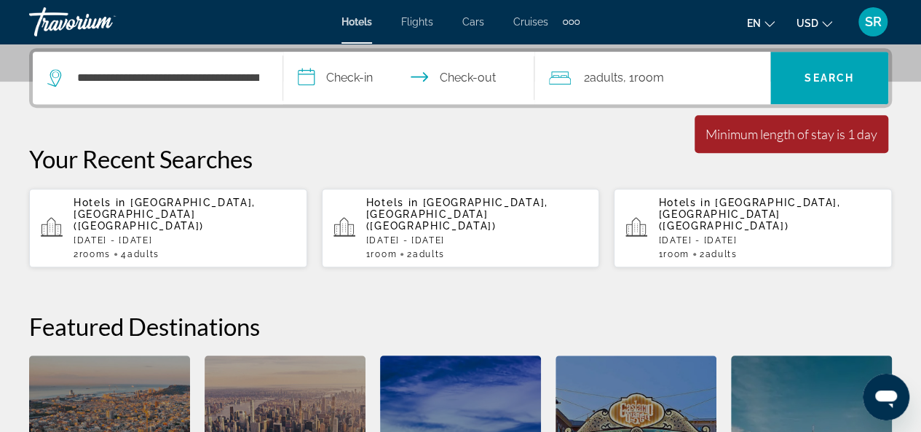
click at [363, 77] on input "**********" at bounding box center [411, 80] width 256 height 57
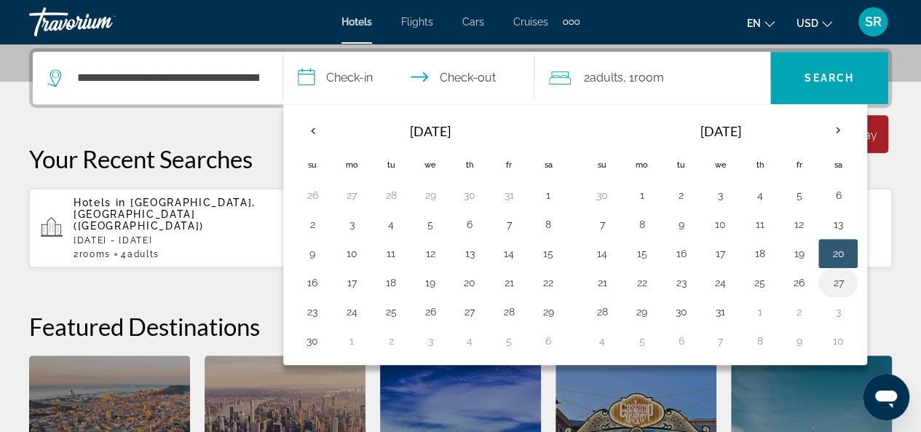
click at [831, 282] on button "27" at bounding box center [837, 282] width 23 height 20
click at [833, 250] on button "20" at bounding box center [837, 253] width 23 height 20
type input "**********"
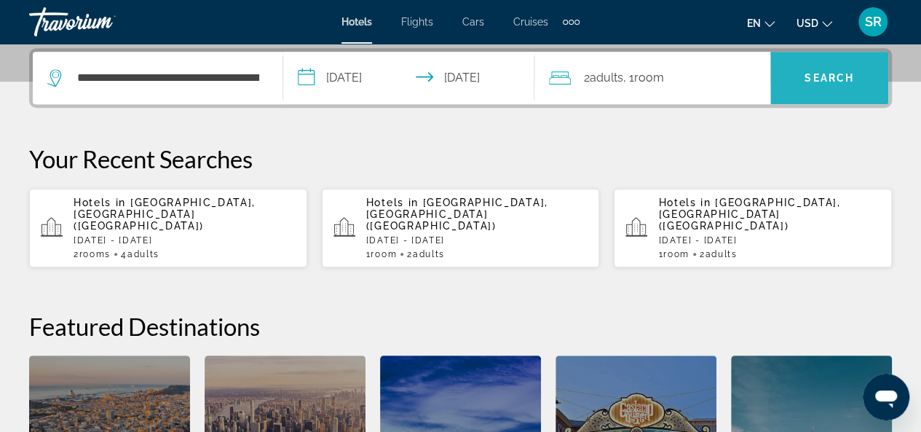
click at [838, 74] on span "Search" at bounding box center [828, 78] width 49 height 12
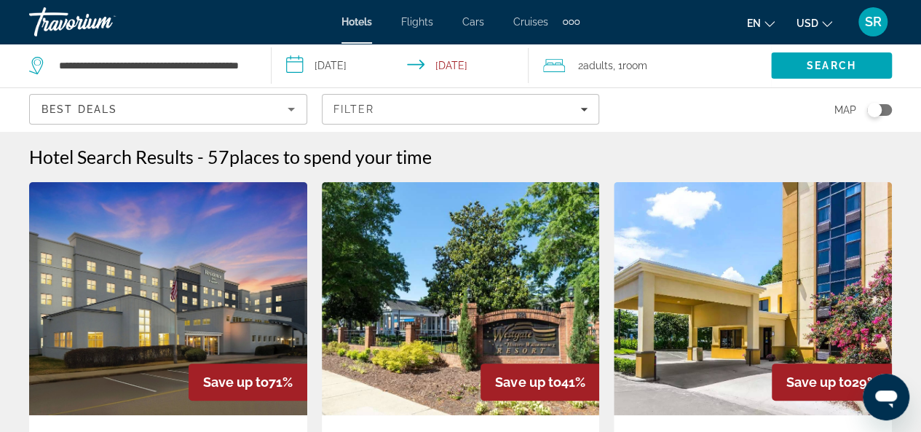
click at [367, 68] on input "**********" at bounding box center [402, 68] width 263 height 48
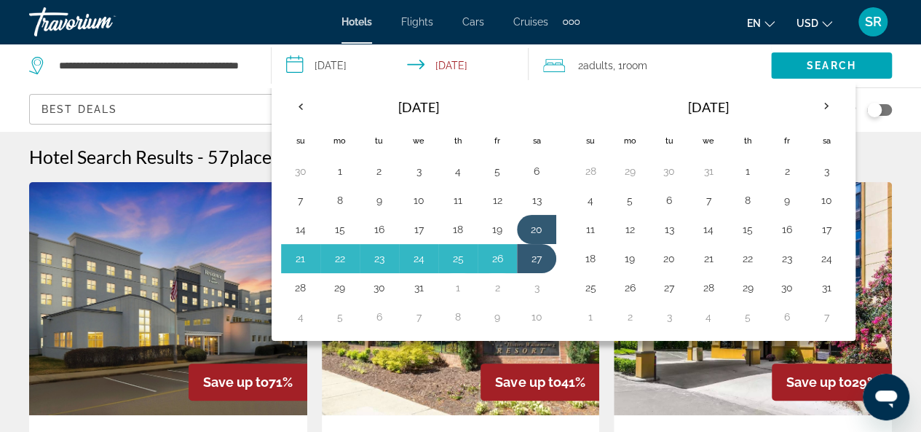
click at [911, 66] on div "Search" at bounding box center [846, 66] width 150 height 44
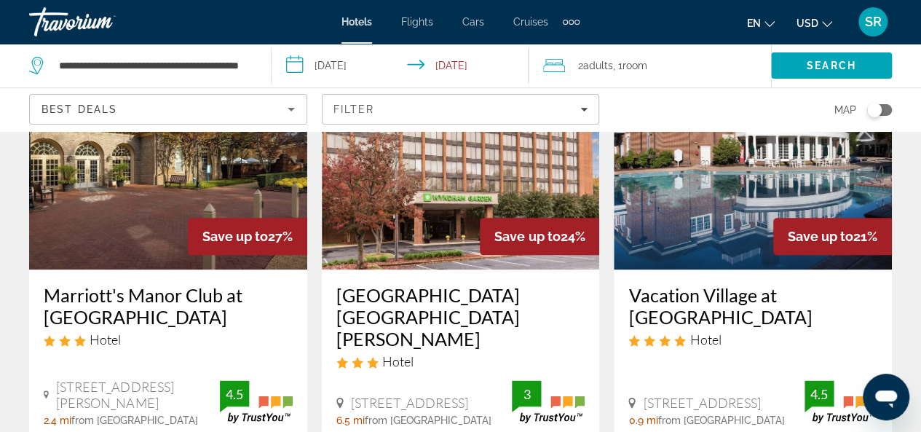
scroll to position [740, 0]
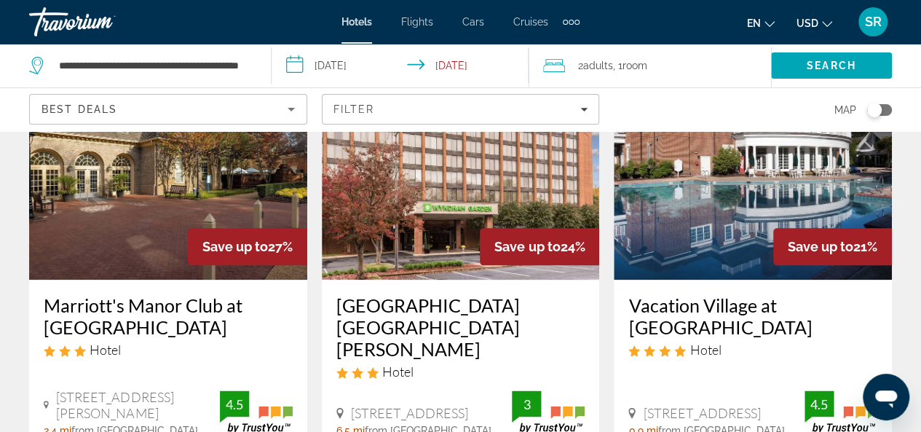
click at [378, 69] on input "**********" at bounding box center [402, 68] width 263 height 48
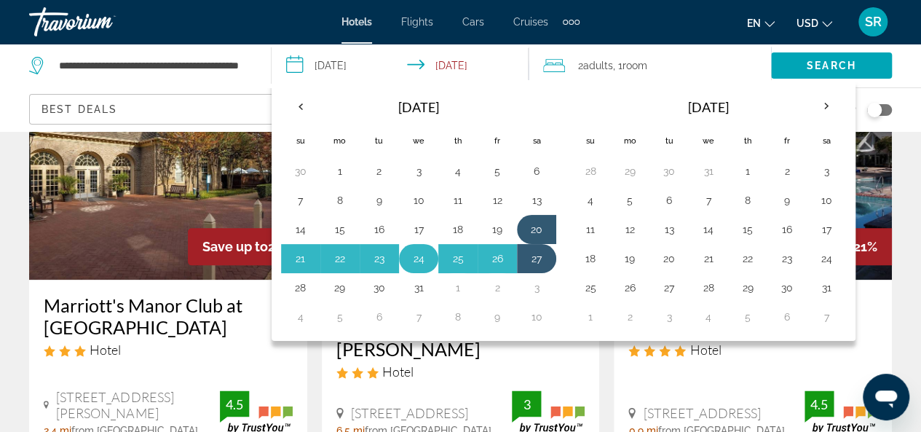
click at [414, 255] on button "24" at bounding box center [418, 258] width 23 height 20
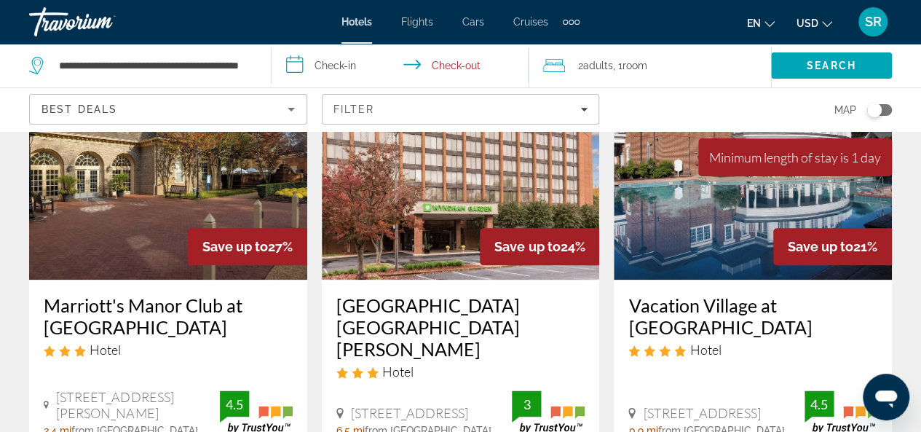
click at [363, 62] on input "**********" at bounding box center [402, 68] width 263 height 48
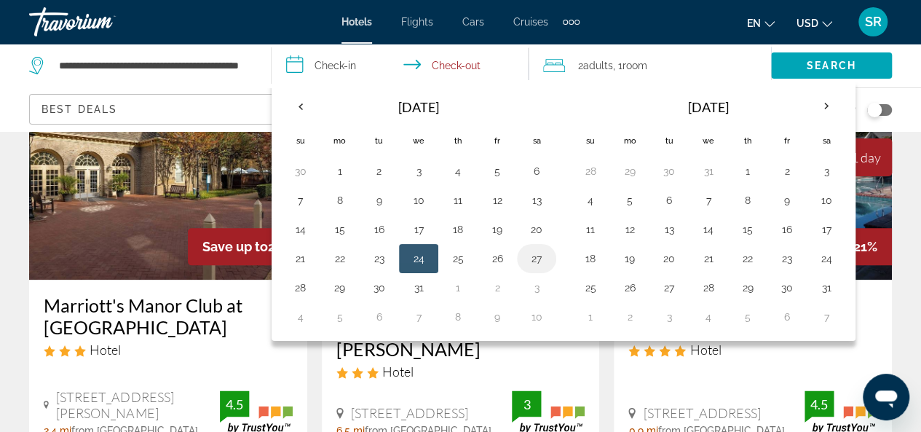
click at [531, 260] on button "27" at bounding box center [536, 258] width 23 height 20
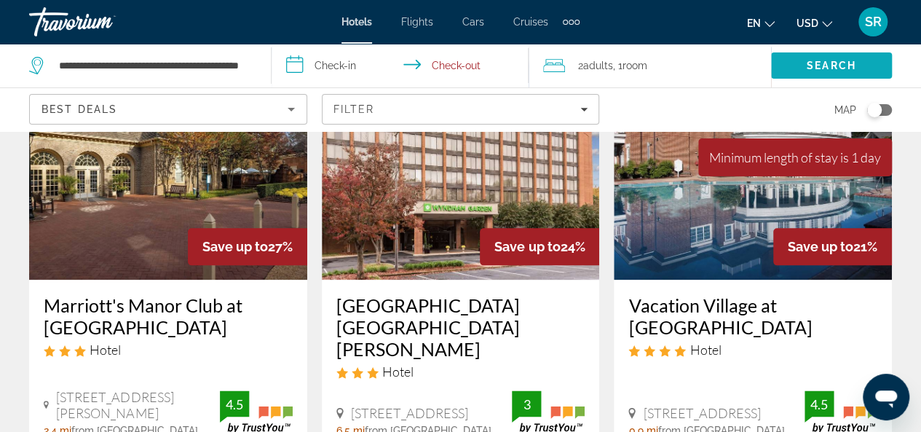
click at [849, 60] on span "Search" at bounding box center [830, 66] width 49 height 12
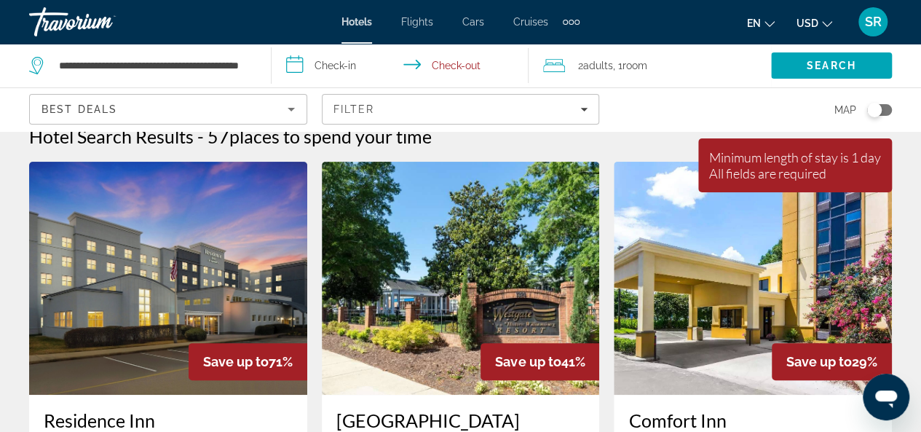
scroll to position [0, 0]
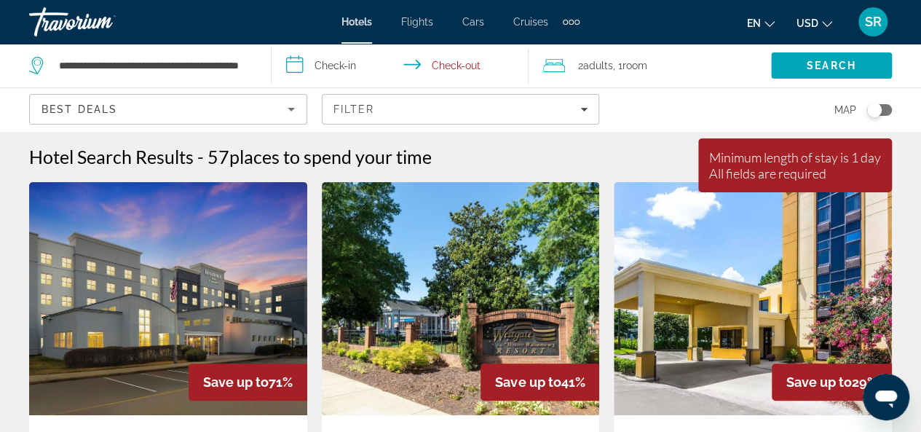
click at [328, 74] on input "**********" at bounding box center [402, 68] width 263 height 48
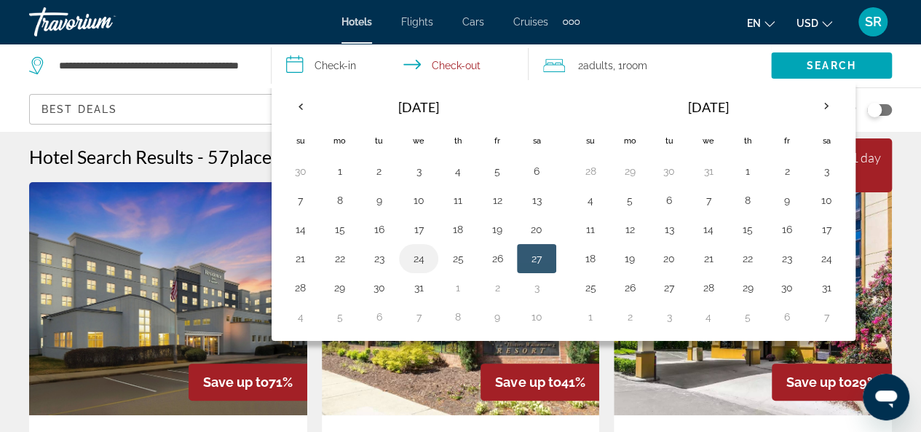
click at [418, 255] on button "24" at bounding box center [418, 258] width 23 height 20
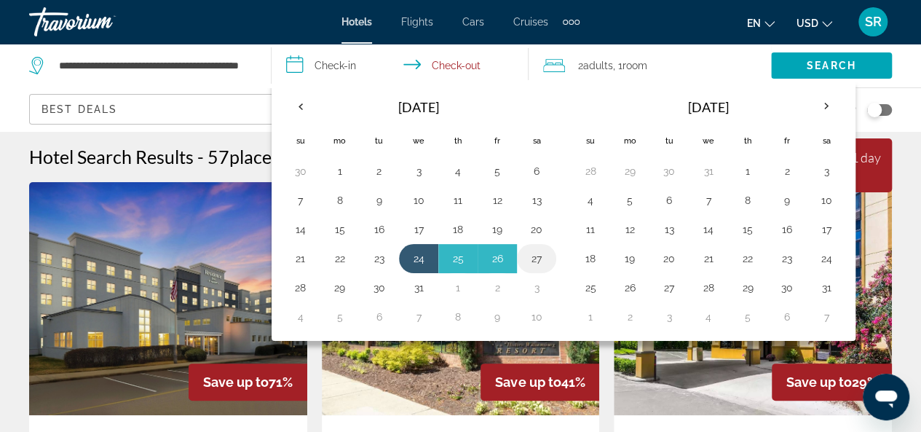
click at [528, 256] on button "27" at bounding box center [536, 258] width 23 height 20
type input "**********"
click at [528, 256] on img "Main content" at bounding box center [461, 298] width 278 height 233
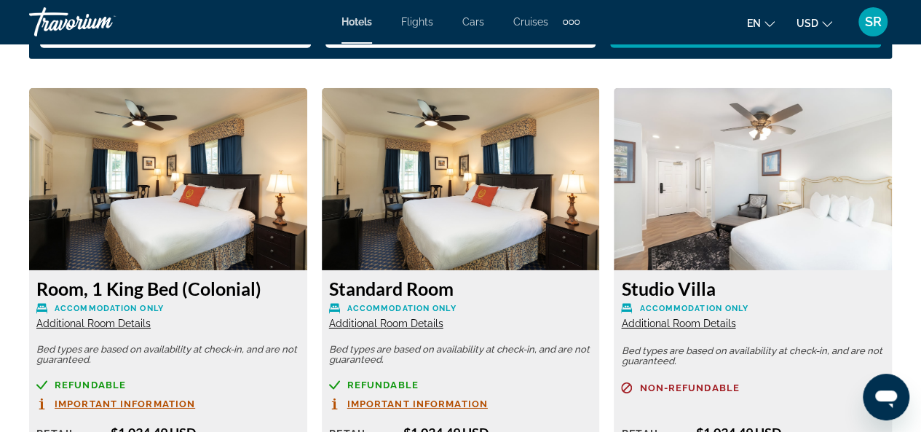
scroll to position [2216, 0]
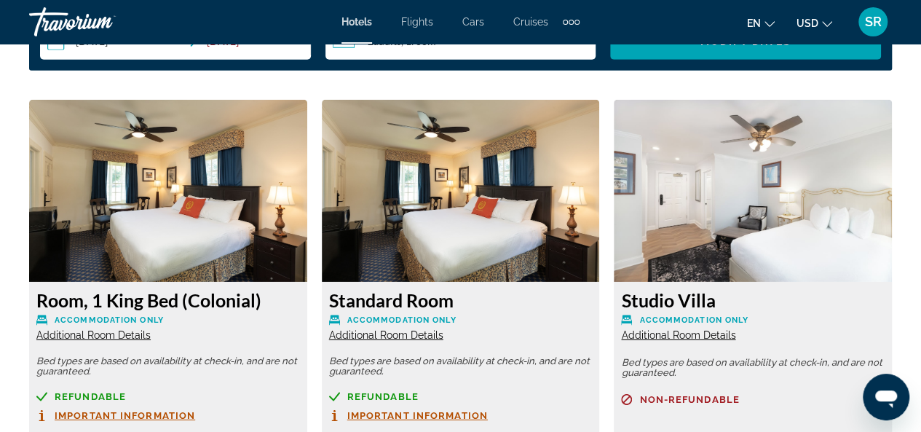
drag, startPoint x: 919, startPoint y: 203, endPoint x: 917, endPoint y: 175, distance: 27.7
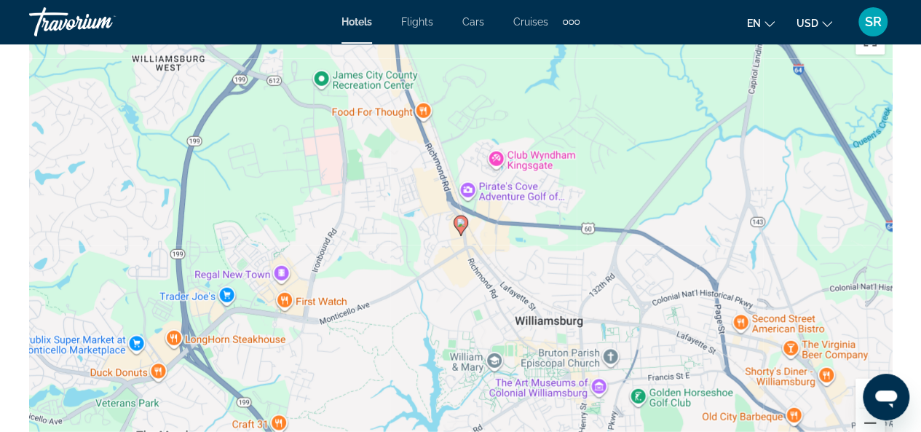
scroll to position [1662, 0]
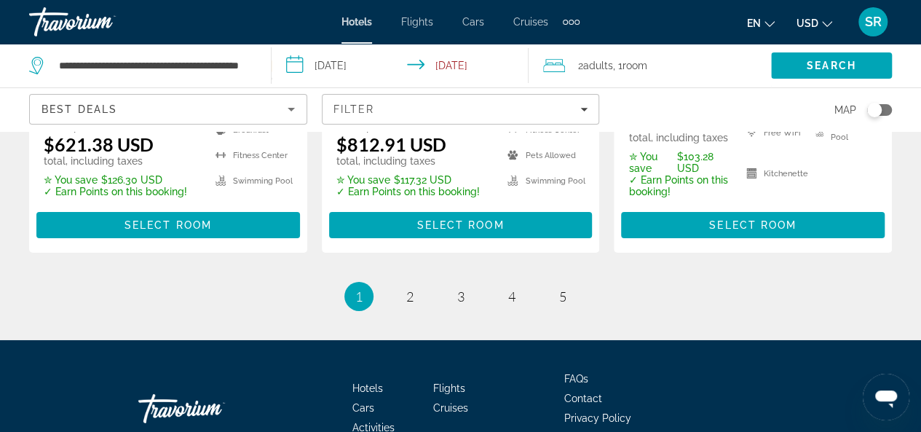
scroll to position [2357, 0]
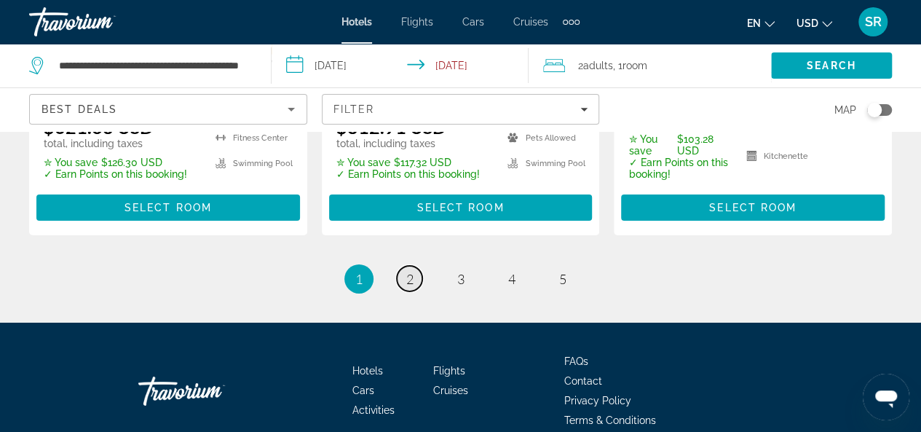
click at [409, 271] on span "2" at bounding box center [409, 279] width 7 height 16
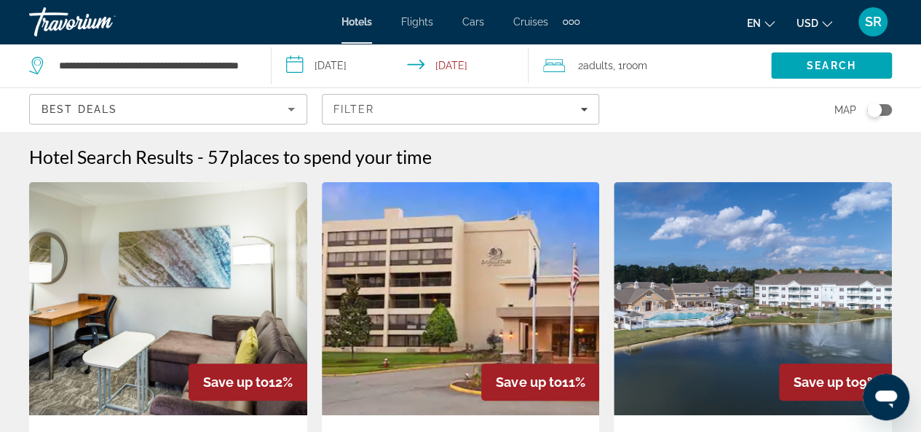
click at [357, 70] on input "**********" at bounding box center [402, 68] width 263 height 48
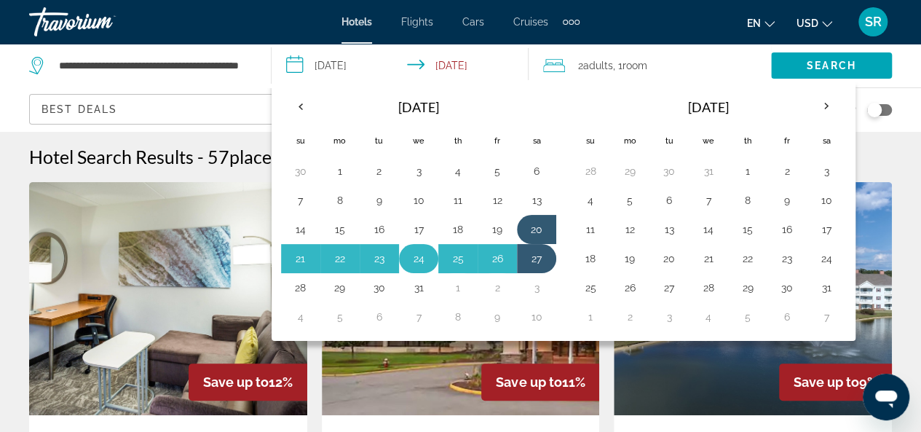
click at [419, 255] on button "24" at bounding box center [418, 258] width 23 height 20
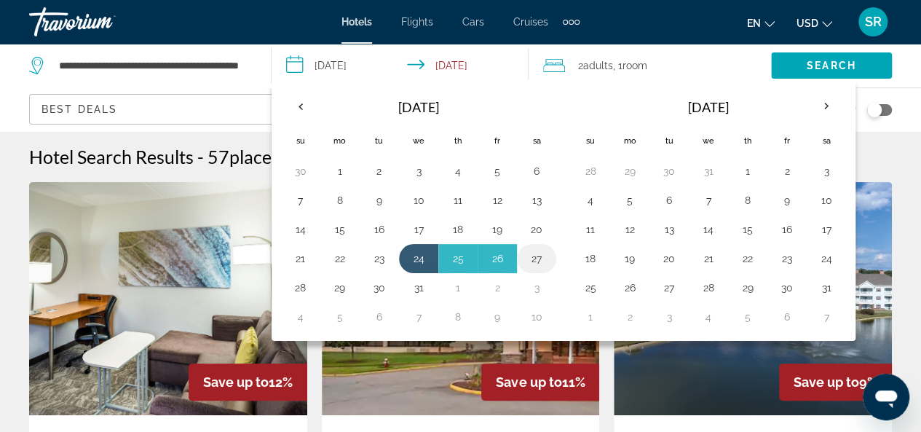
click at [532, 250] on button "27" at bounding box center [536, 258] width 23 height 20
type input "**********"
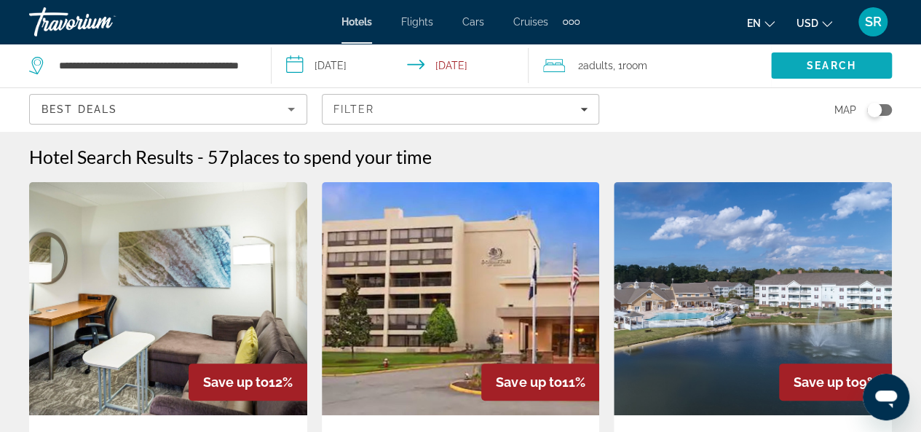
click at [818, 60] on span "Search" at bounding box center [830, 66] width 49 height 12
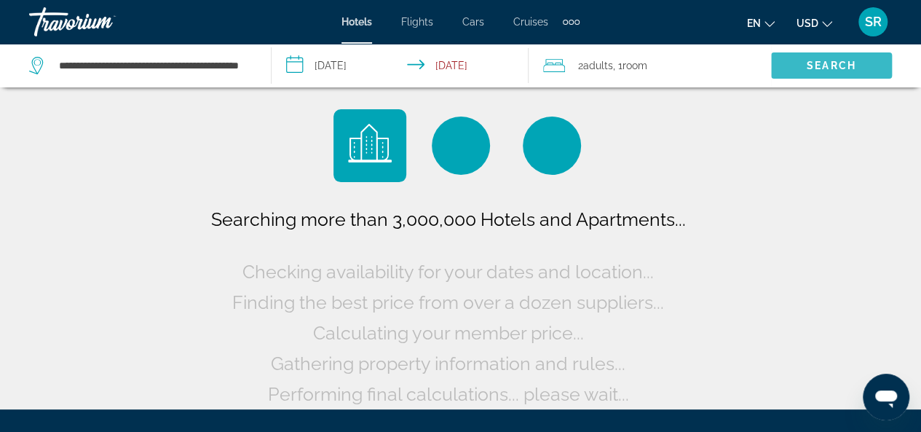
click at [818, 60] on span "Search" at bounding box center [830, 66] width 49 height 12
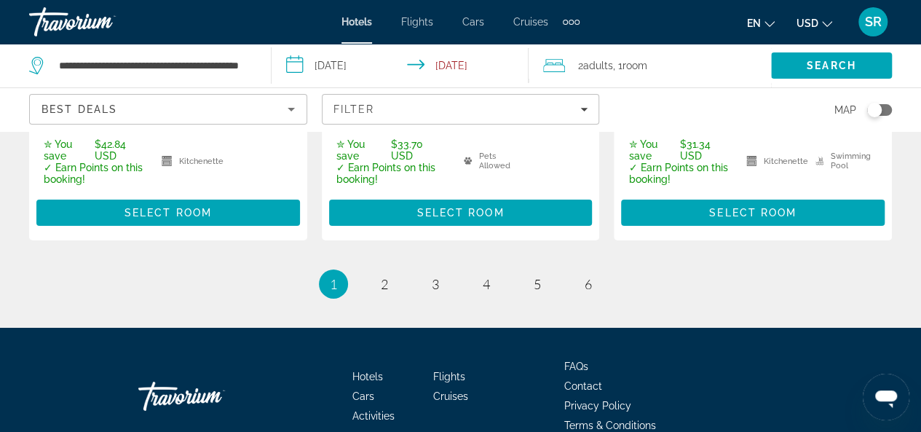
scroll to position [2347, 0]
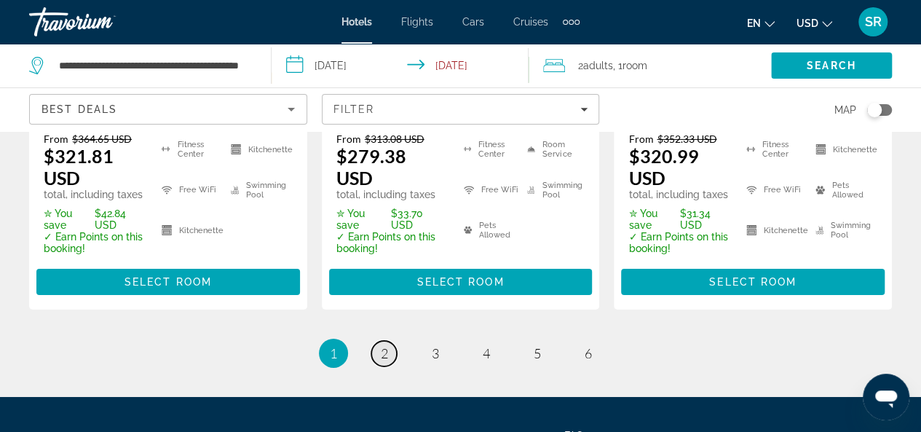
click at [386, 345] on span "2" at bounding box center [384, 353] width 7 height 16
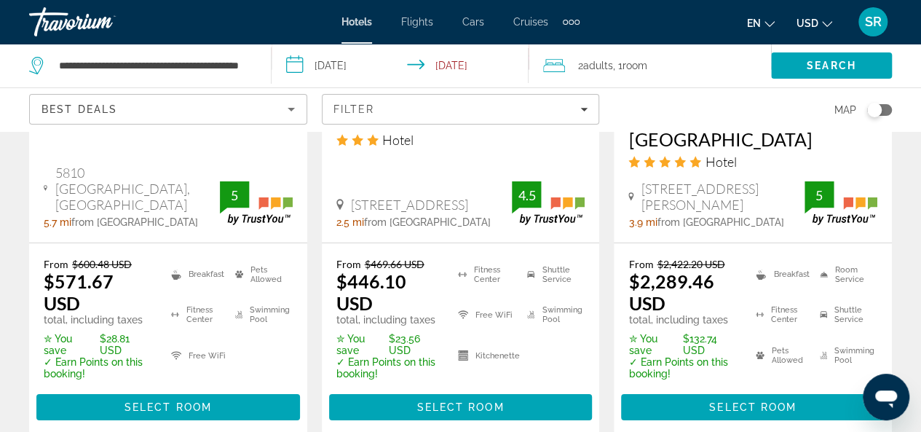
scroll to position [2258, 0]
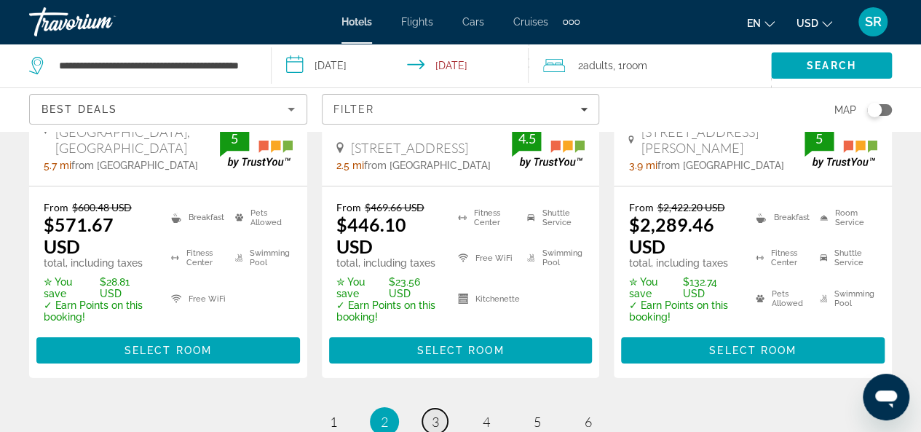
click at [432, 413] on span "3" at bounding box center [435, 421] width 7 height 16
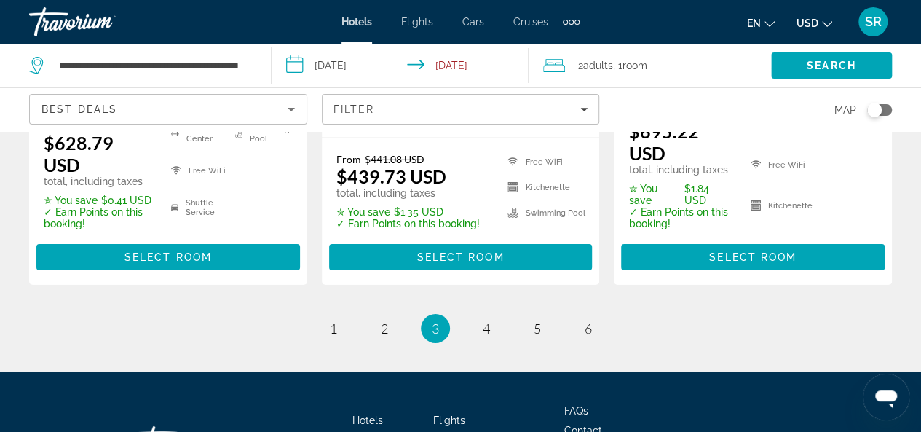
scroll to position [2229, 0]
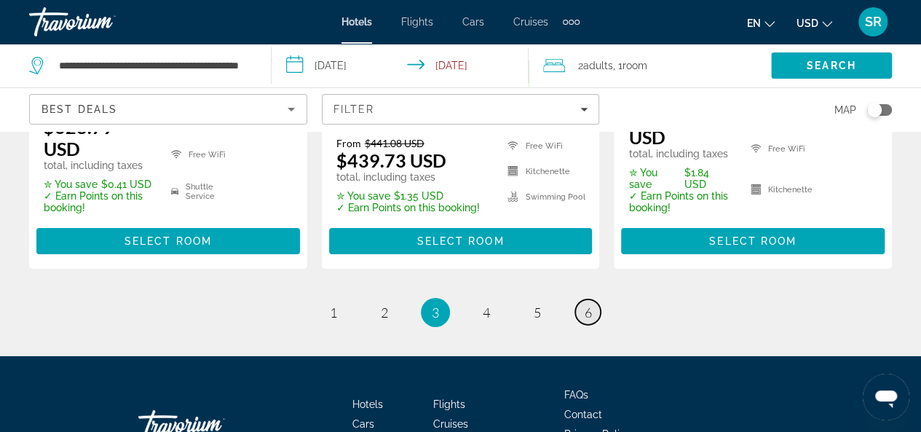
click at [590, 320] on span "6" at bounding box center [587, 312] width 7 height 16
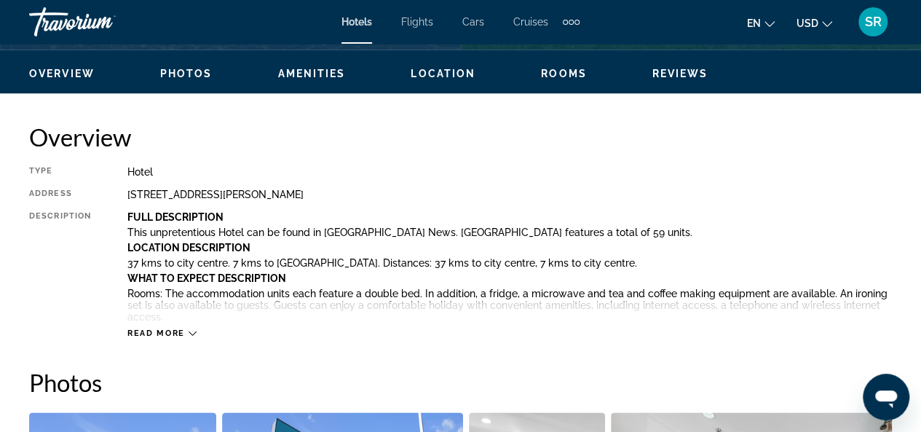
scroll to position [650, 0]
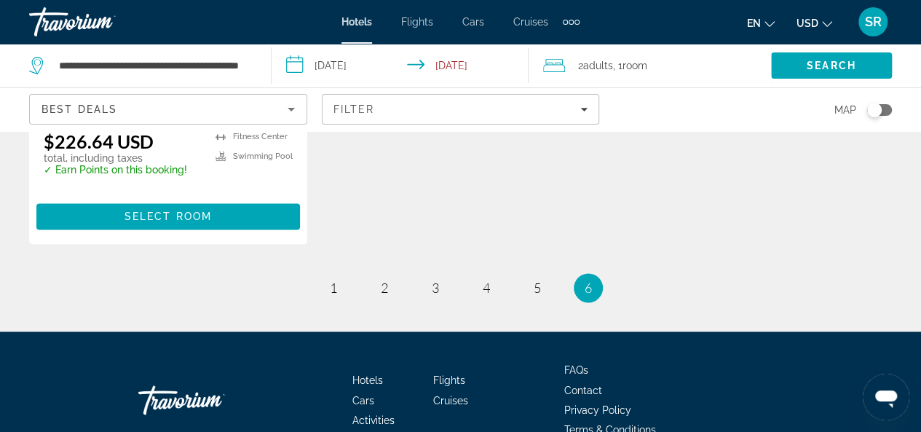
scroll to position [1084, 0]
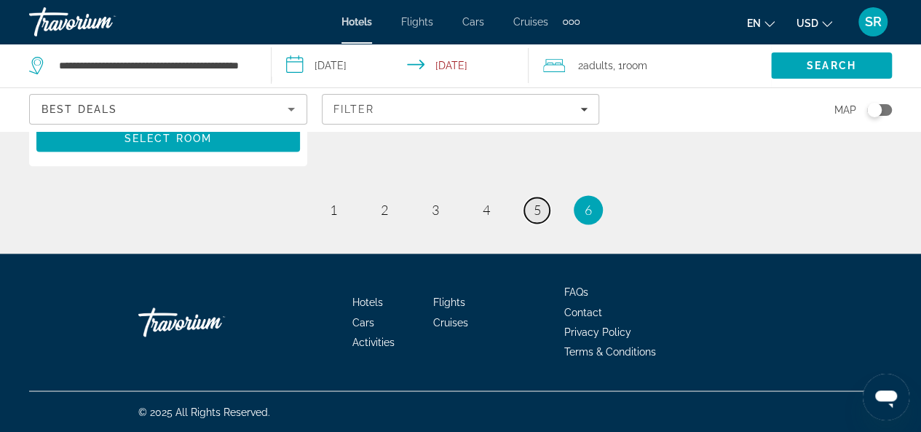
click at [534, 213] on span "5" at bounding box center [537, 210] width 7 height 16
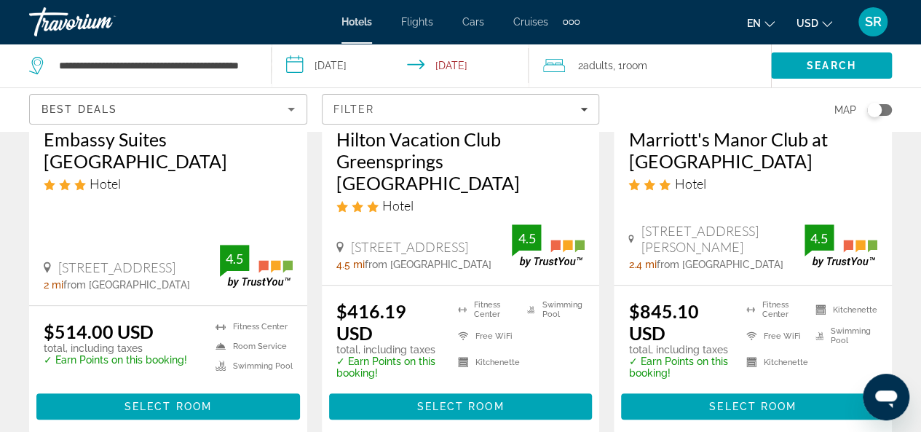
scroll to position [330, 0]
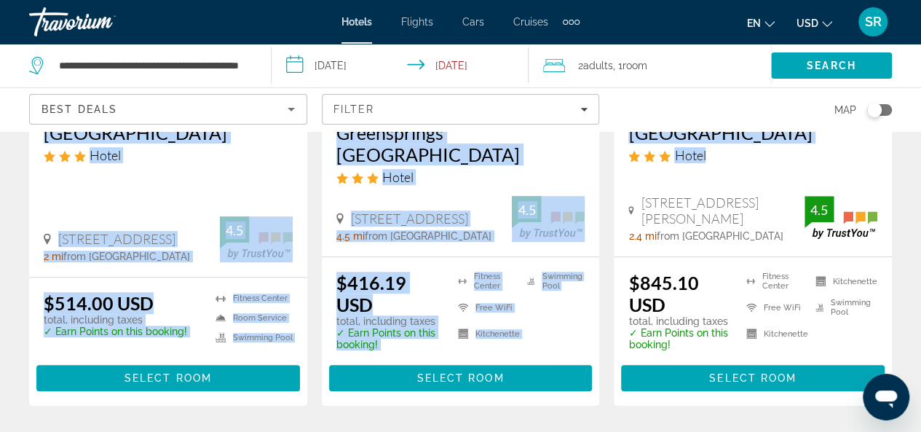
drag, startPoint x: 919, startPoint y: 146, endPoint x: 919, endPoint y: 159, distance: 13.8
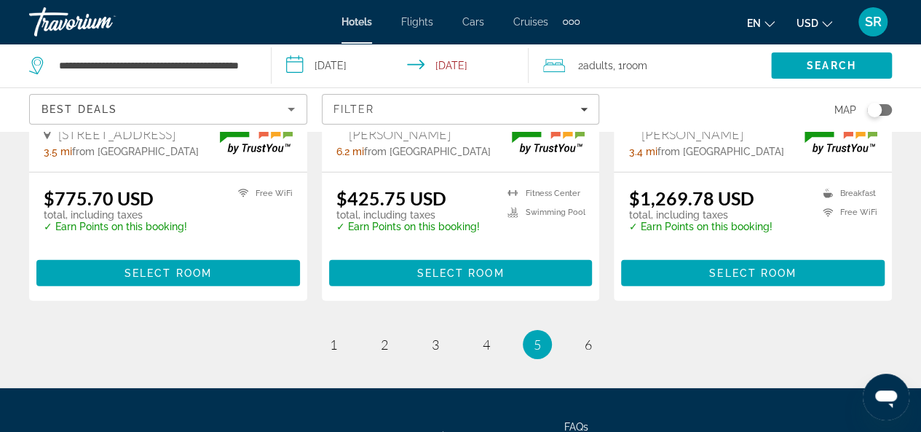
scroll to position [2125, 0]
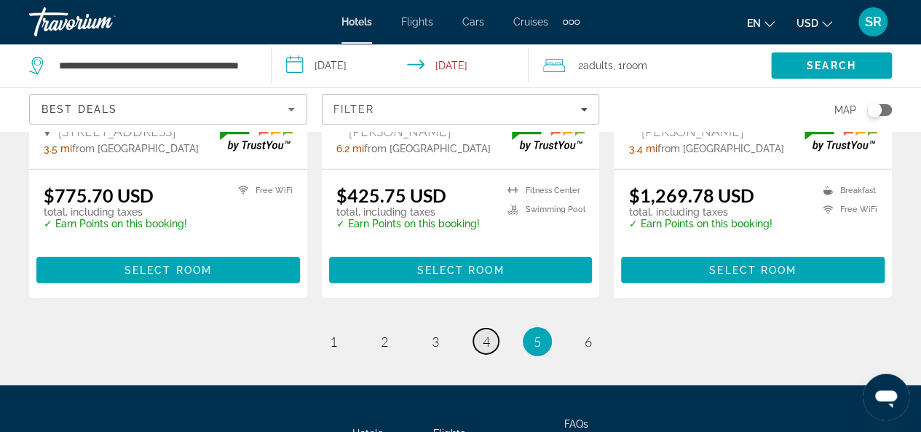
click at [488, 333] on span "4" at bounding box center [486, 341] width 7 height 16
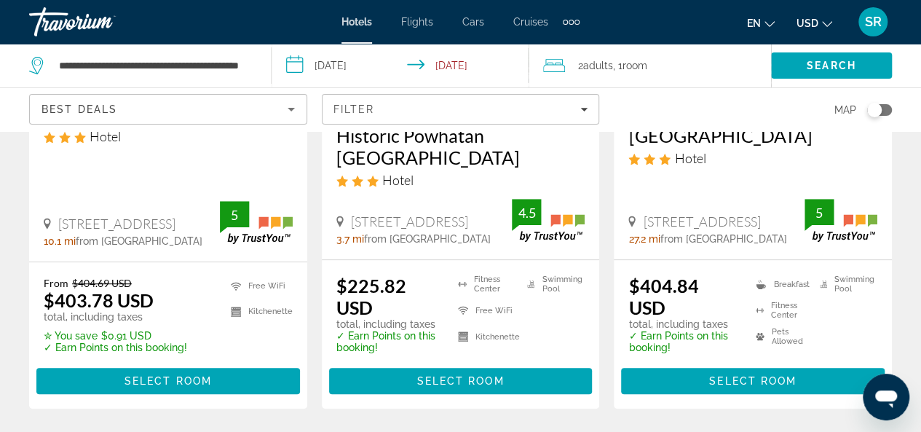
scroll to position [382, 0]
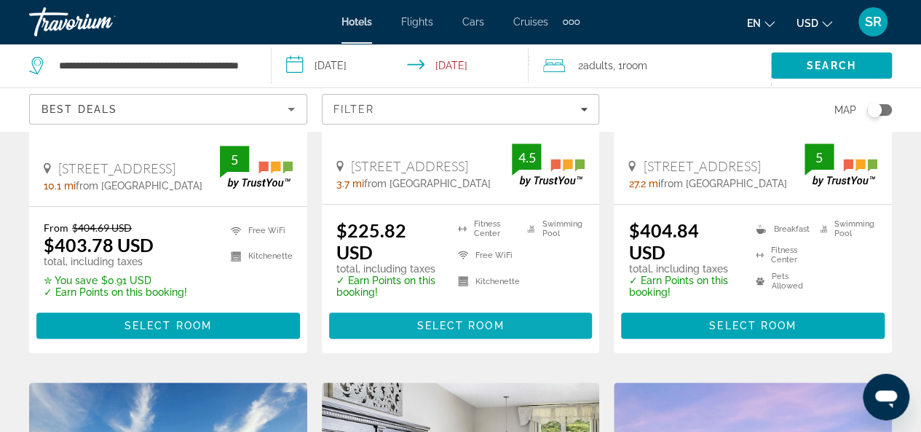
click at [485, 322] on span "Select Room" at bounding box center [459, 326] width 87 height 12
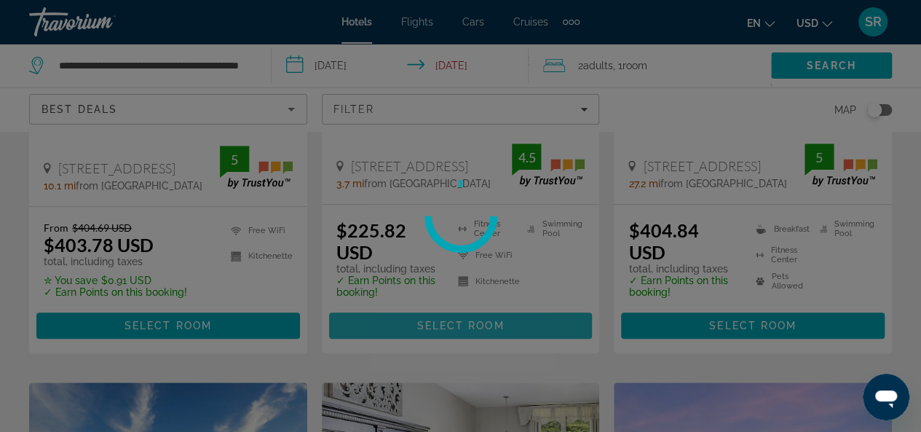
click at [485, 322] on div at bounding box center [460, 216] width 921 height 432
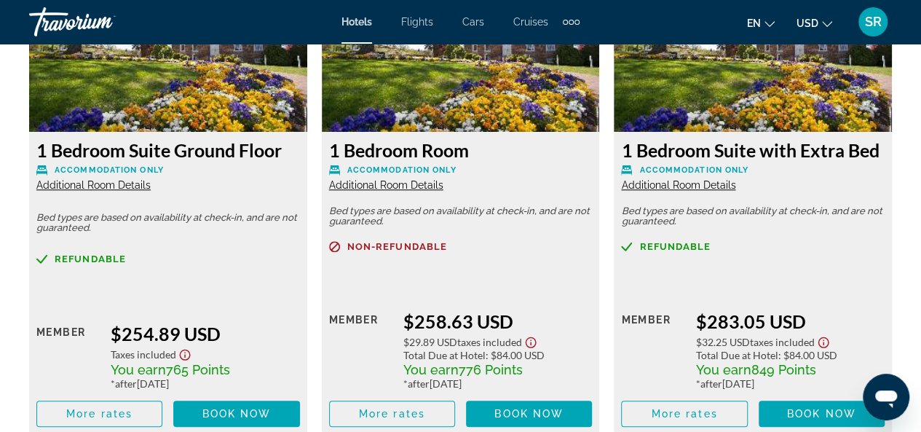
scroll to position [3385, 0]
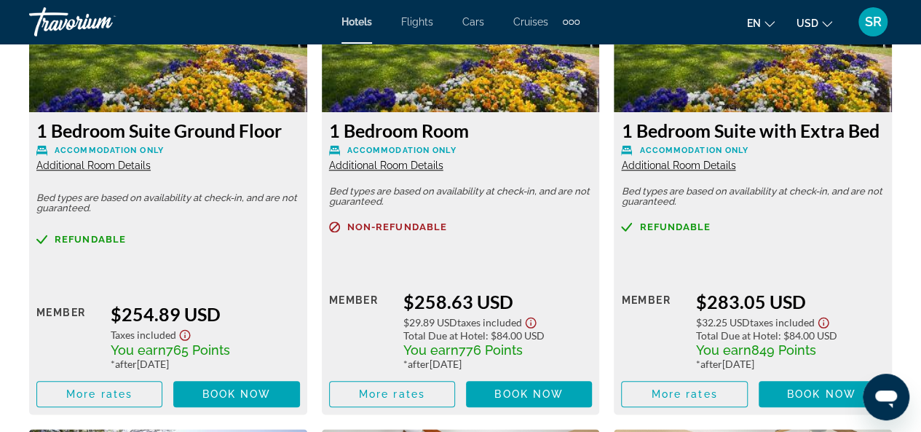
click at [683, 222] on span "Refundable" at bounding box center [674, 226] width 71 height 9
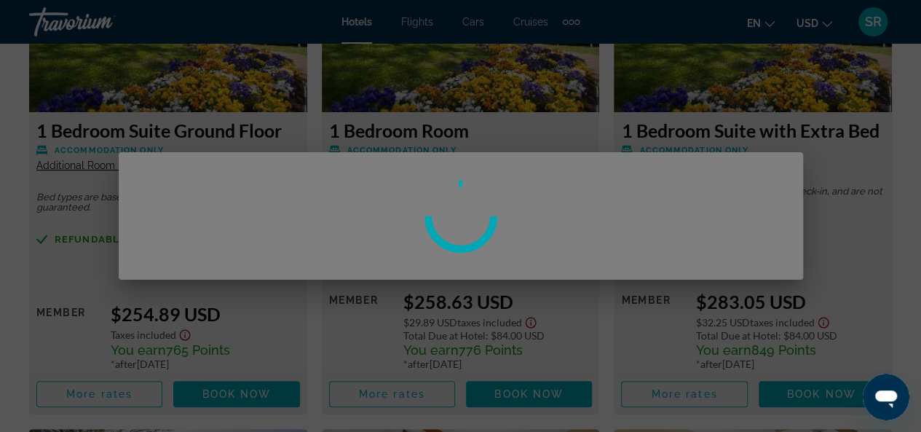
scroll to position [0, 0]
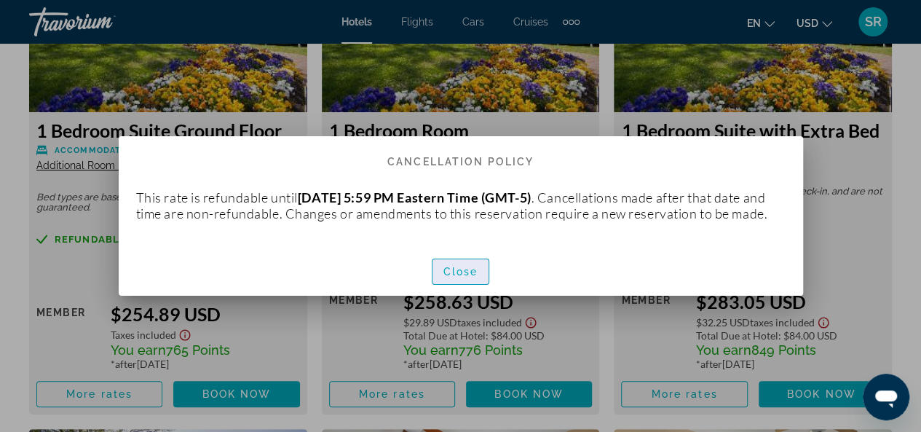
click at [466, 277] on span "Close" at bounding box center [460, 272] width 35 height 12
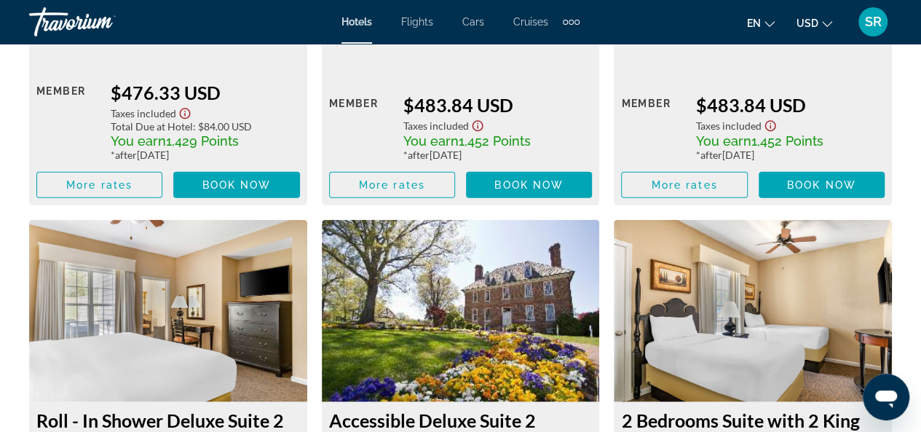
scroll to position [6950, 0]
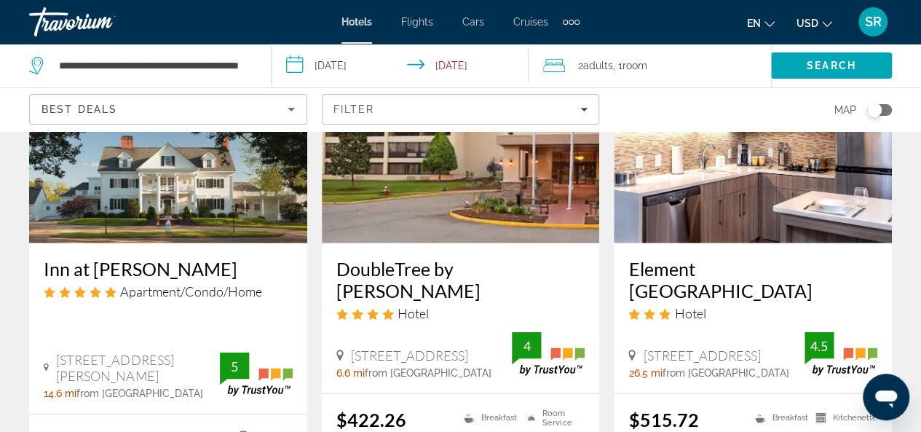
scroll to position [2280, 0]
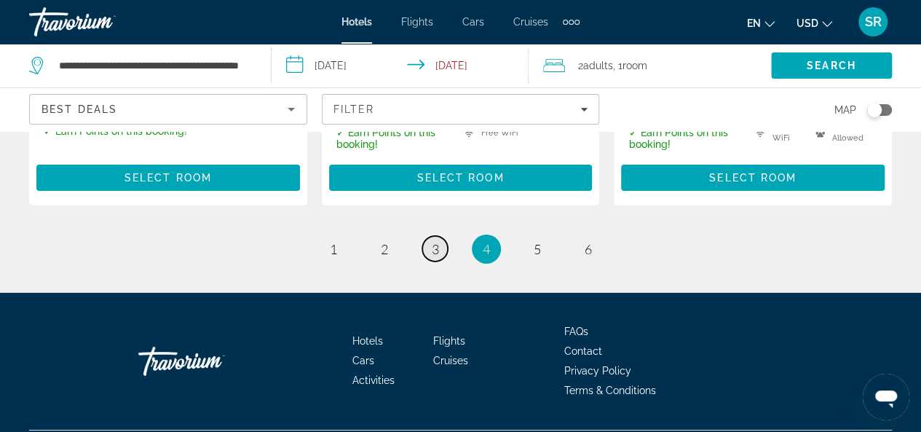
click at [432, 241] on span "3" at bounding box center [435, 249] width 7 height 16
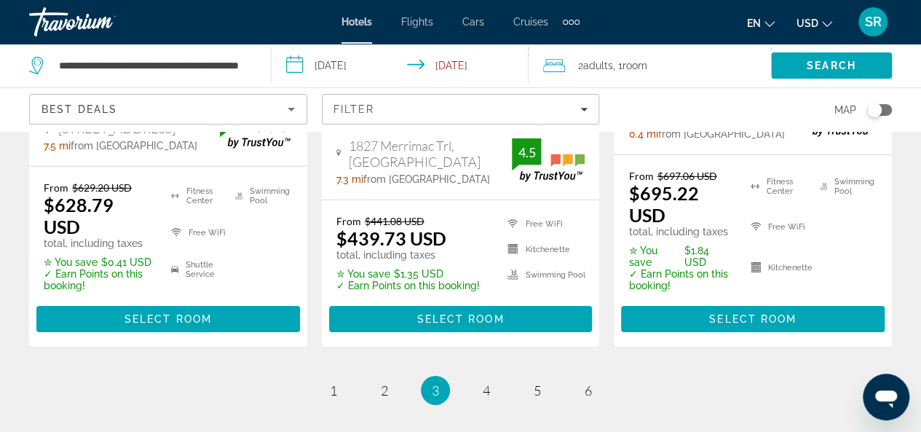
scroll to position [2264, 0]
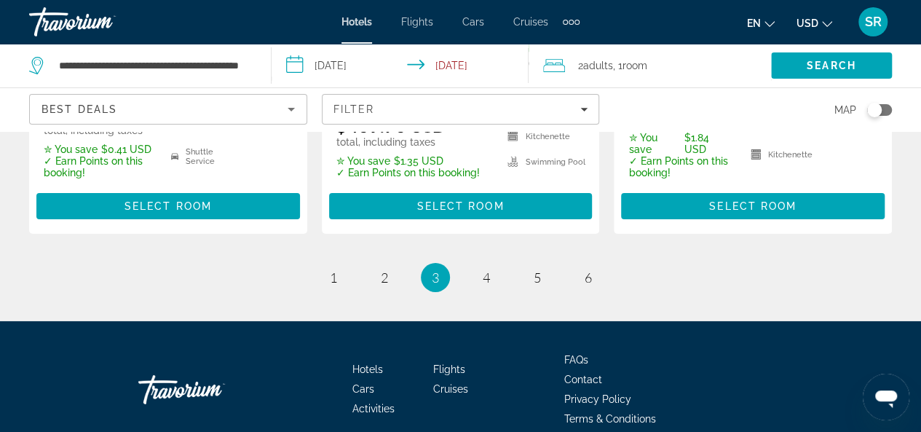
click at [919, 414] on div "Hotels Flights Cars Cruises Activities FAQs Contact Privacy Policy Terms & Cond…" at bounding box center [460, 410] width 921 height 178
click at [919, 415] on div "Hotels Flights Cars Cruises Activities FAQs Contact Privacy Policy Terms & Cond…" at bounding box center [460, 410] width 921 height 178
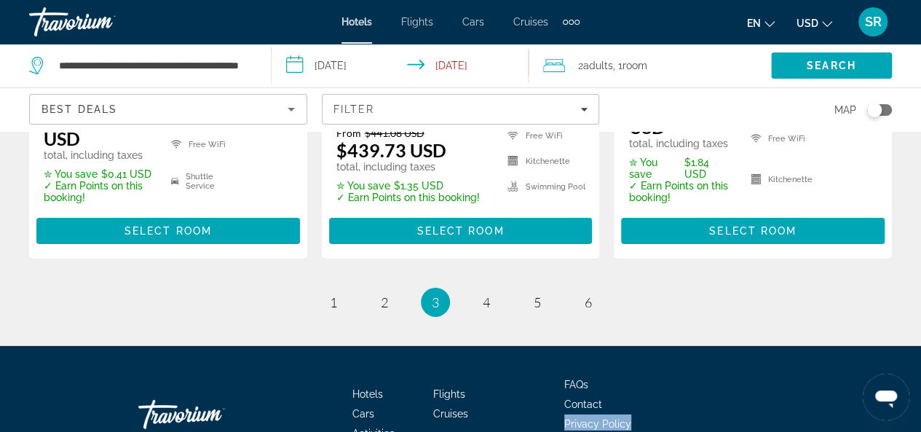
scroll to position [2186, 0]
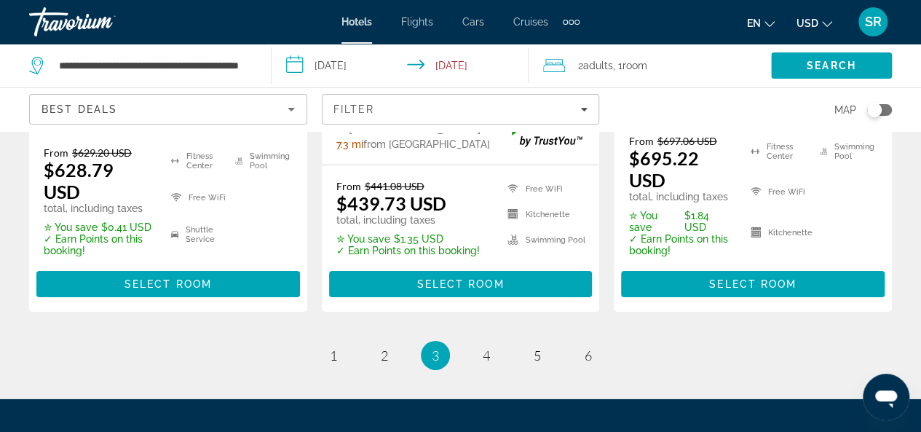
click at [383, 363] on span "2" at bounding box center [384, 355] width 7 height 16
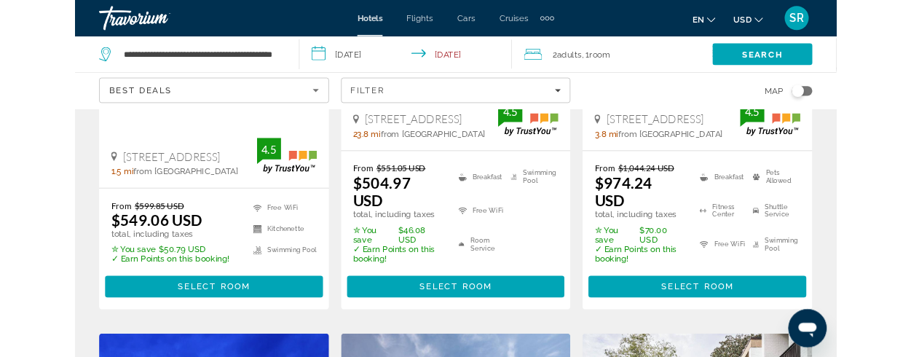
scroll to position [342, 0]
